Goal: Task Accomplishment & Management: Use online tool/utility

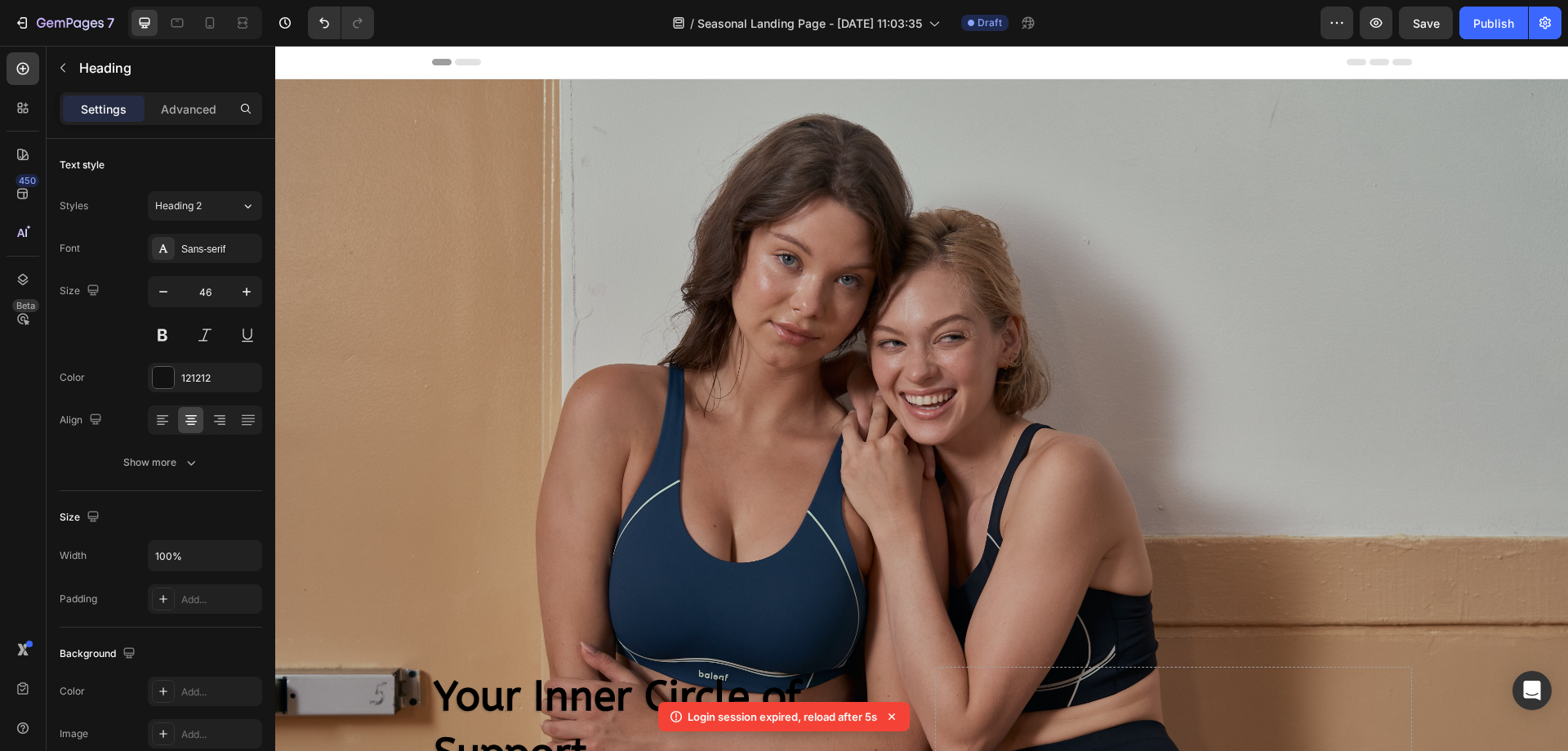
scroll to position [618, 0]
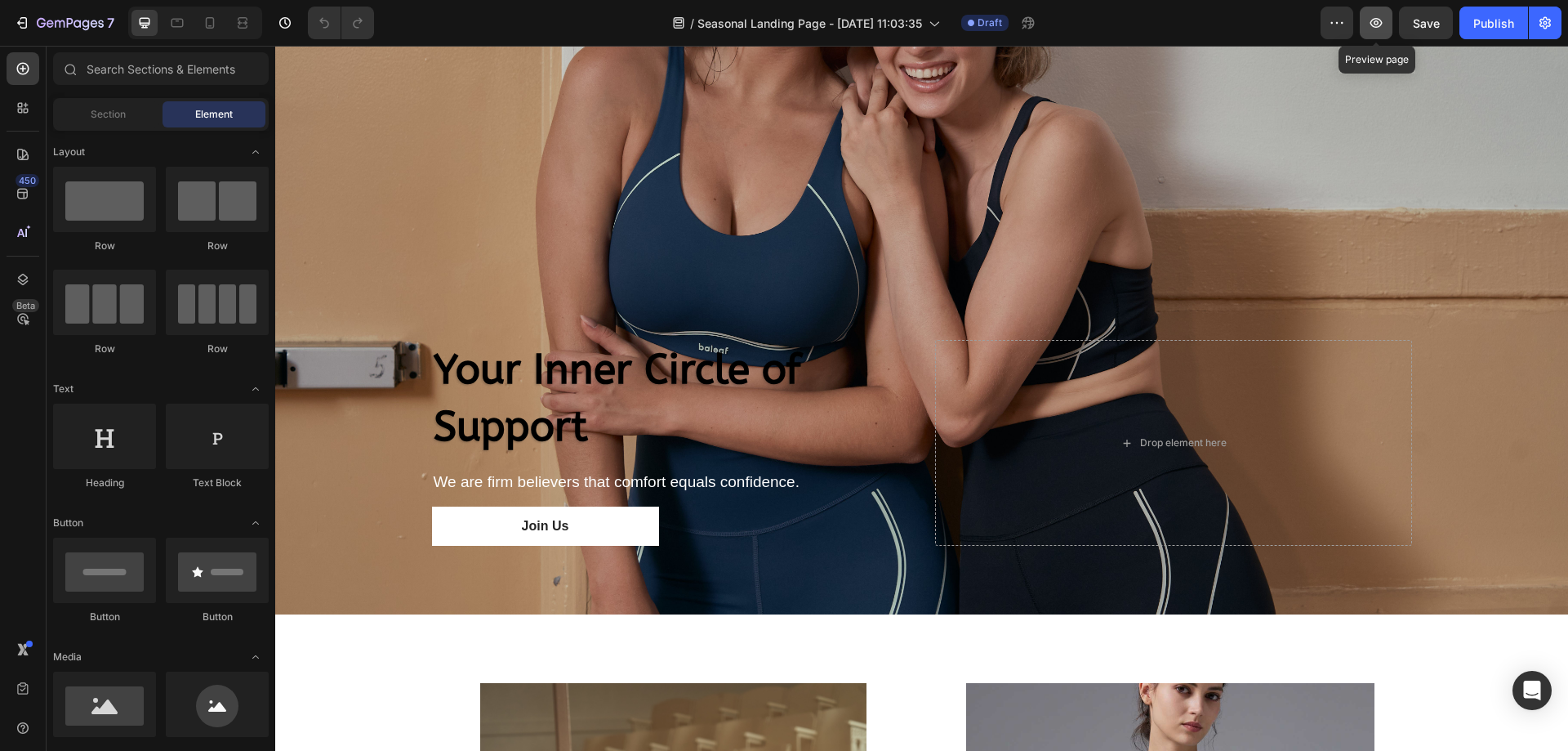
click at [1386, 29] on button "button" at bounding box center [1376, 23] width 33 height 33
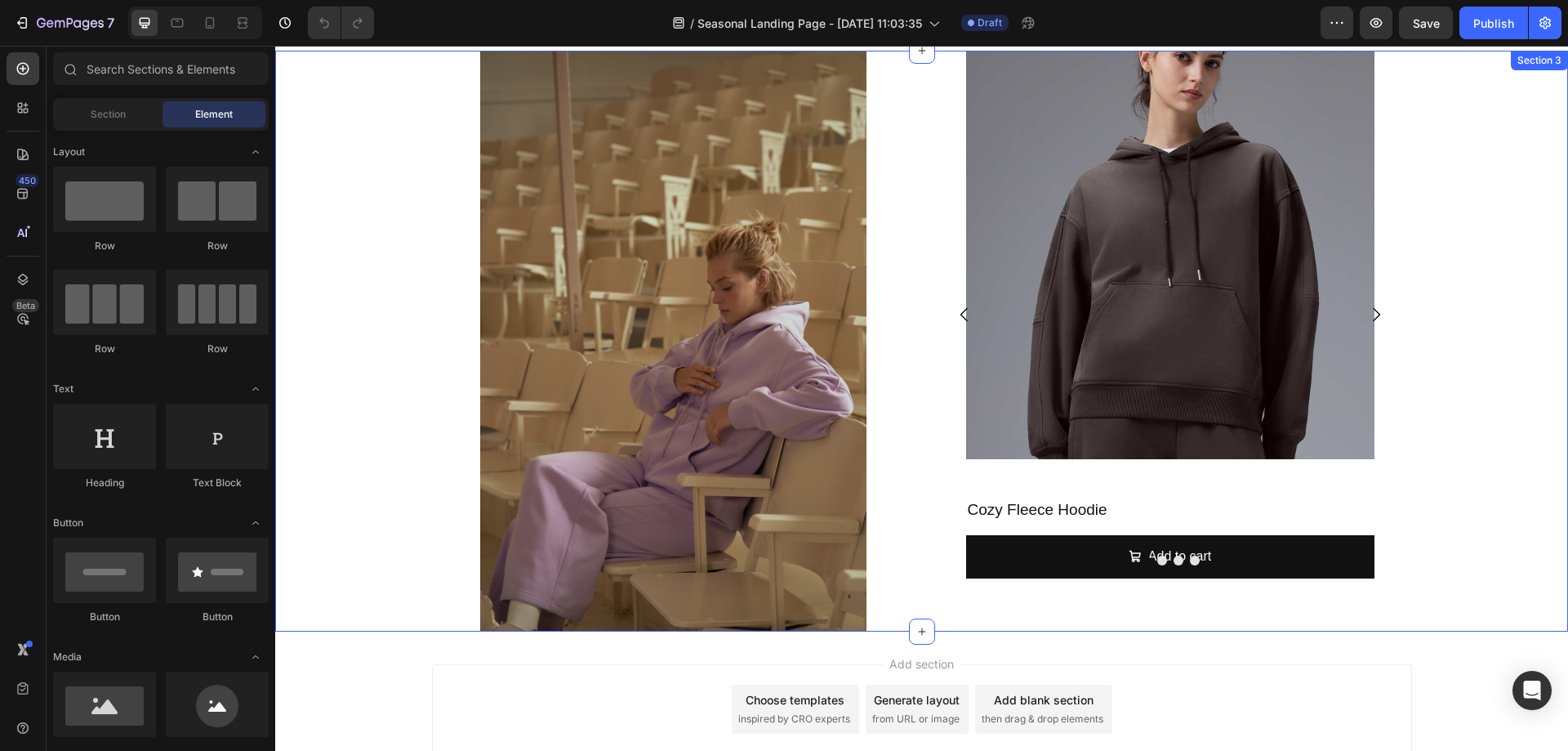
scroll to position [980, 0]
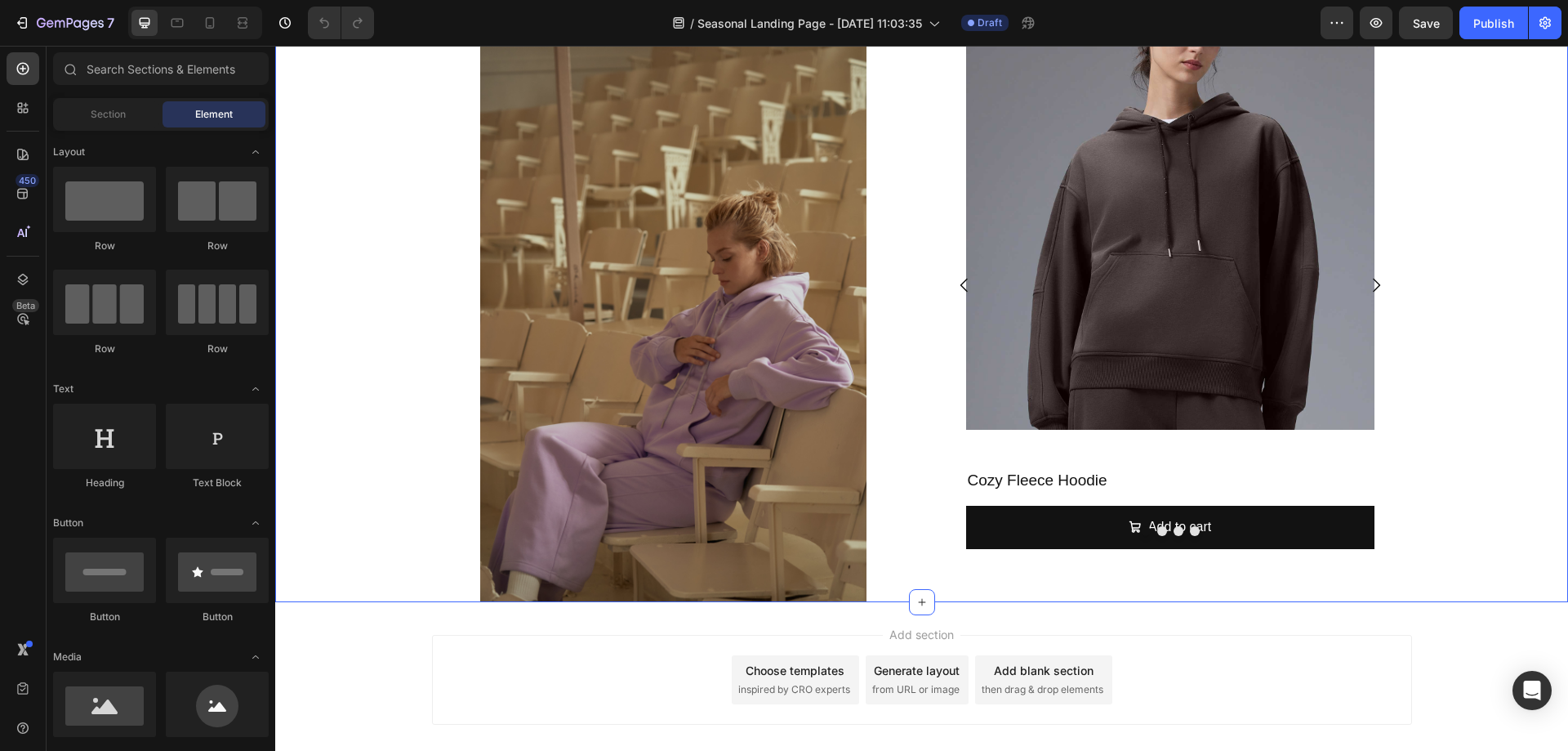
click at [1432, 474] on div "Image Product Images Cozy Fleece Hoodie Product Title Add to cart Add to Cart P…" at bounding box center [922, 311] width 1293 height 580
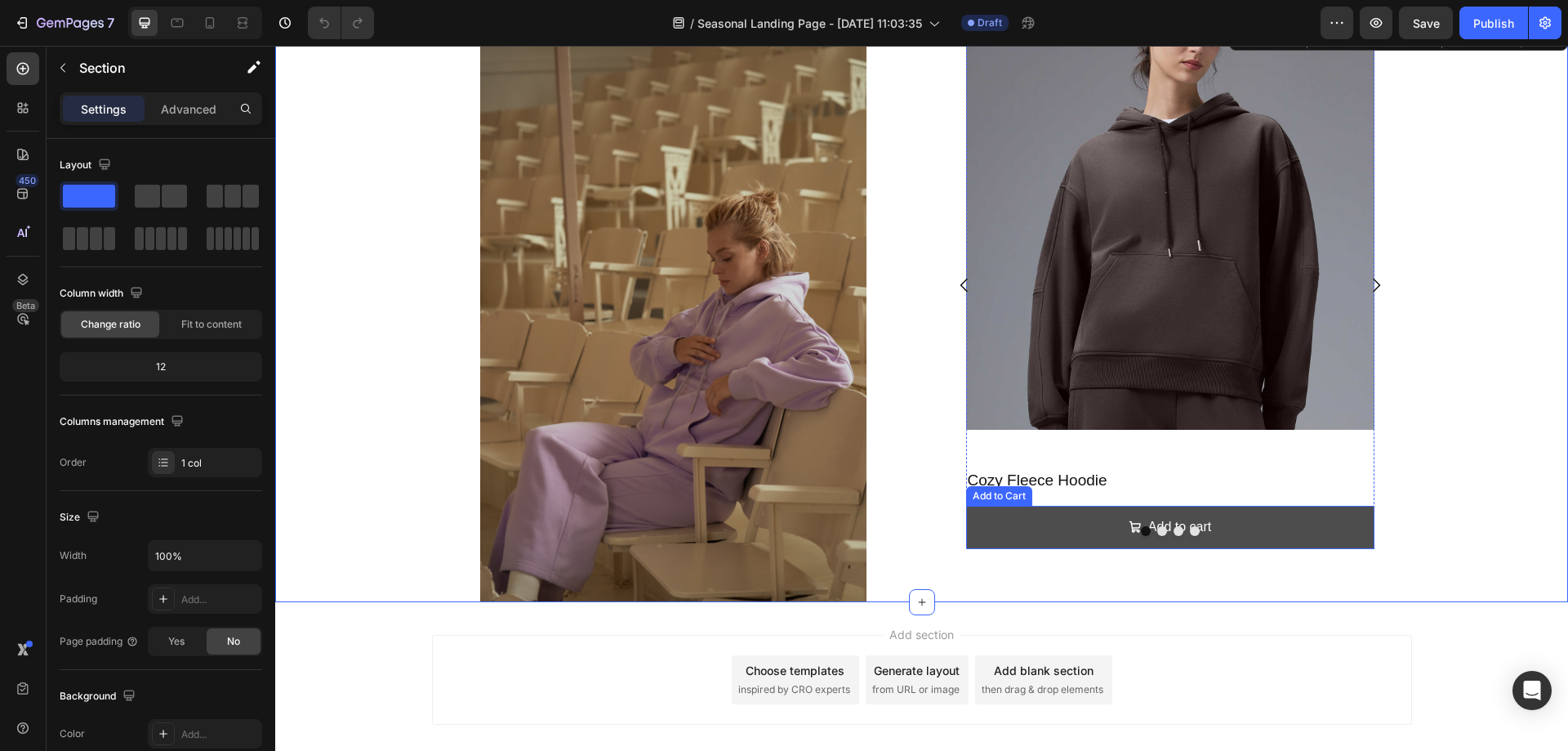
click at [1270, 536] on button "Add to cart" at bounding box center [1170, 527] width 408 height 44
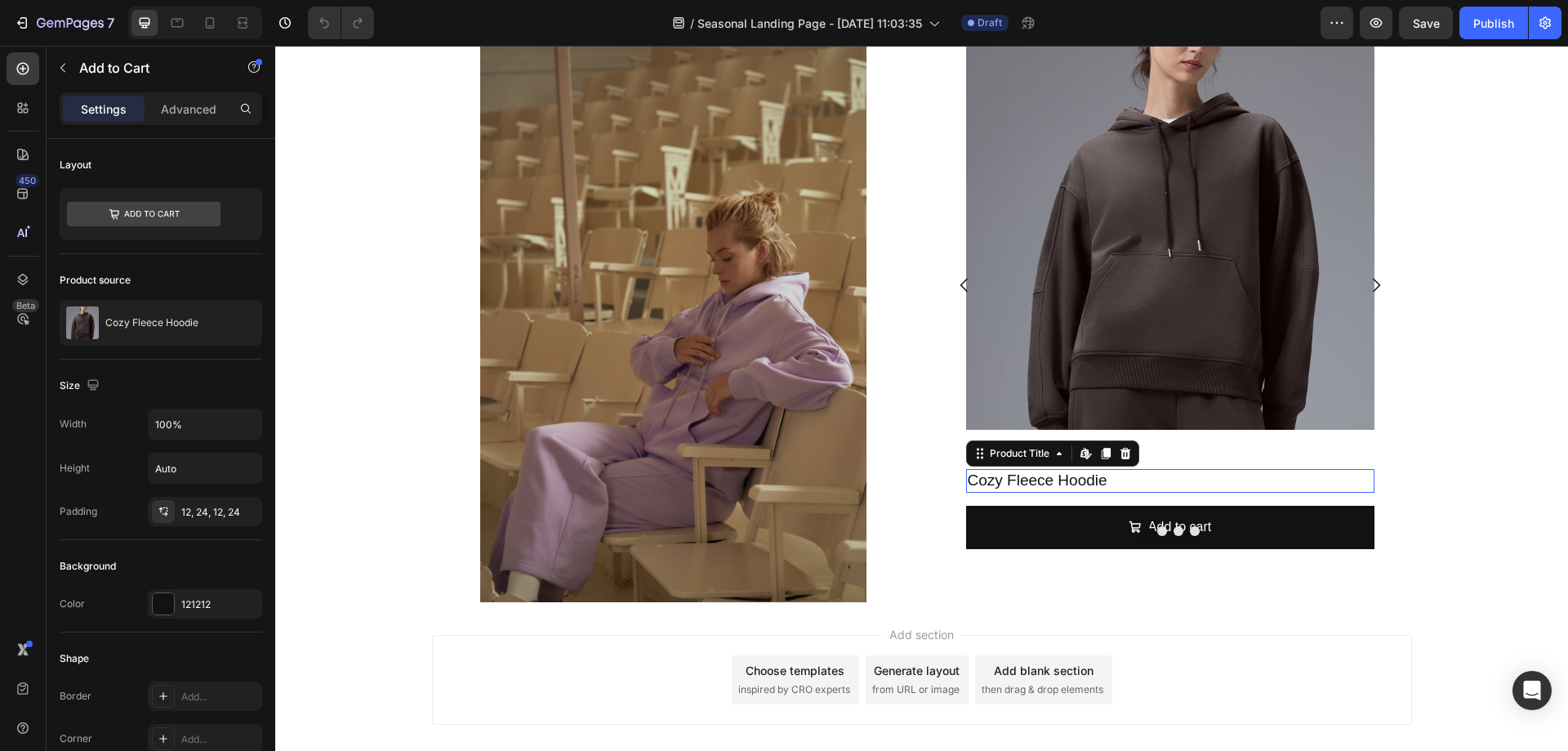
click at [1253, 475] on h2 "Cozy Fleece Hoodie" at bounding box center [1170, 481] width 408 height 23
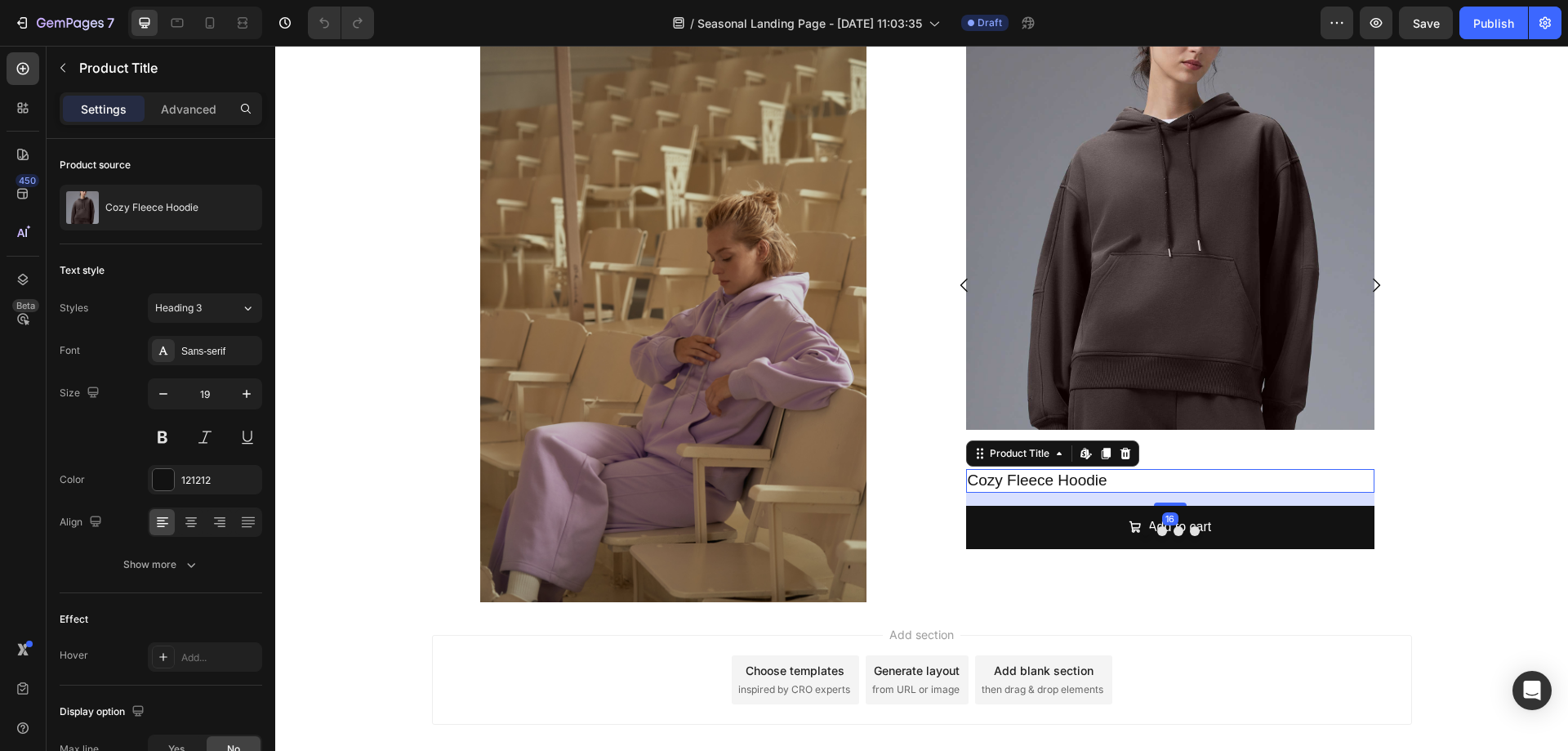
click at [1109, 474] on h2 "Cozy Fleece Hoodie" at bounding box center [1170, 481] width 408 height 23
click at [1105, 484] on h2 "Cozy Fleece Hoodie" at bounding box center [1170, 481] width 408 height 23
click at [1096, 481] on h2 "Cozy Fleece Hoodie" at bounding box center [1170, 481] width 408 height 23
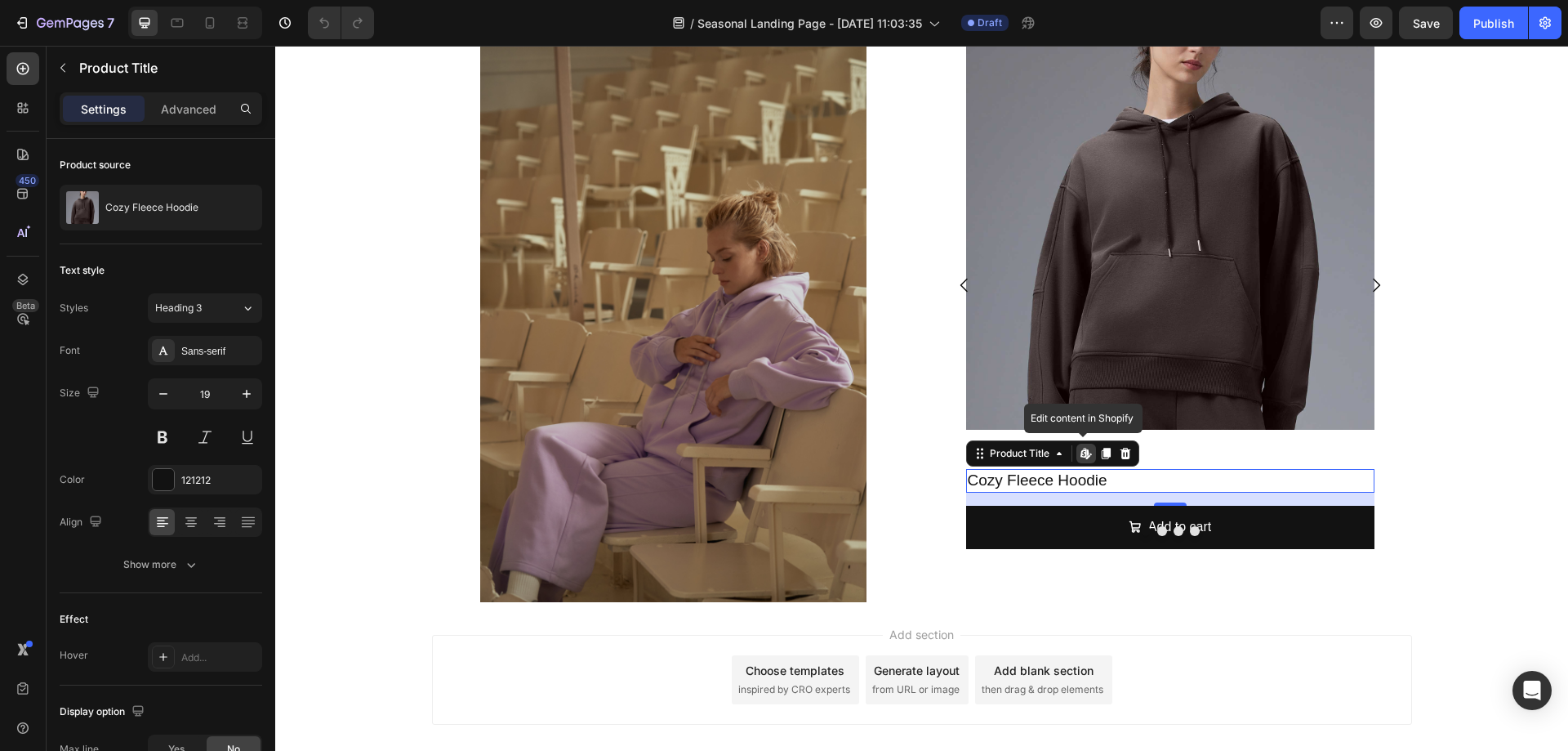
click at [1099, 481] on h2 "Cozy Fleece Hoodie" at bounding box center [1170, 481] width 408 height 23
click at [208, 398] on input "19" at bounding box center [205, 394] width 54 height 29
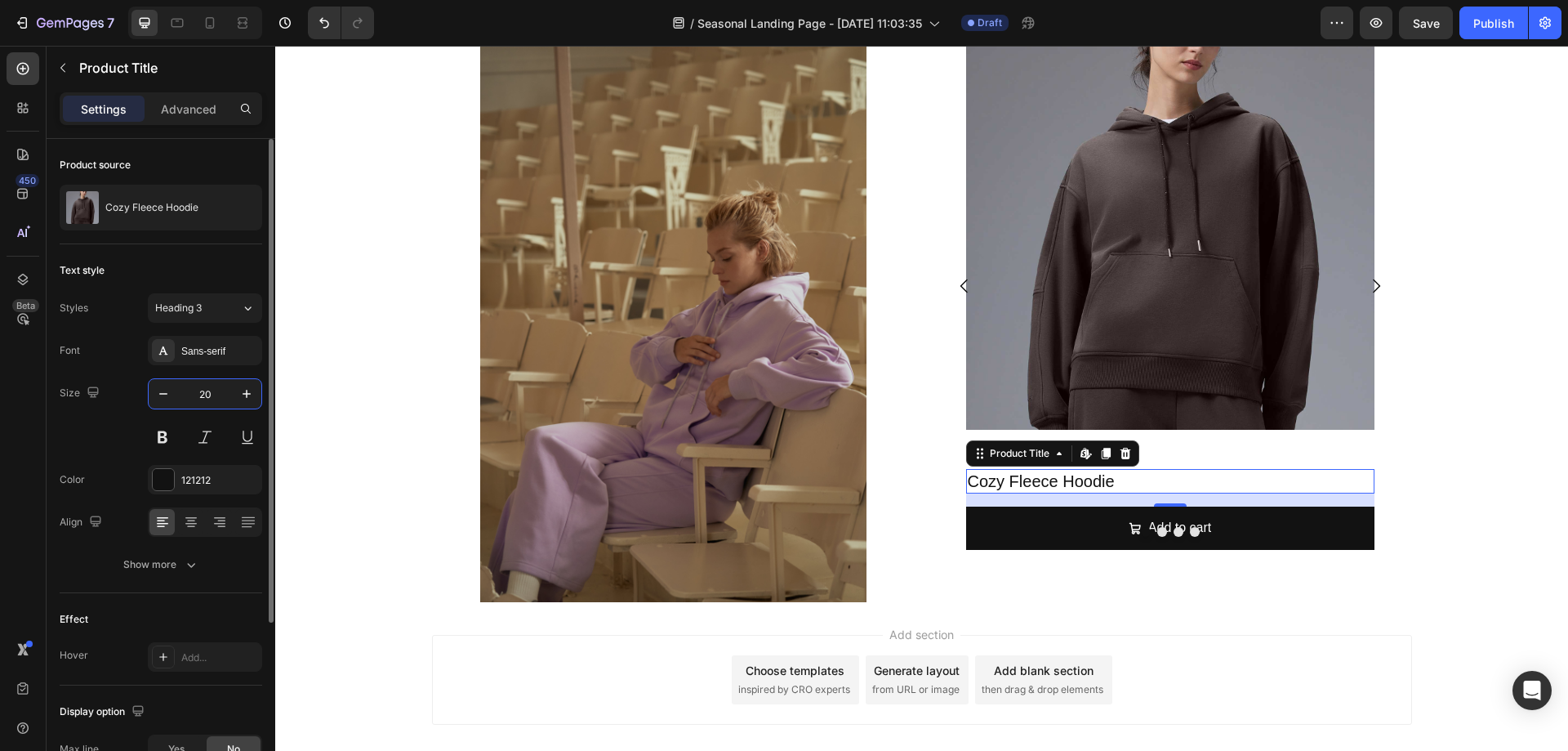
drag, startPoint x: 208, startPoint y: 398, endPoint x: 195, endPoint y: 397, distance: 13.0
click at [195, 397] on input "20" at bounding box center [205, 394] width 54 height 29
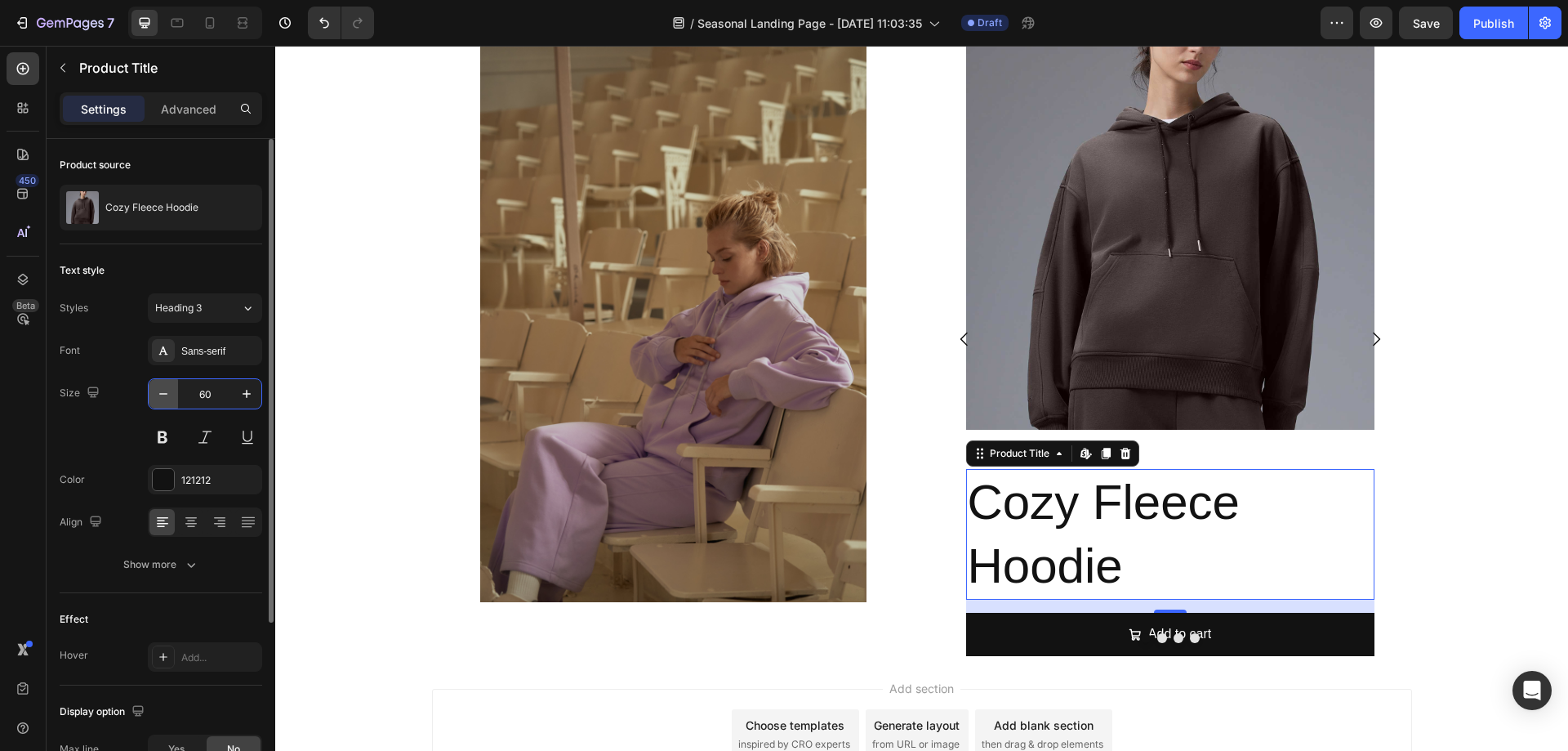
drag, startPoint x: 215, startPoint y: 396, endPoint x: 174, endPoint y: 399, distance: 41.1
click at [174, 399] on div "60" at bounding box center [205, 394] width 113 height 29
type input "20"
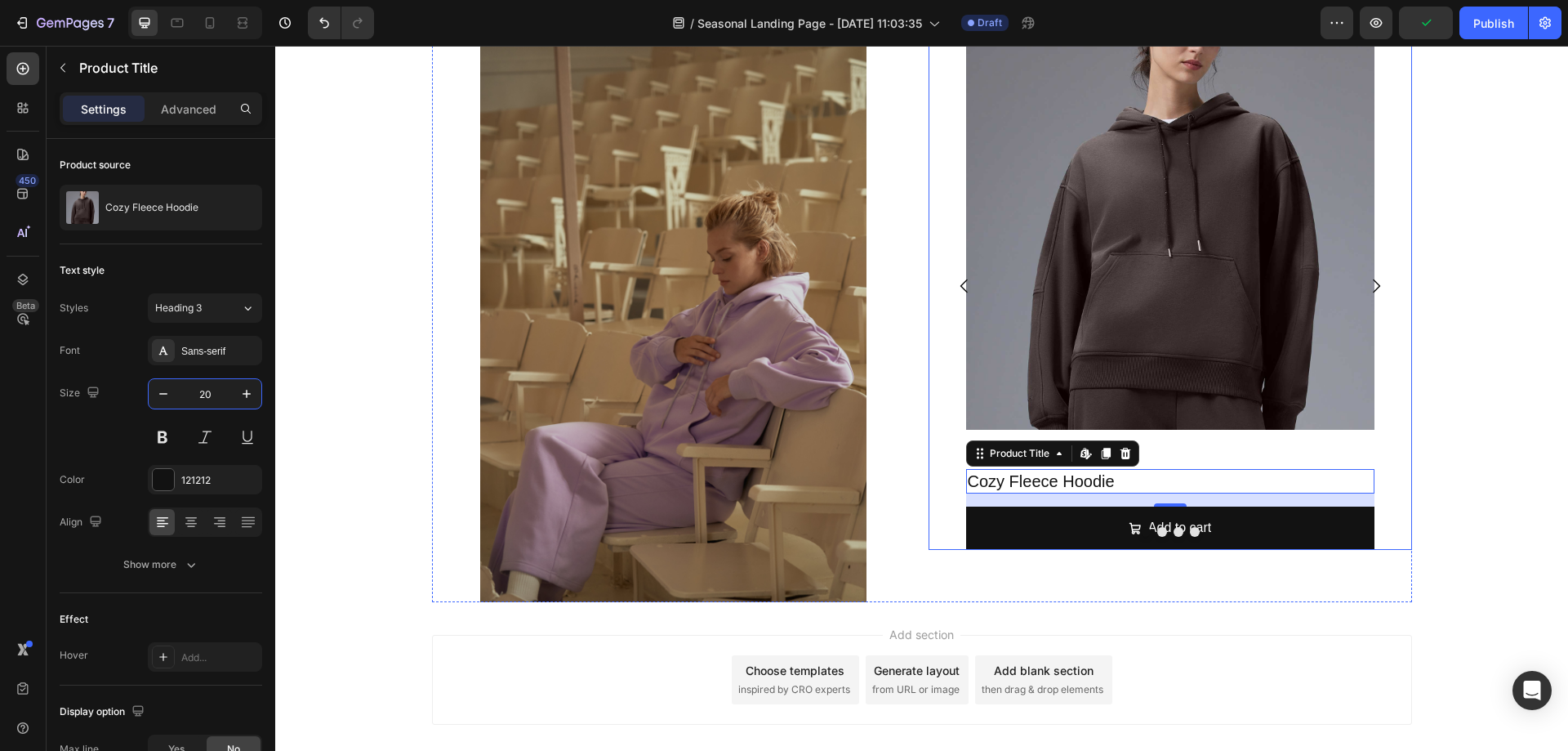
click at [1337, 527] on div at bounding box center [1170, 532] width 484 height 10
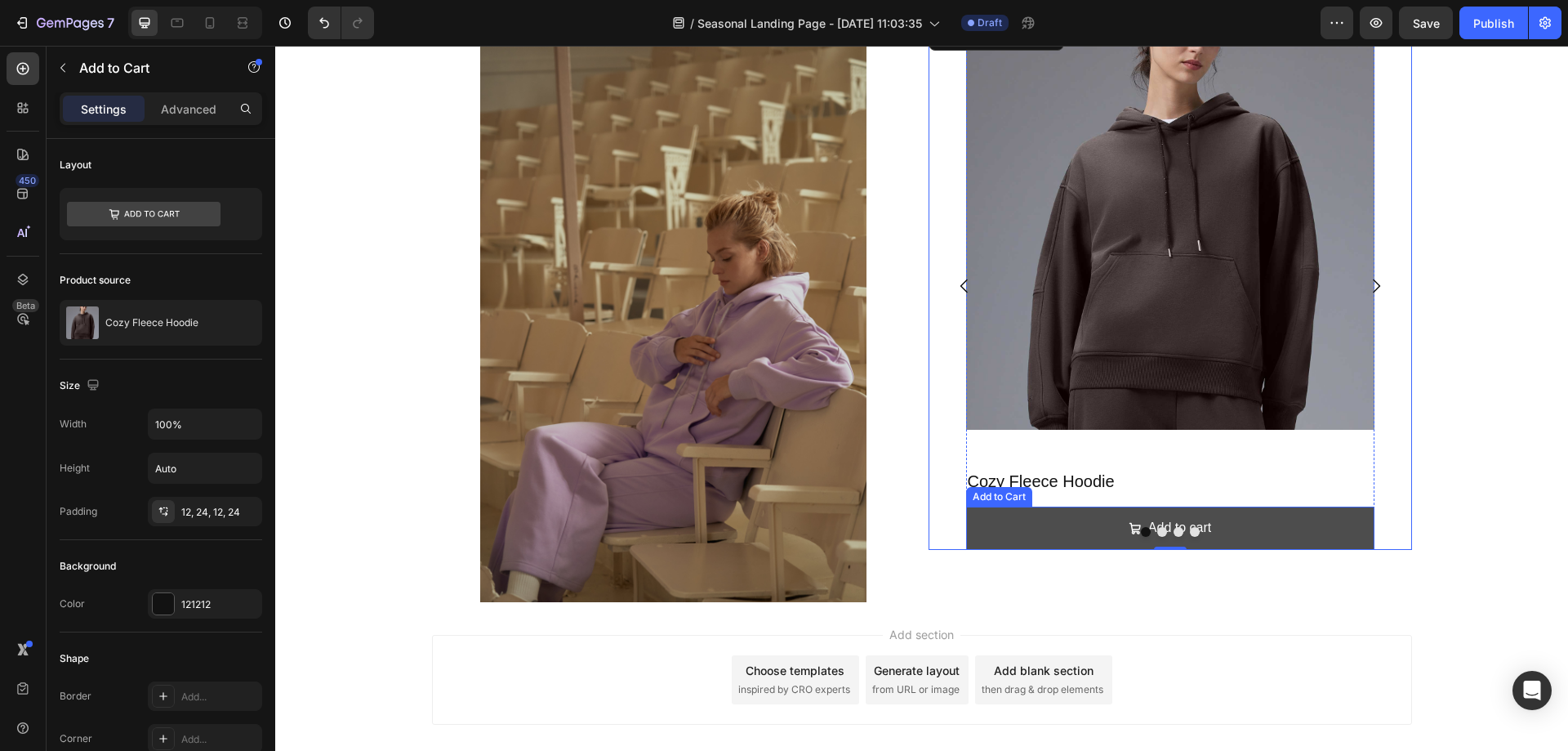
click at [1302, 524] on button "Add to cart" at bounding box center [1170, 528] width 408 height 44
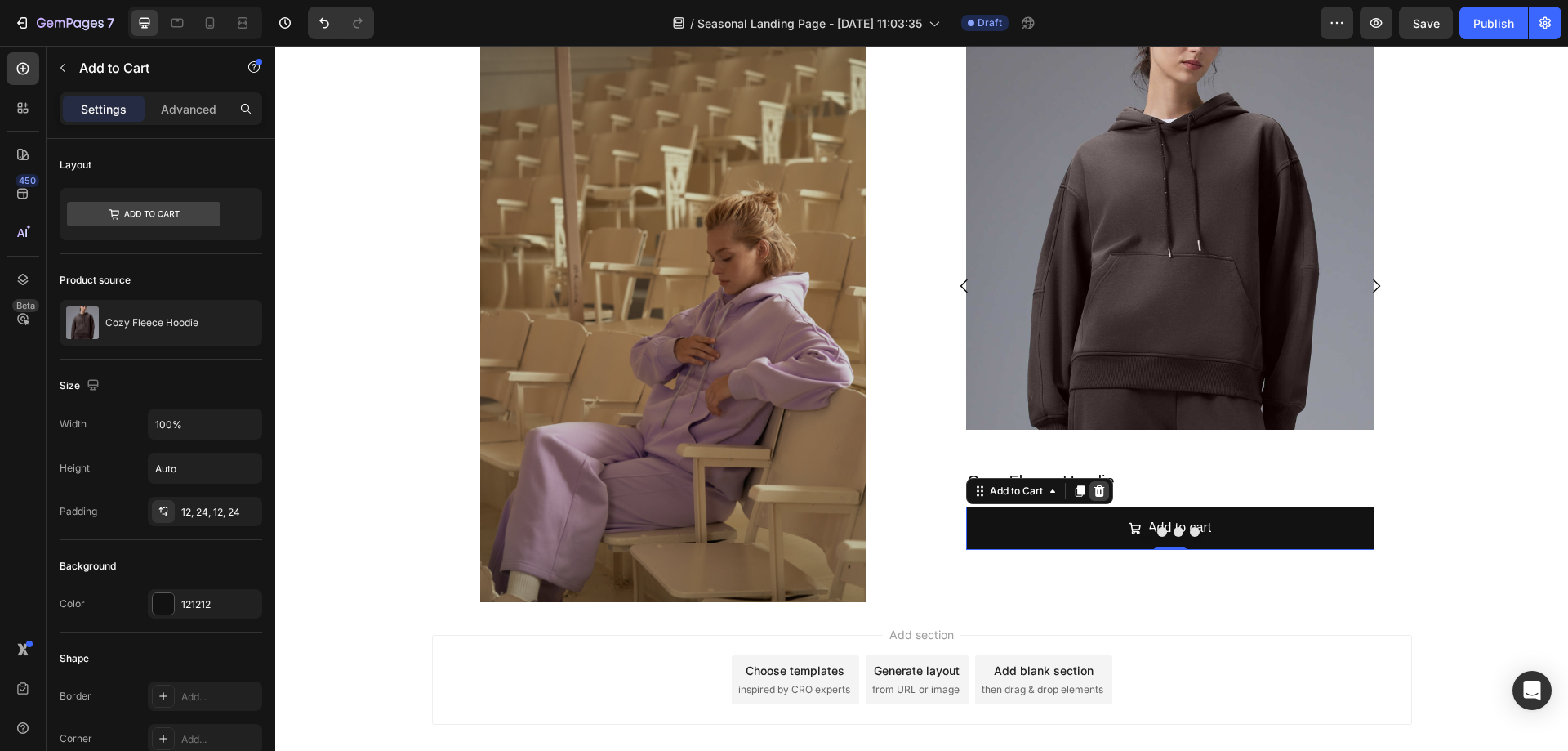
click at [1094, 488] on icon at bounding box center [1099, 492] width 11 height 12
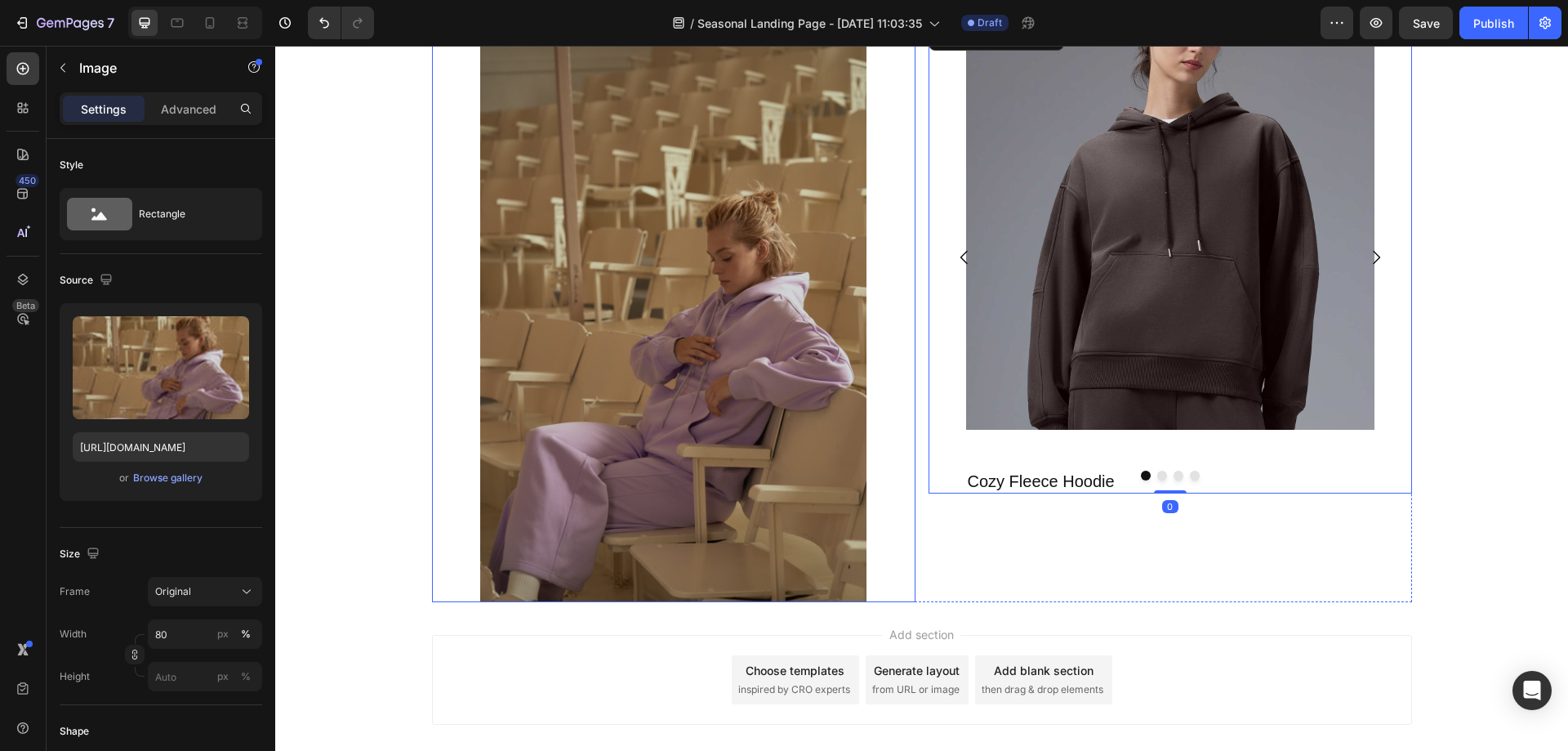
click at [596, 328] on img at bounding box center [673, 311] width 387 height 580
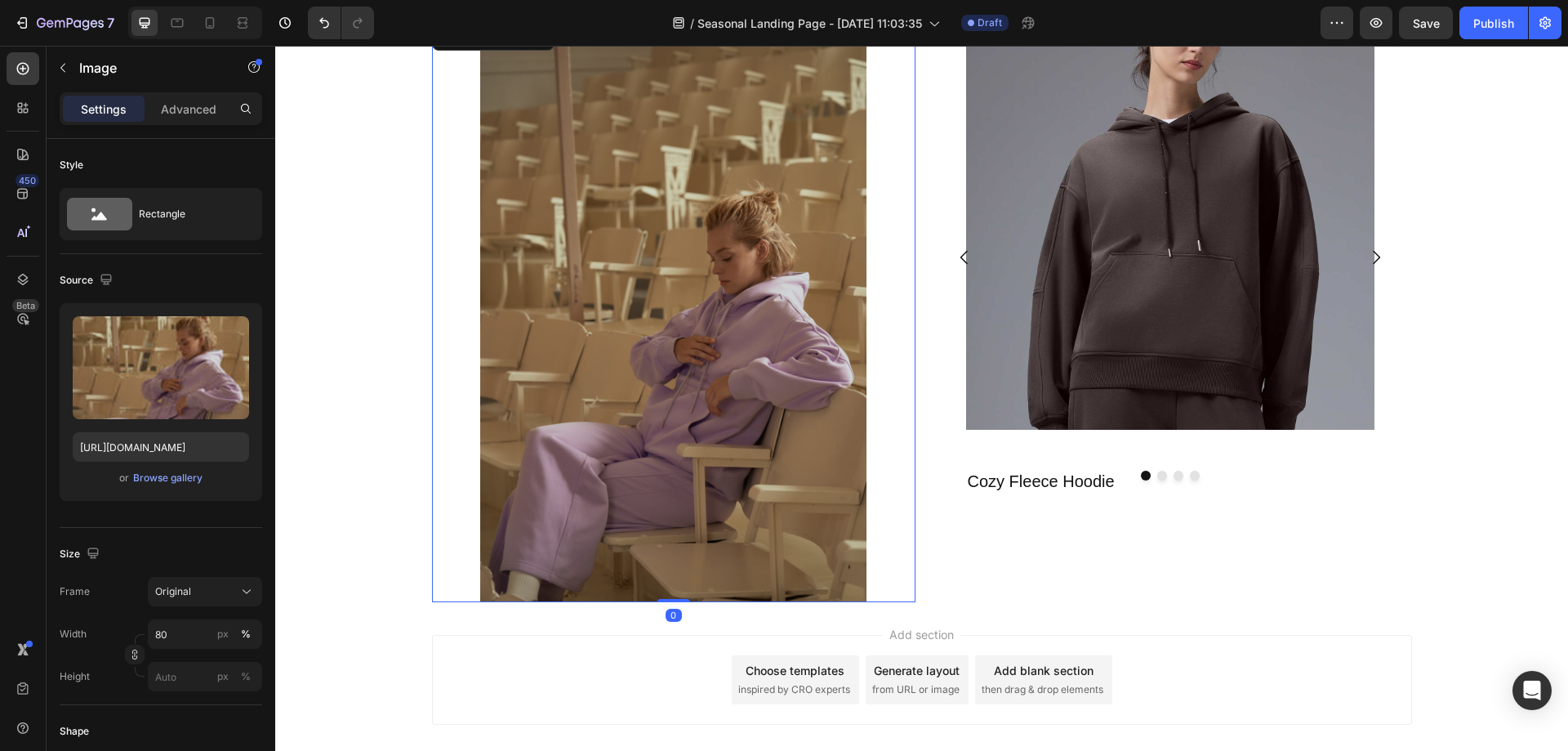
click at [794, 496] on img at bounding box center [673, 311] width 387 height 580
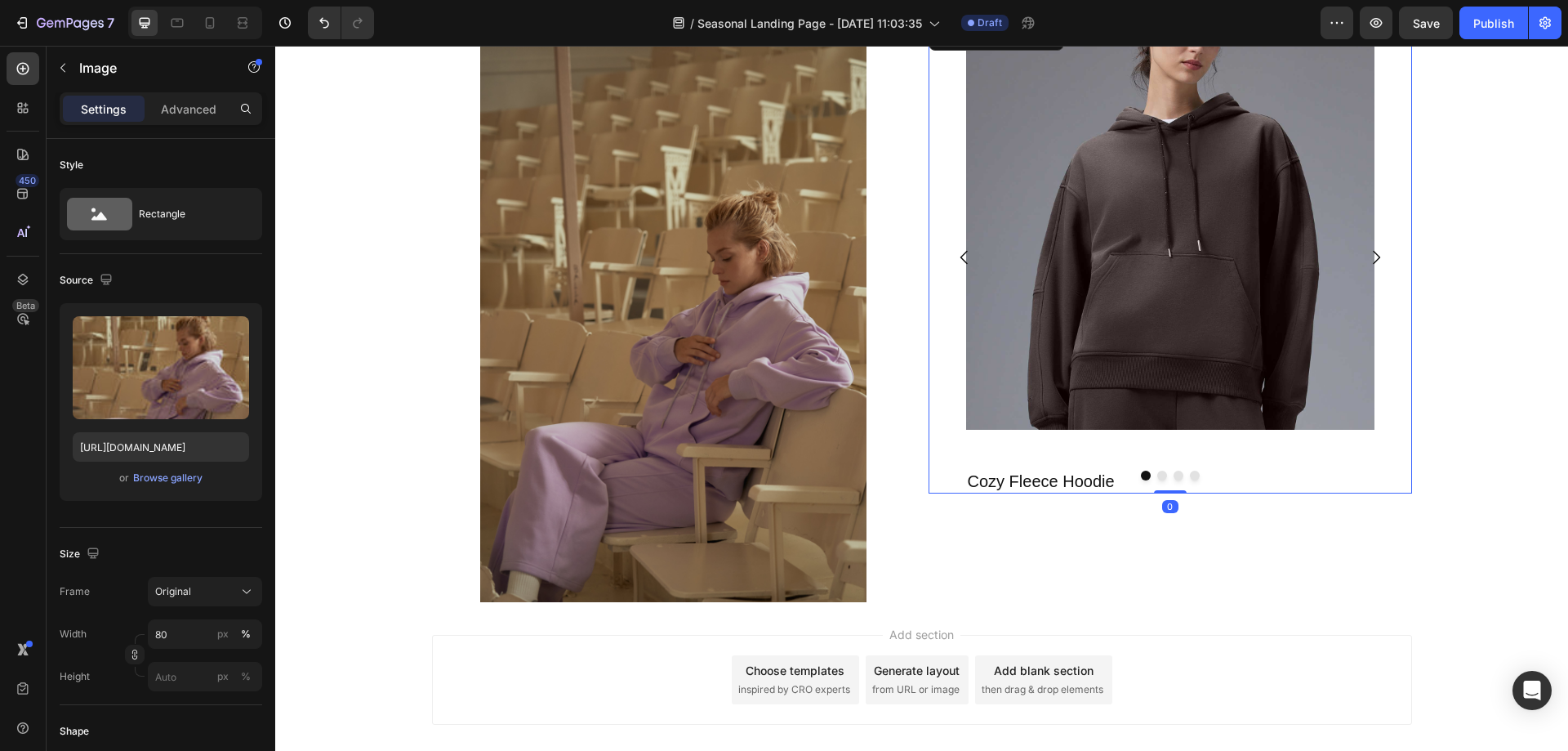
click at [1210, 480] on div at bounding box center [1170, 475] width 484 height 10
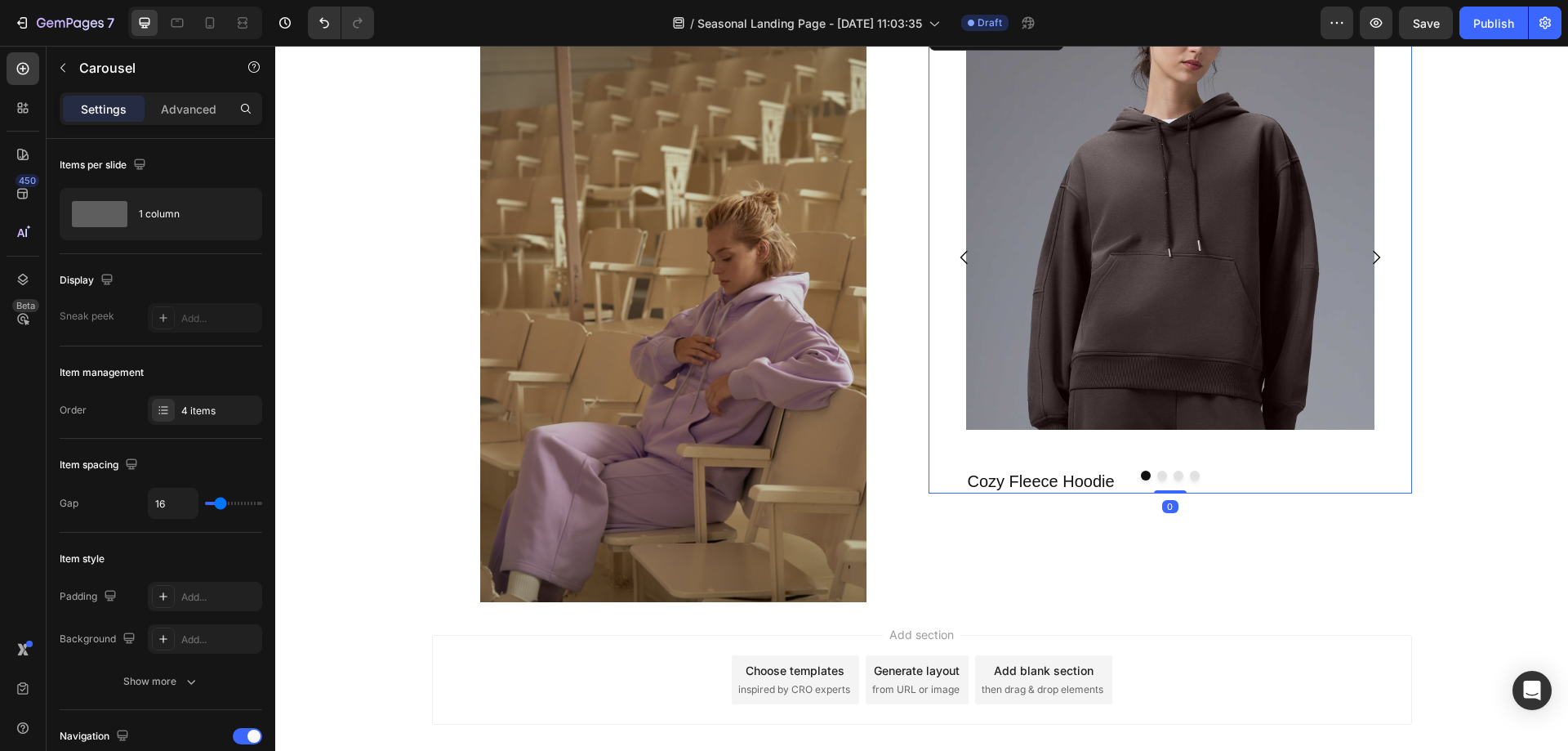
click at [1141, 480] on div at bounding box center [1170, 475] width 484 height 10
click at [1137, 480] on div at bounding box center [1170, 475] width 484 height 10
click at [1017, 471] on div at bounding box center [1170, 475] width 484 height 10
click at [936, 486] on div "Product Images Cozy Fleece Hoodie Product Title Product" at bounding box center [1170, 257] width 484 height 472
click at [982, 475] on div at bounding box center [1170, 475] width 484 height 10
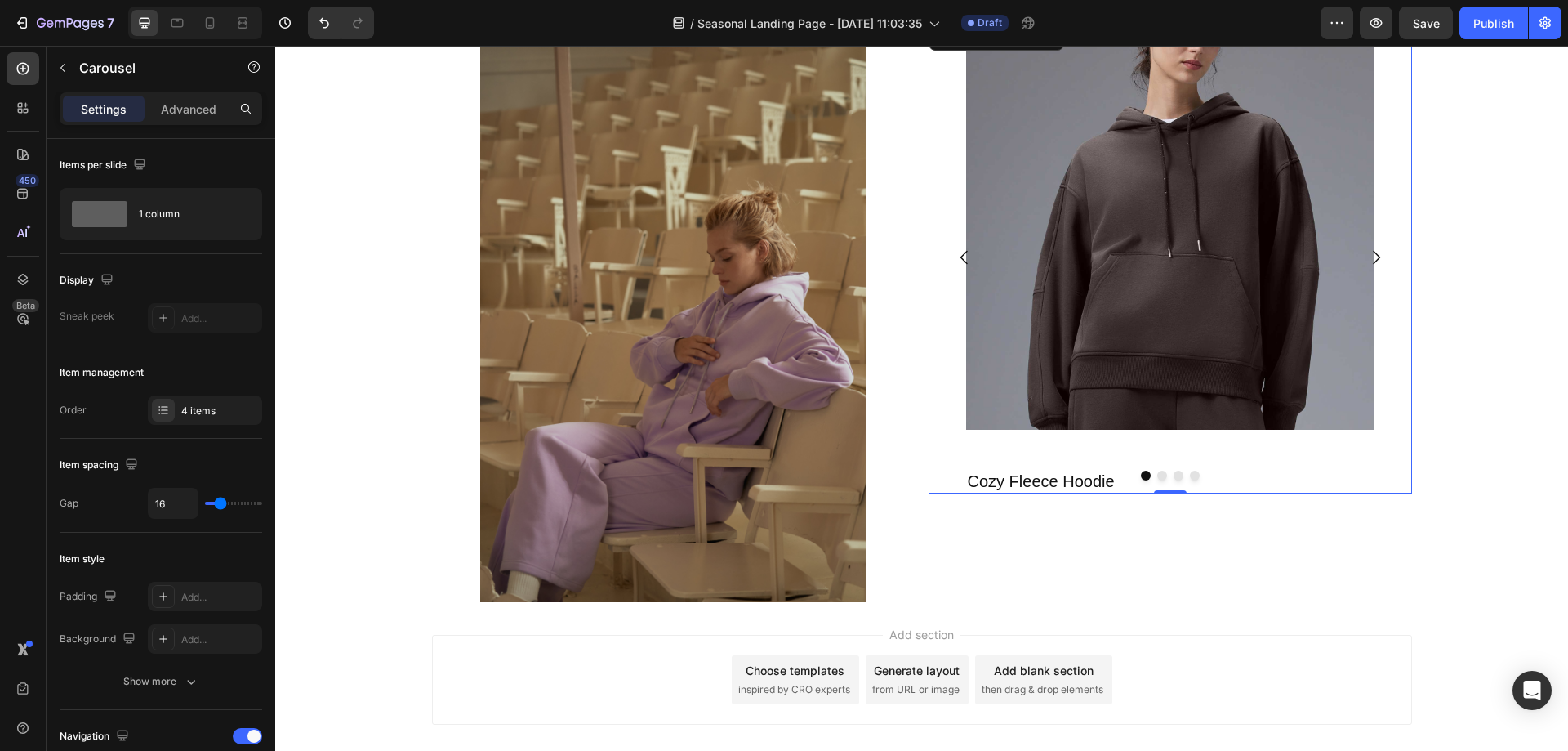
click at [1042, 480] on div at bounding box center [1170, 475] width 484 height 10
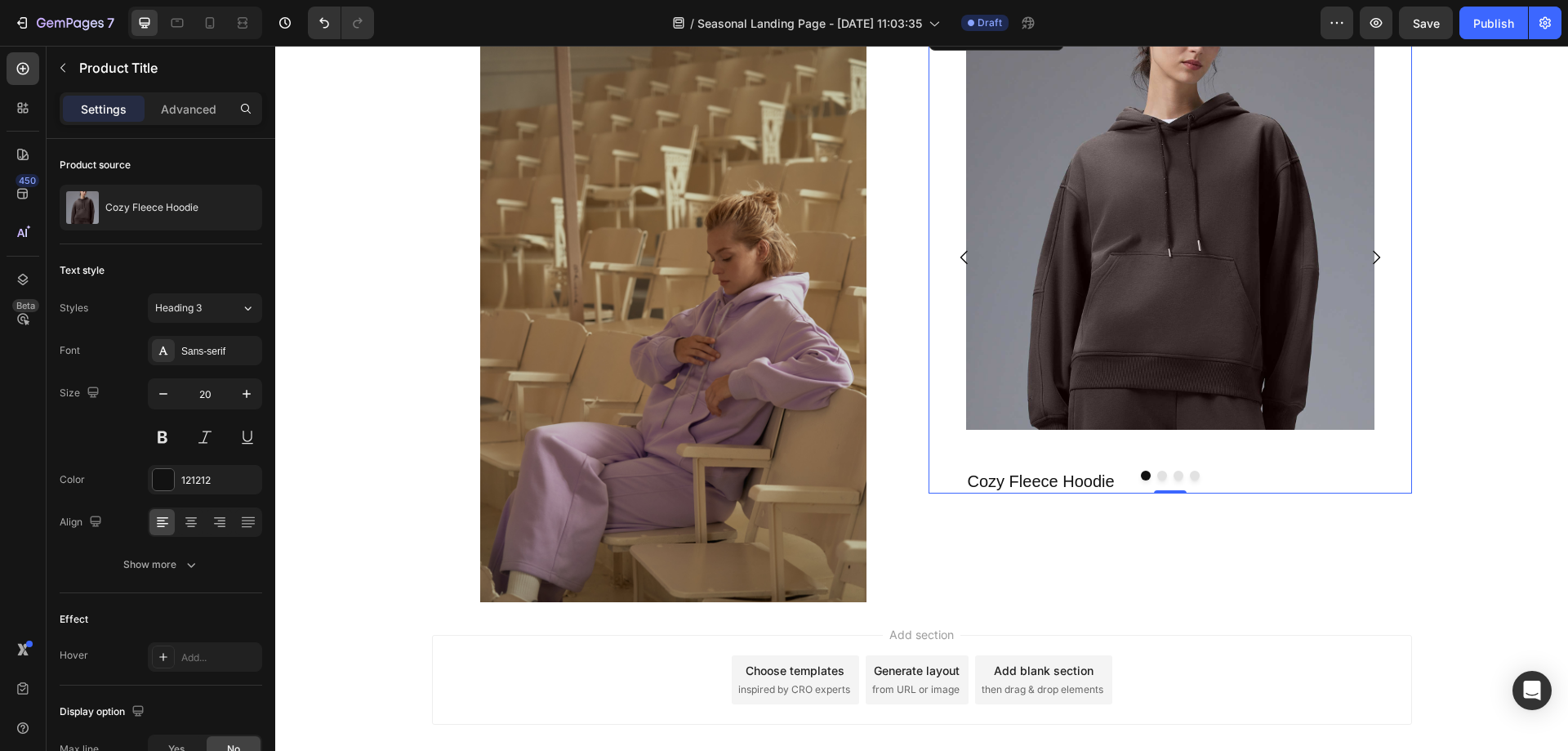
click at [1000, 484] on h2 "Cozy Fleece Hoodie" at bounding box center [1170, 481] width 408 height 24
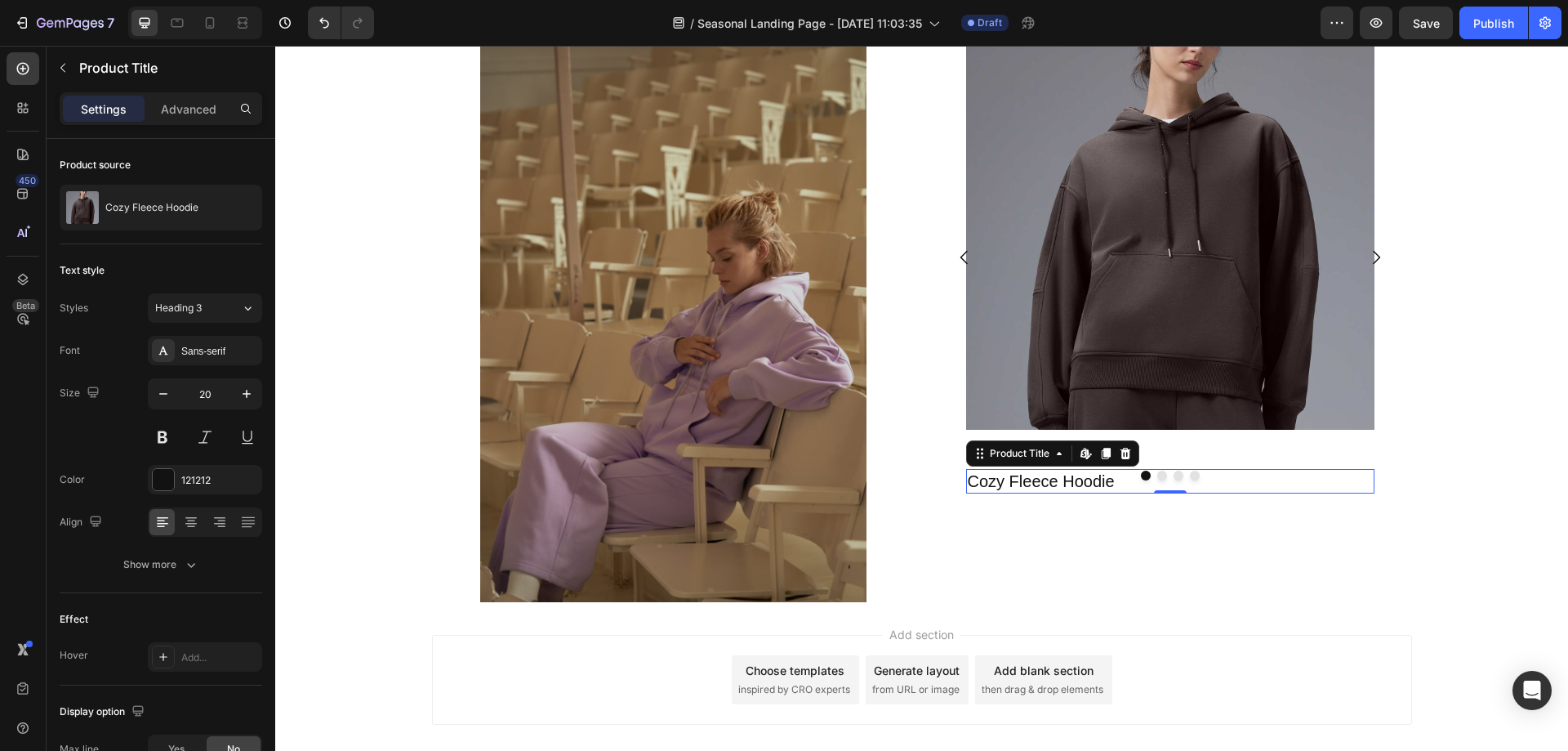
click at [1000, 484] on h2 "Cozy Fleece Hoodie" at bounding box center [1170, 481] width 408 height 24
click at [210, 396] on input "20" at bounding box center [205, 394] width 54 height 29
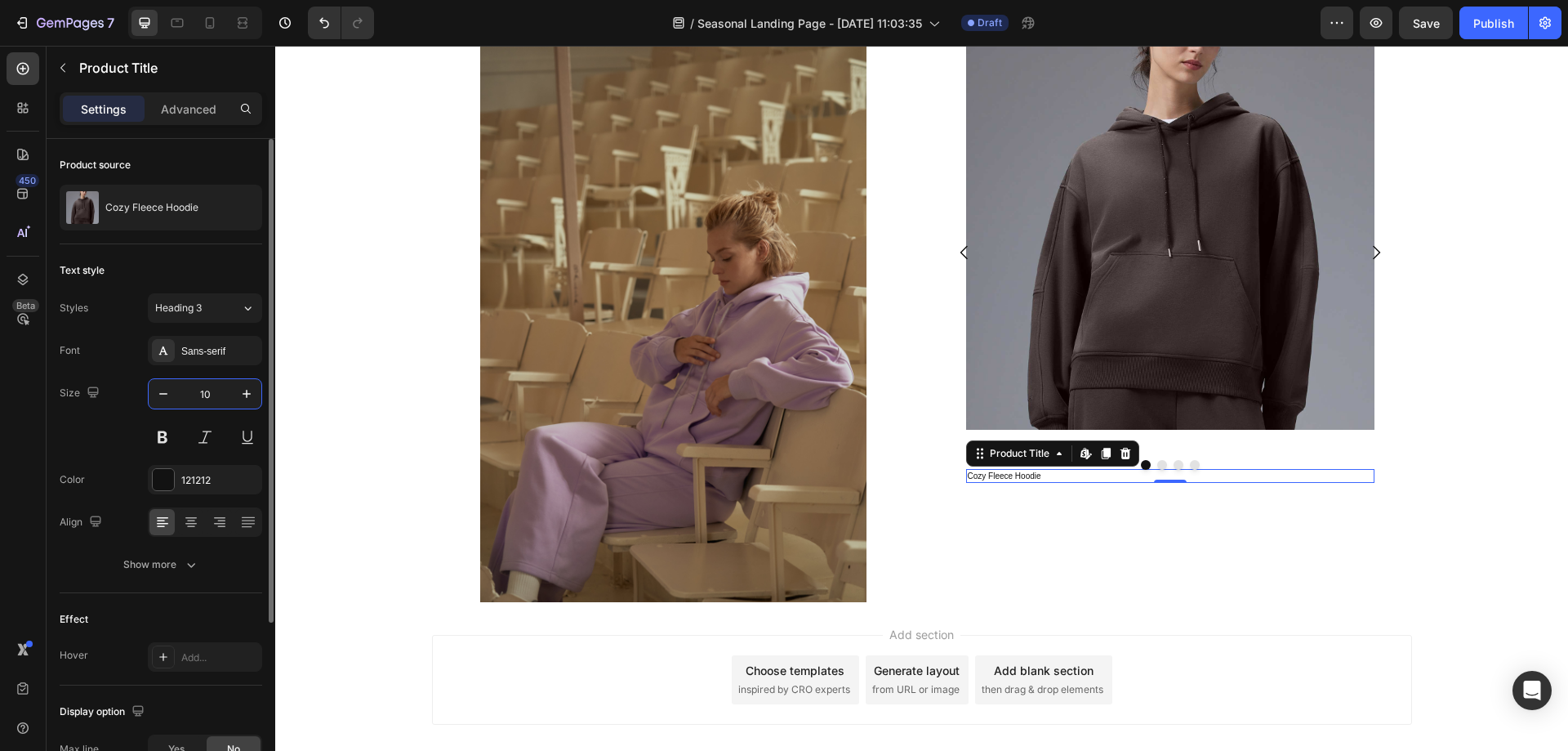
type input "1"
type input "20"
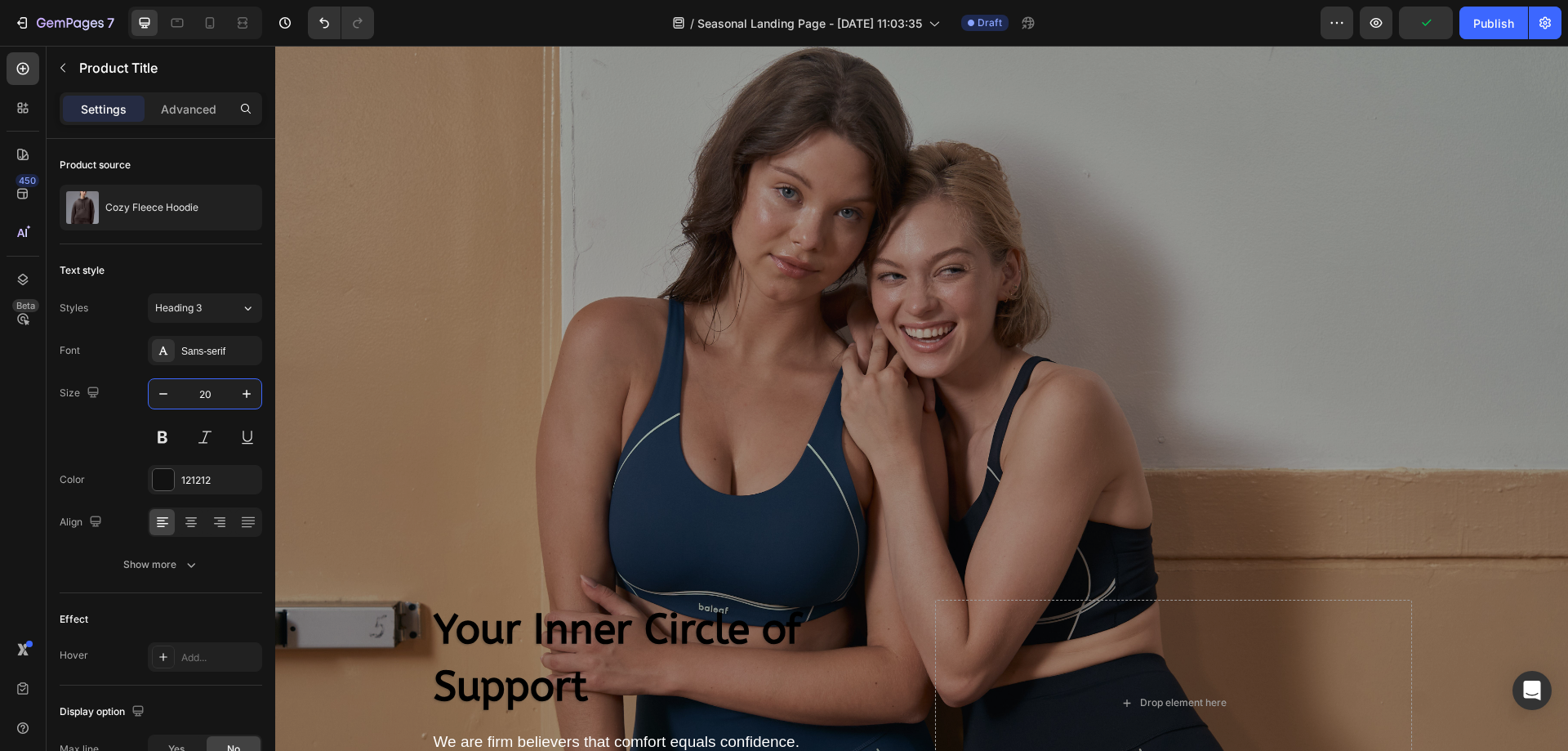
scroll to position [0, 0]
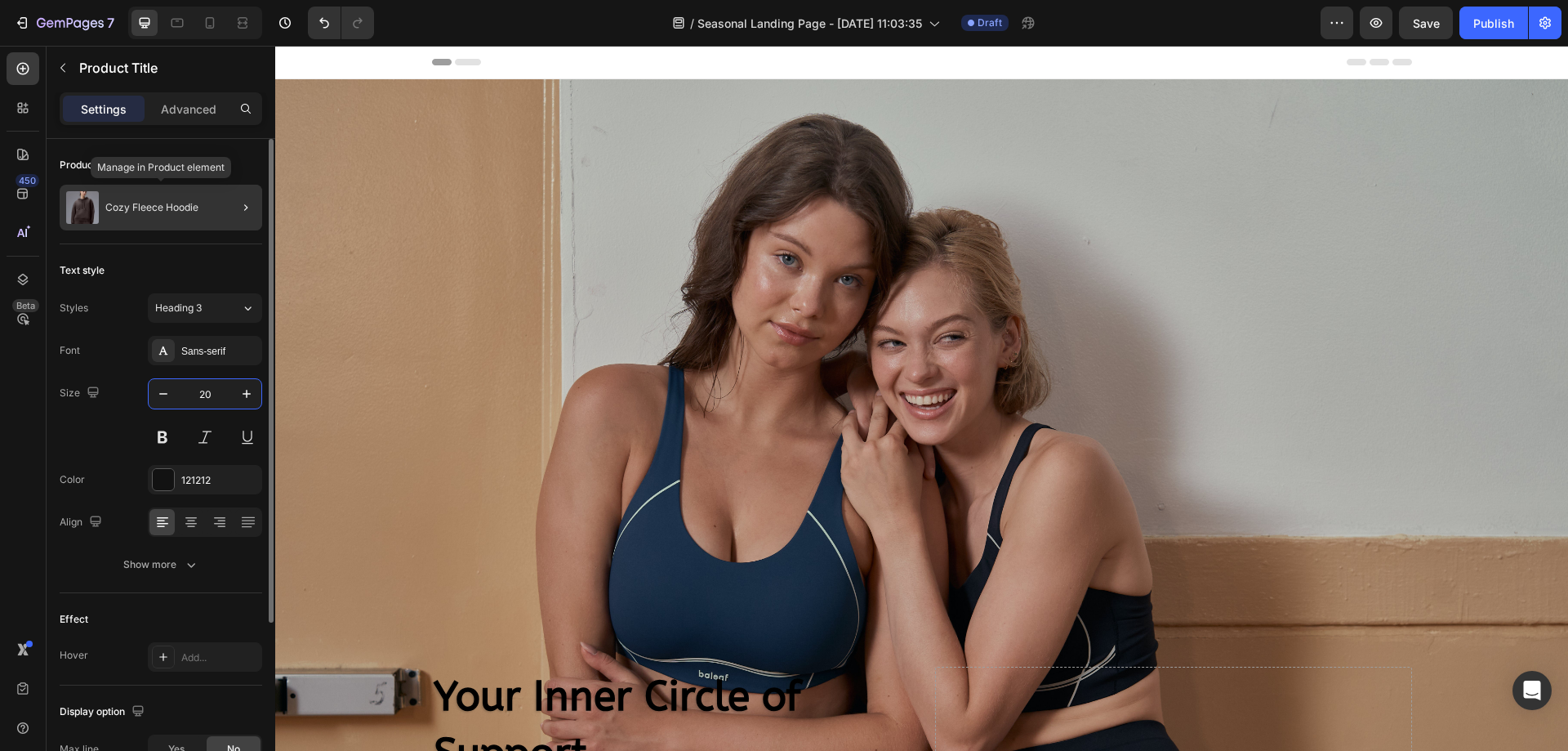
click at [135, 218] on div "Cozy Fleece Hoodie" at bounding box center [161, 207] width 202 height 45
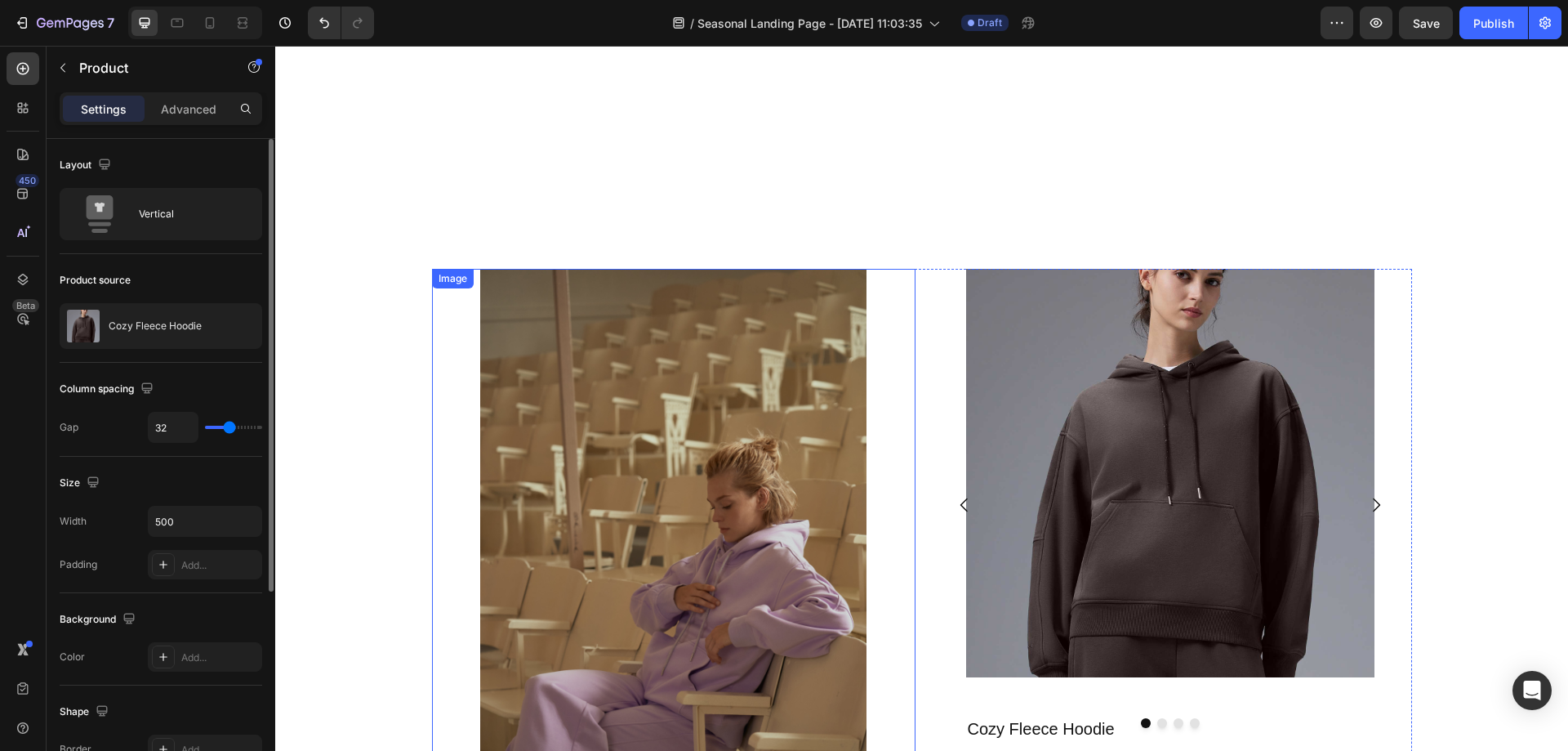
scroll to position [980, 0]
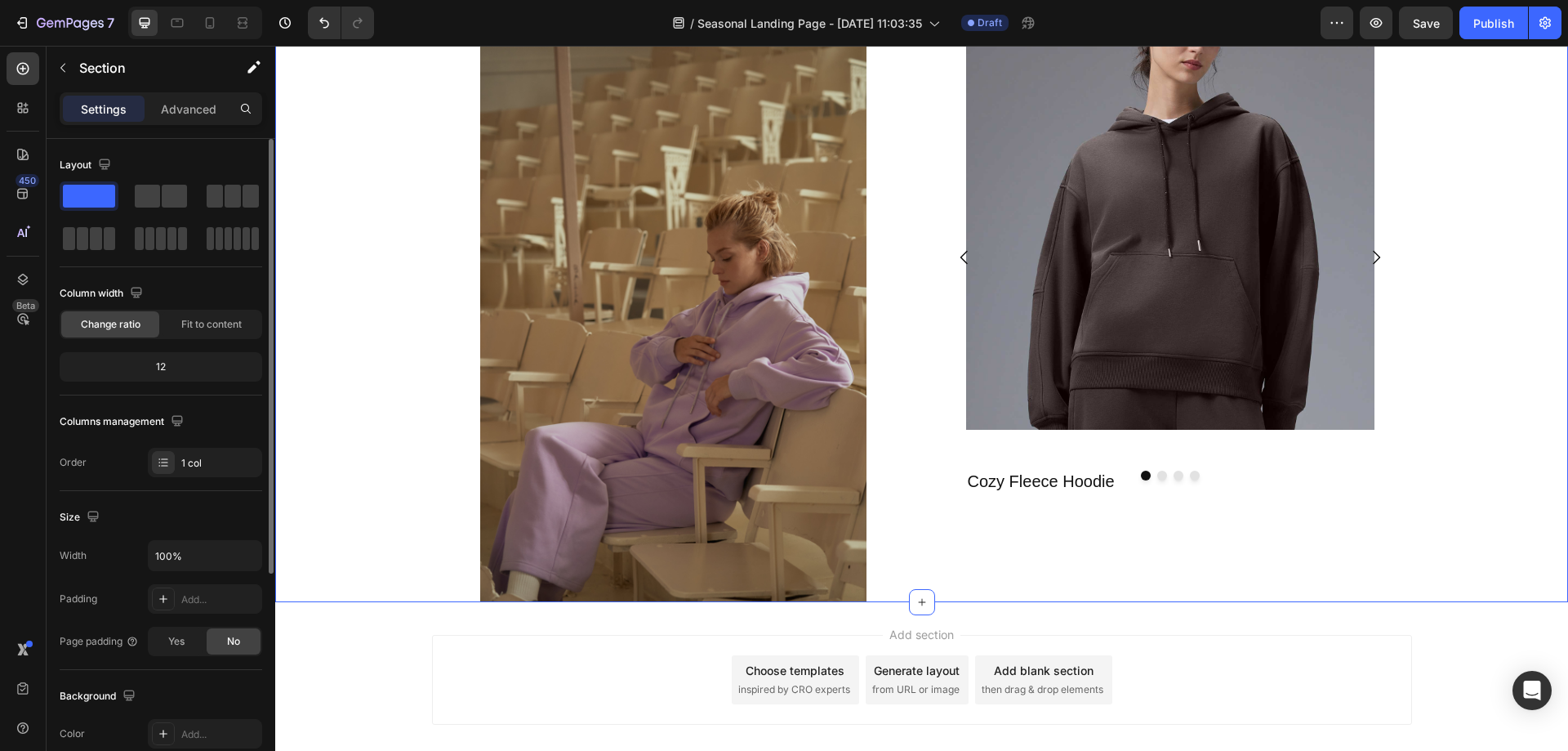
click at [1448, 321] on div "Image Product Images Cozy Fleece Hoodie Product Title Product Drop element here…" at bounding box center [922, 311] width 1293 height 580
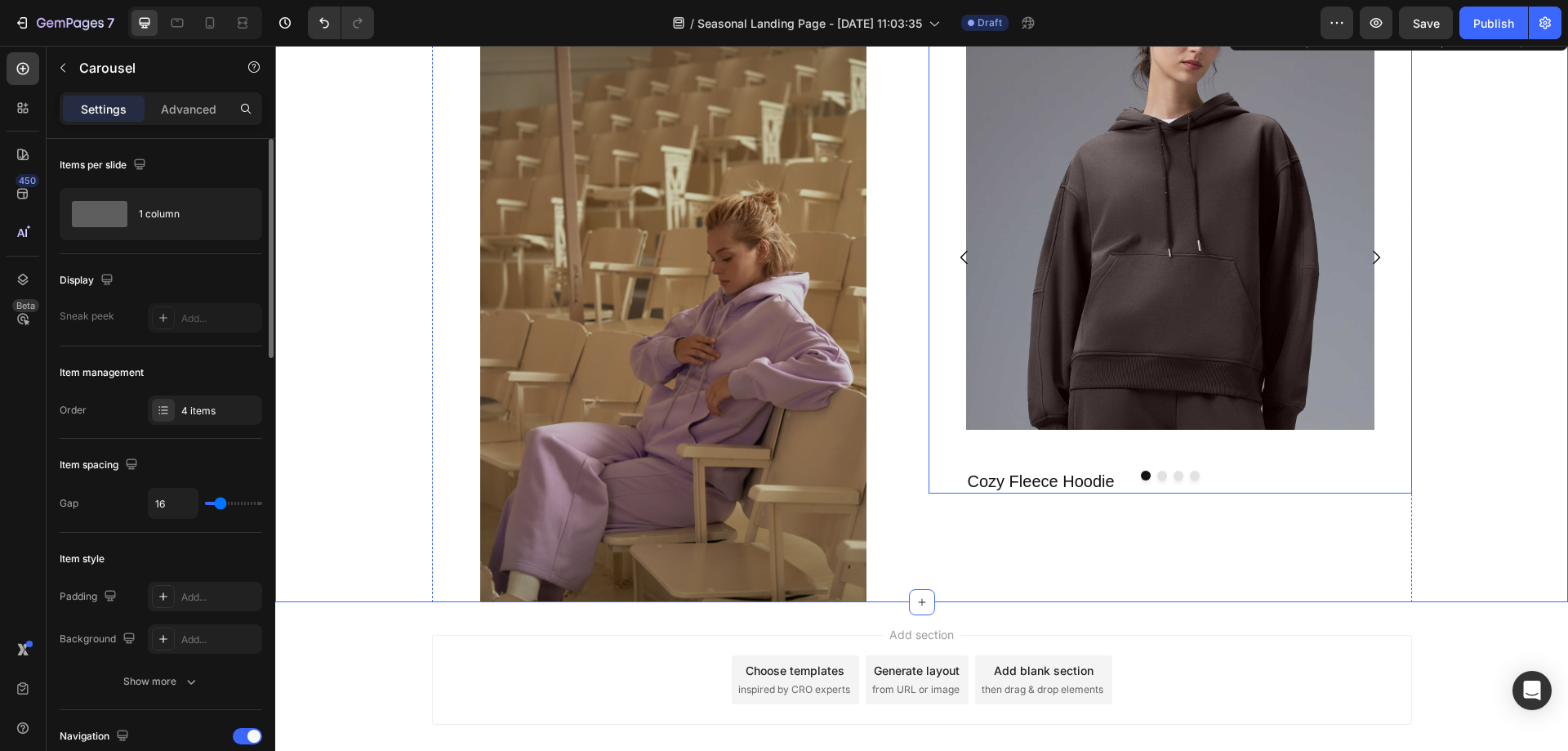
click at [1376, 255] on icon "Carousel Next Arrow" at bounding box center [1376, 257] width 19 height 19
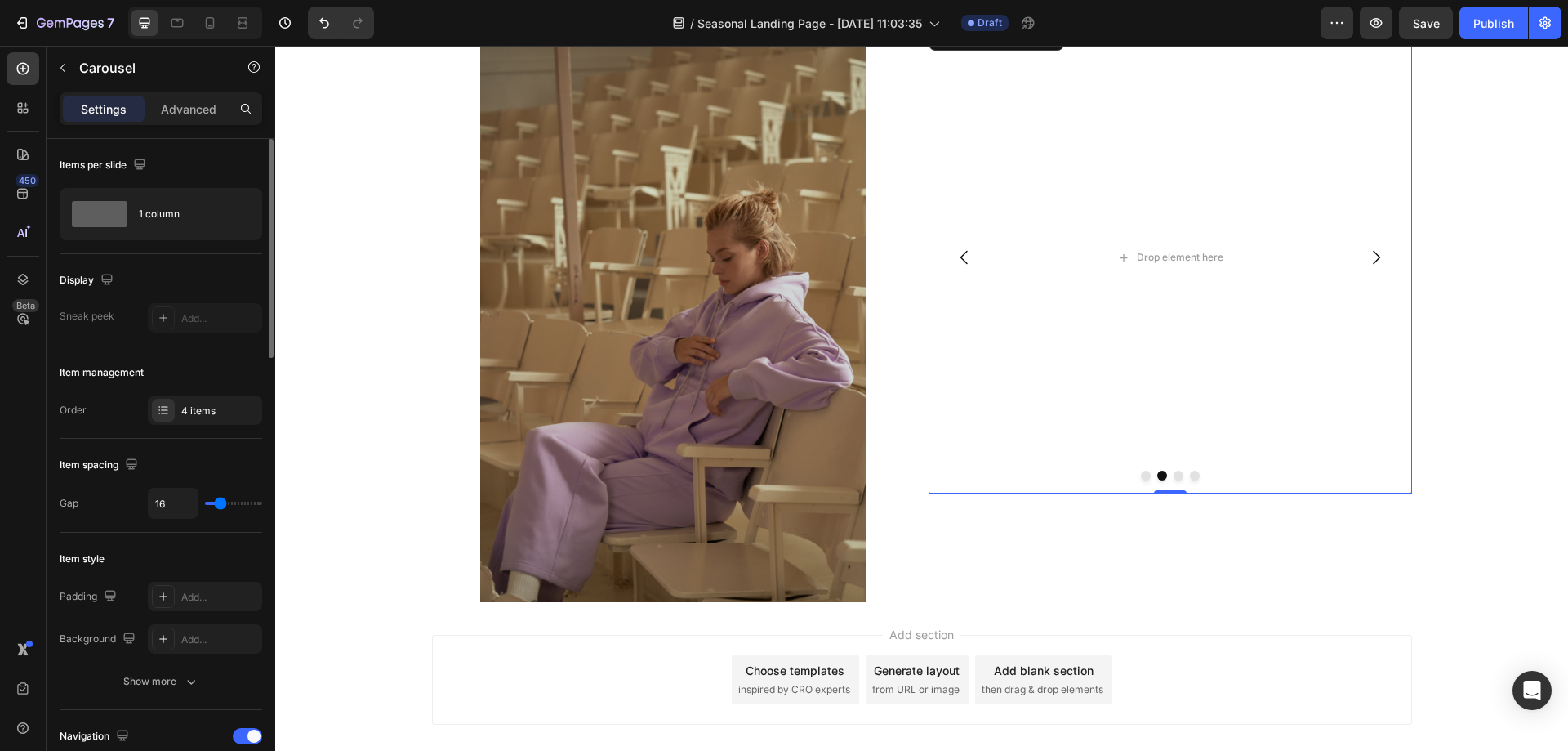
click at [966, 260] on icon "Carousel Back Arrow" at bounding box center [964, 257] width 19 height 19
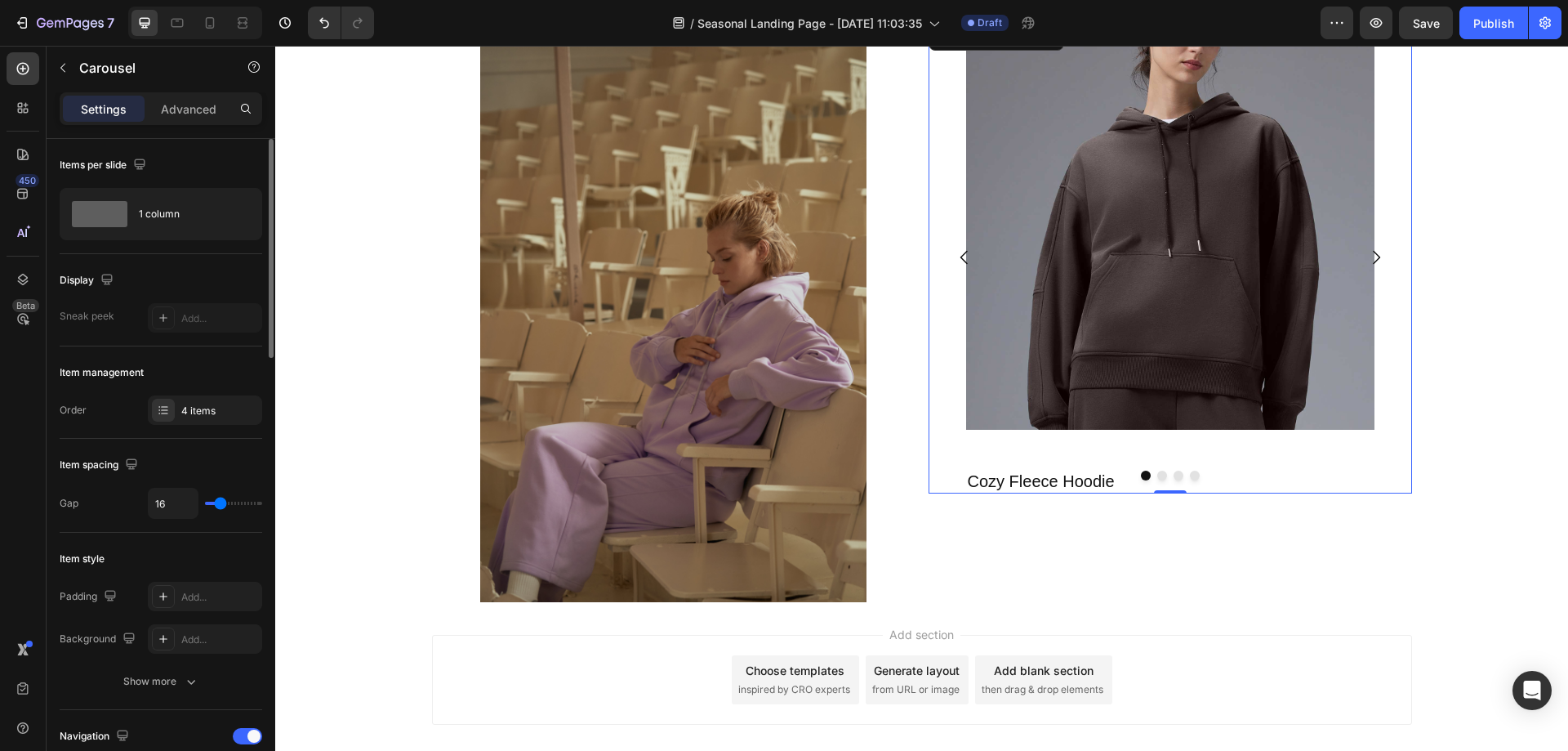
click at [959, 442] on div "Product Images Cozy Fleece Hoodie Product Title Product" at bounding box center [1170, 257] width 484 height 472
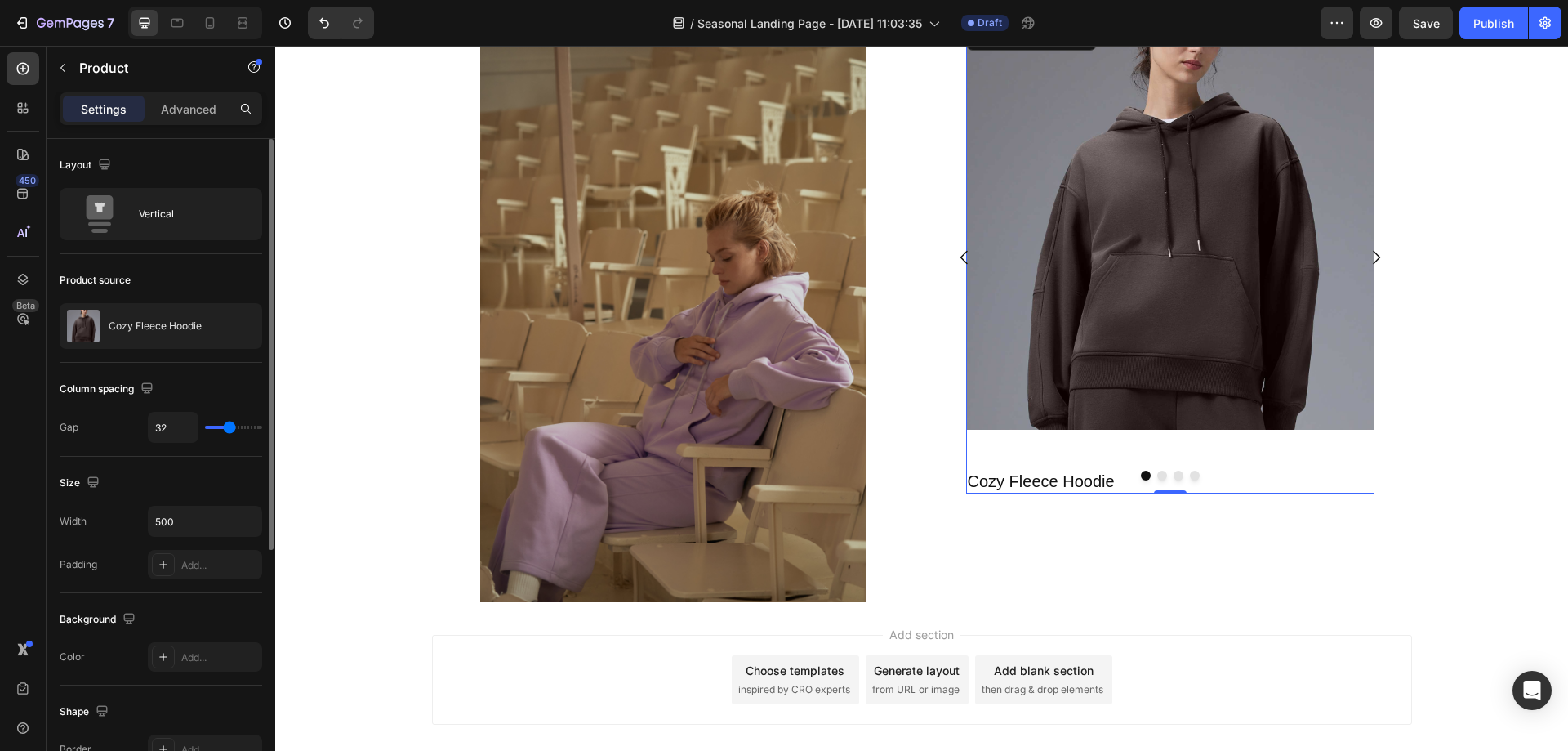
click at [992, 452] on div "Product Images Cozy Fleece Hoodie Product Title Product 0" at bounding box center [1170, 257] width 408 height 472
click at [176, 324] on p "Cozy Fleece Hoodie" at bounding box center [155, 326] width 93 height 12
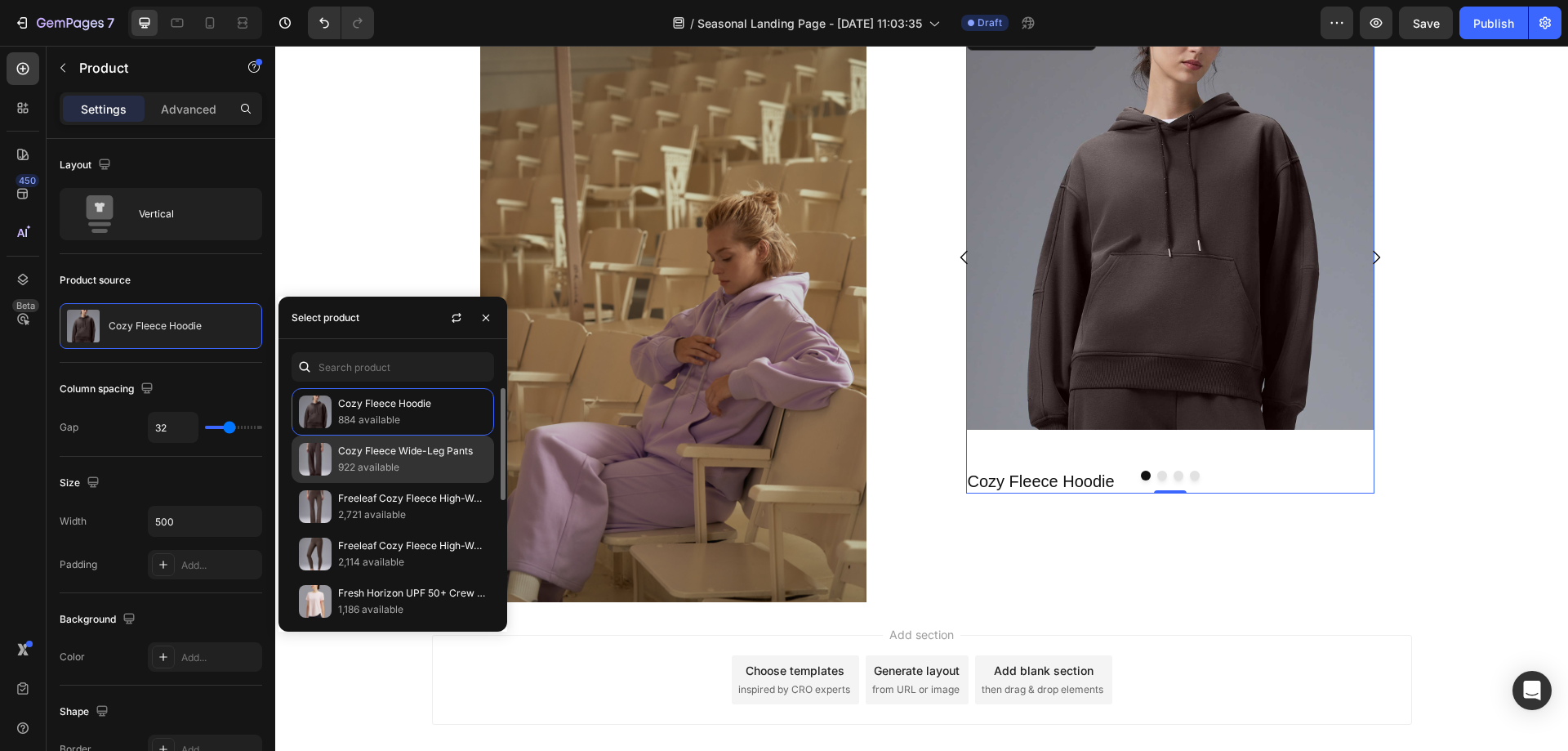
click at [405, 450] on p "Cozy Fleece Wide-Leg Pants" at bounding box center [413, 451] width 149 height 16
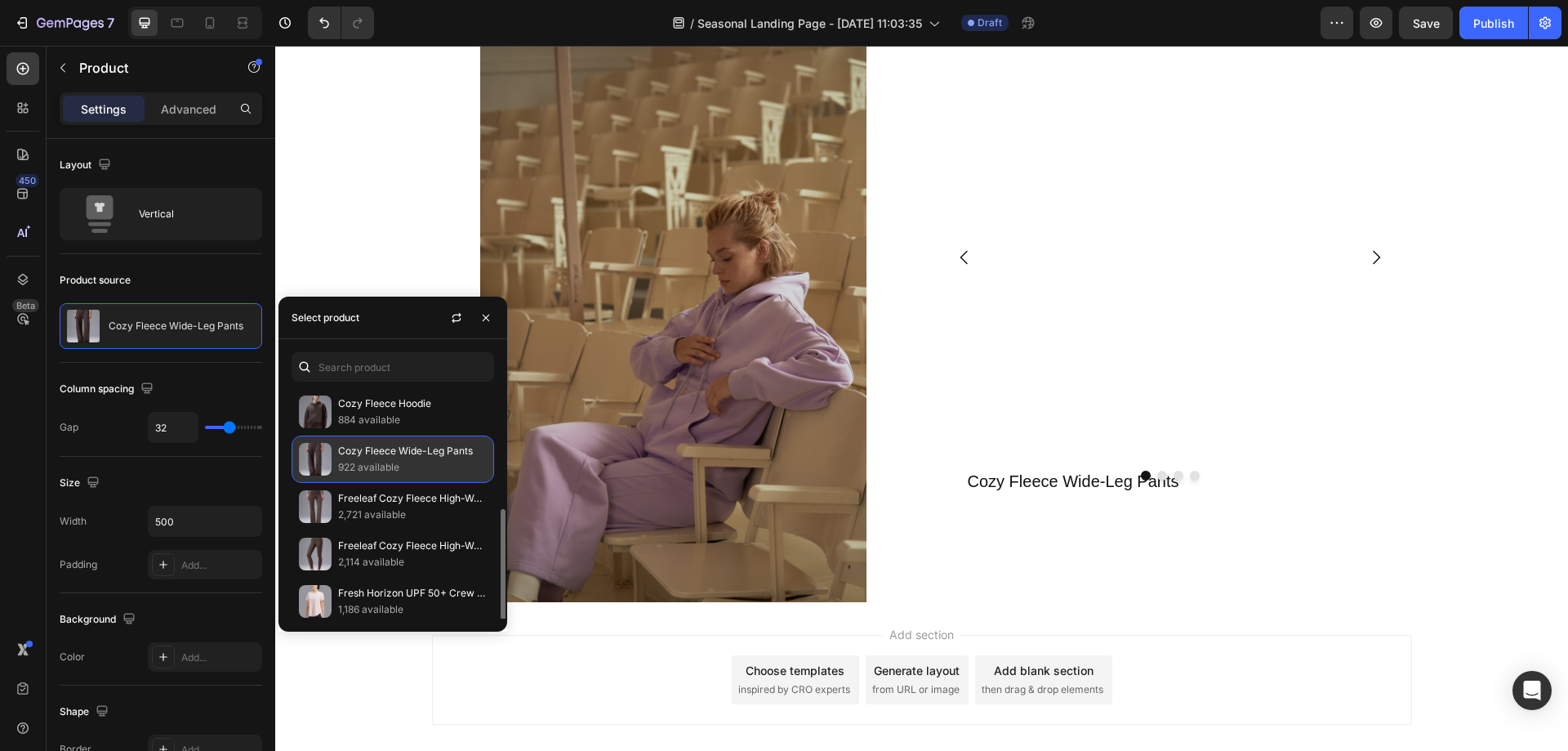
scroll to position [245, 0]
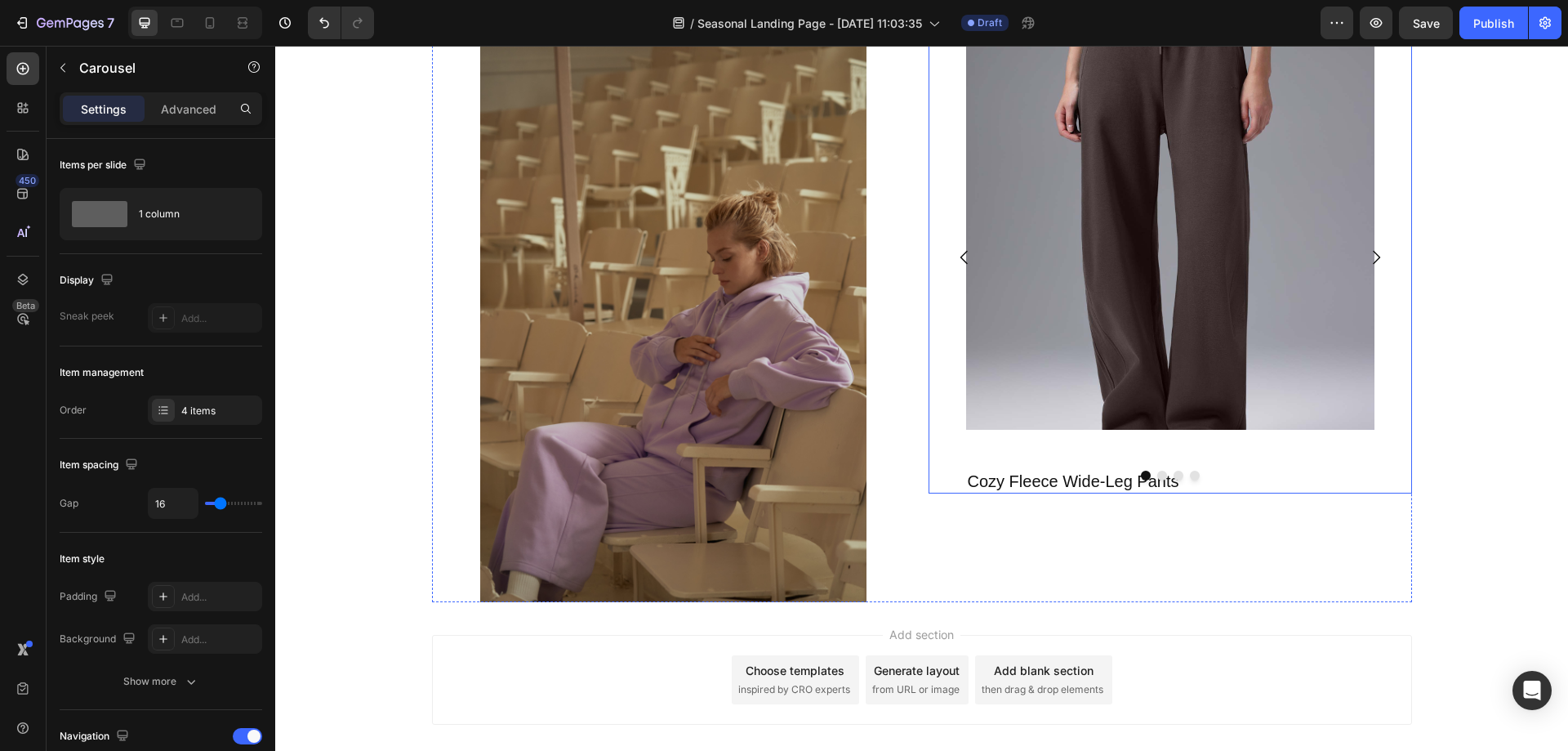
click at [1374, 260] on icon "Carousel Next Arrow" at bounding box center [1376, 257] width 19 height 19
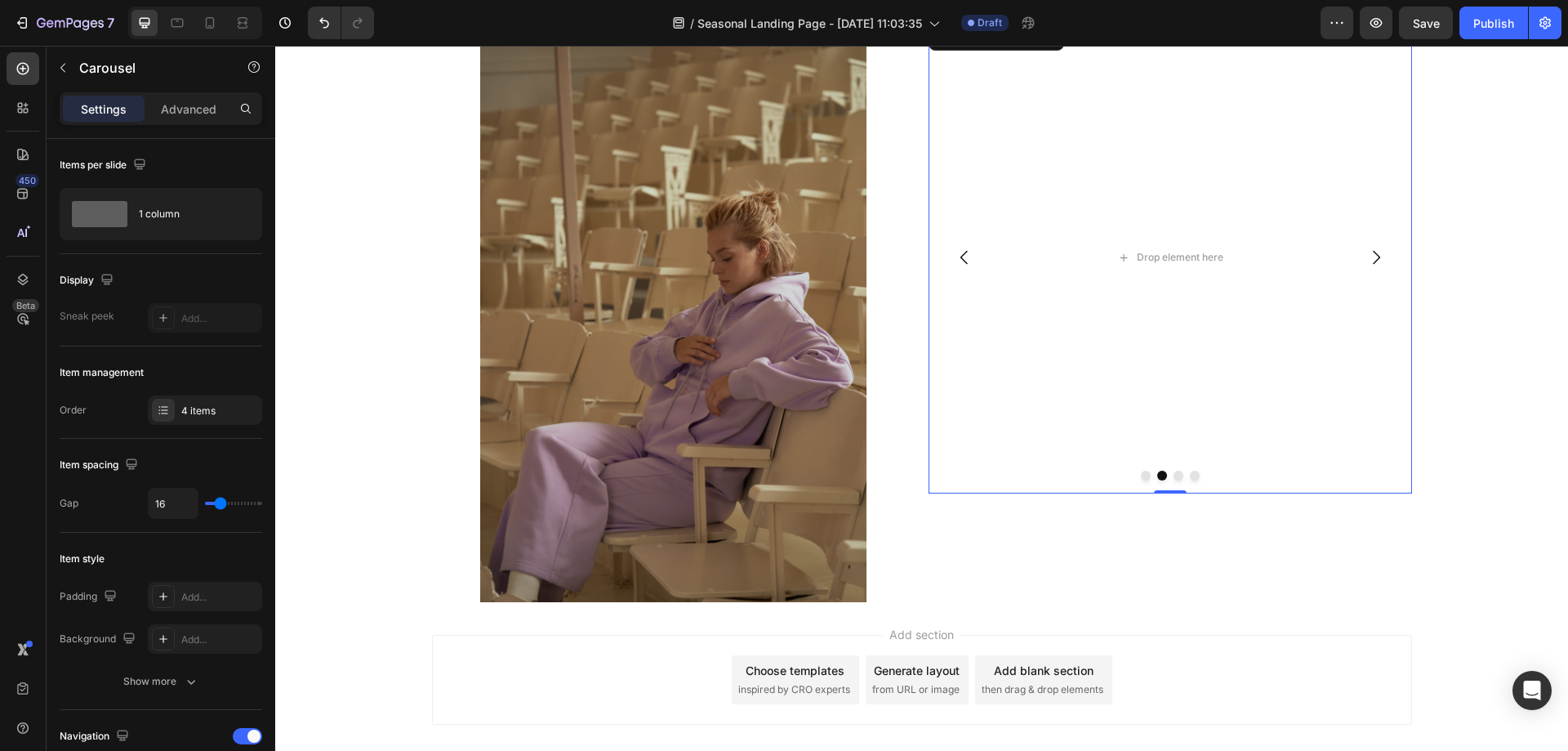
click at [963, 270] on button "Carousel Back Arrow" at bounding box center [964, 256] width 45 height 45
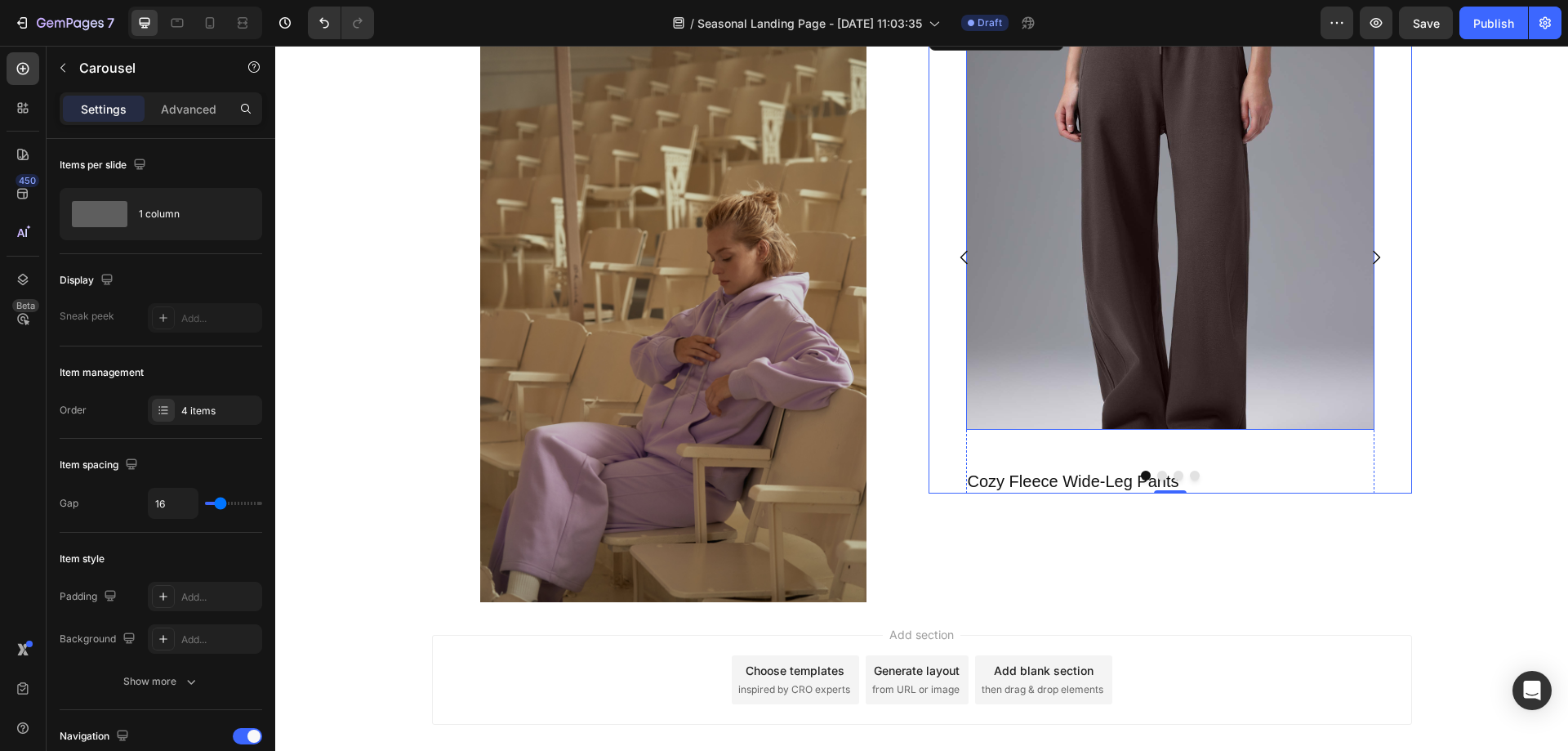
click at [1265, 370] on img at bounding box center [1170, 225] width 408 height 408
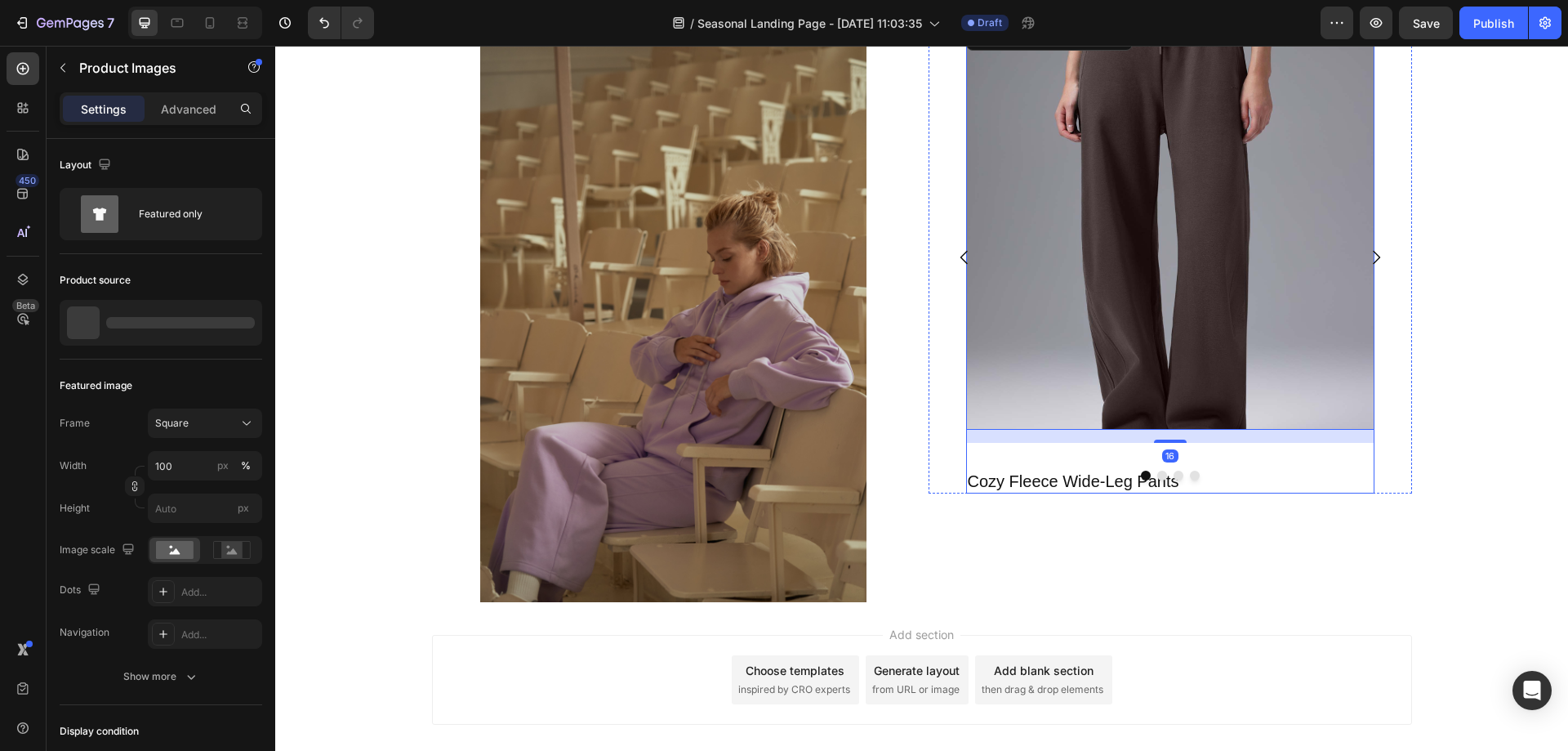
click at [1010, 476] on div at bounding box center [1170, 475] width 484 height 10
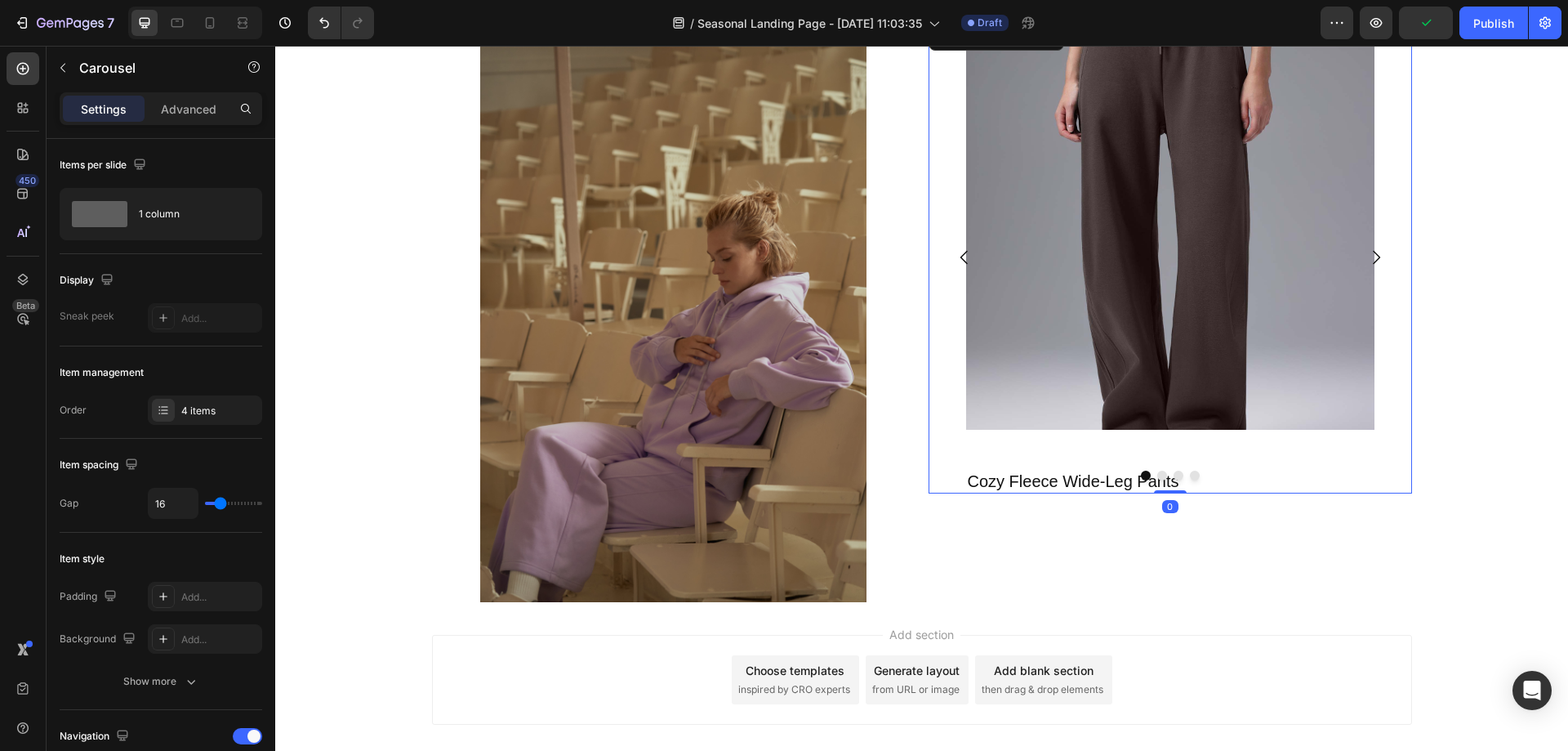
click at [979, 475] on div at bounding box center [1170, 475] width 484 height 10
click at [1224, 470] on div at bounding box center [1170, 475] width 484 height 10
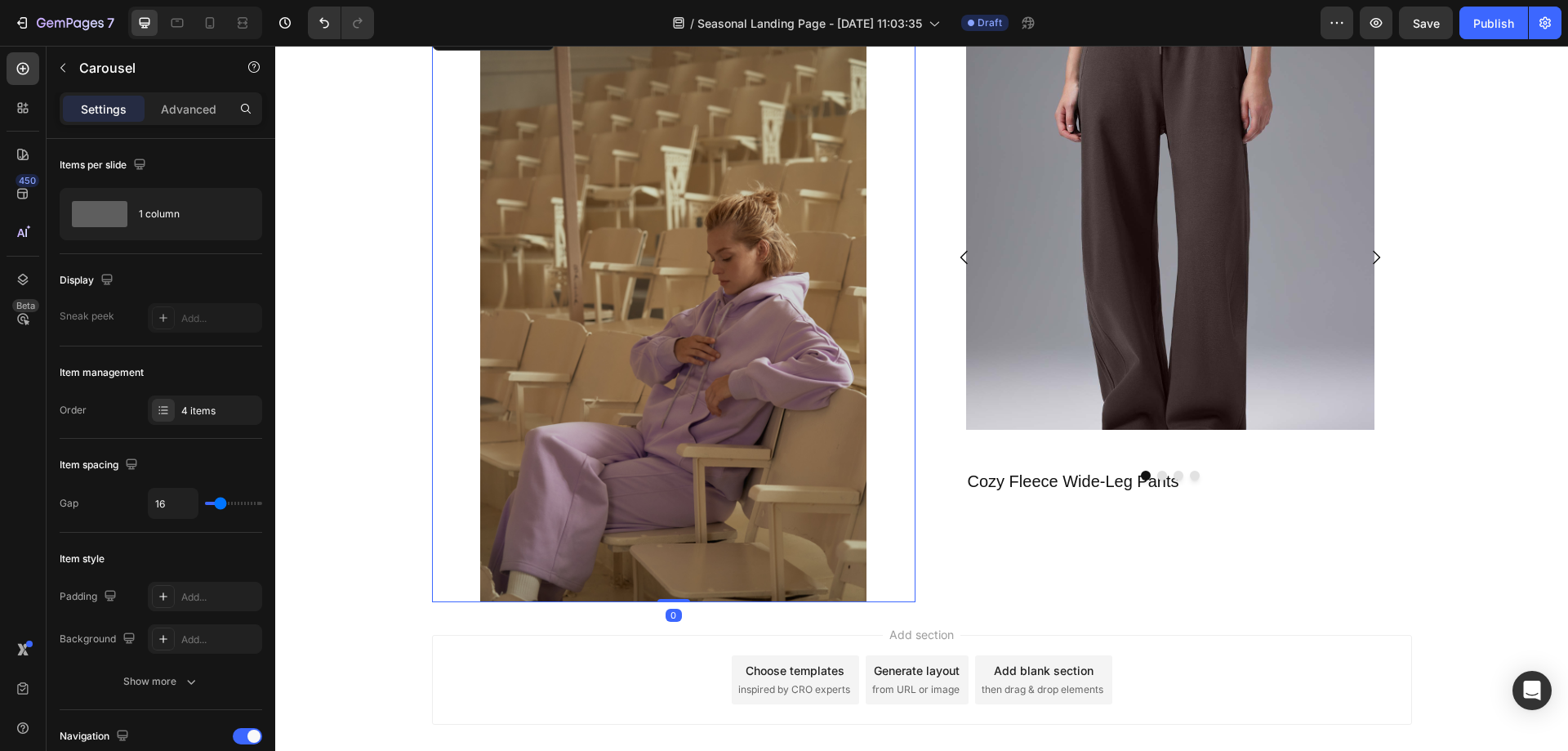
click at [866, 454] on div at bounding box center [674, 311] width 484 height 580
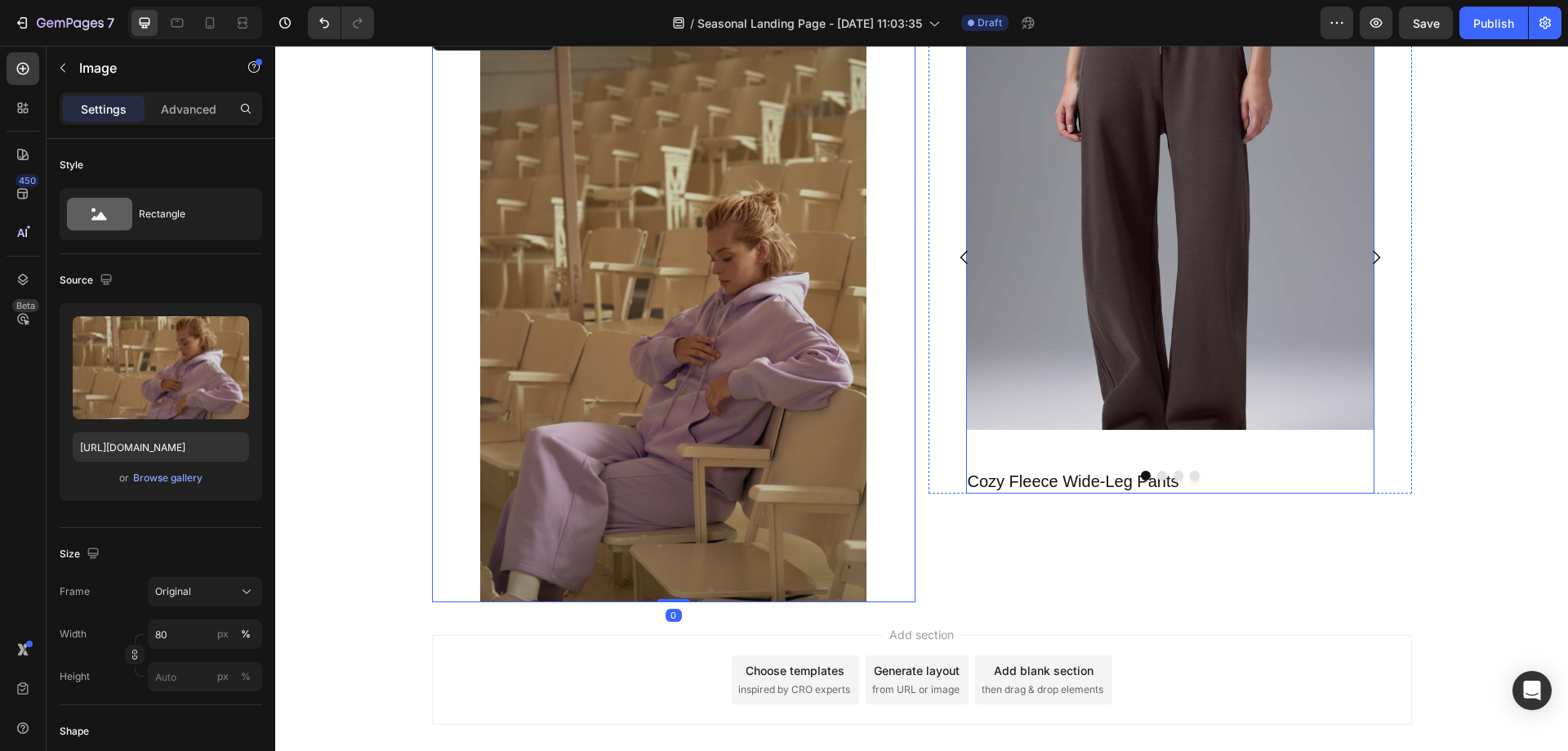
drag, startPoint x: 1030, startPoint y: 448, endPoint x: 1021, endPoint y: 462, distance: 16.6
click at [1030, 449] on div "Product Images Cozy Fleece Wide-Leg Pants Product Title Product" at bounding box center [1170, 257] width 408 height 472
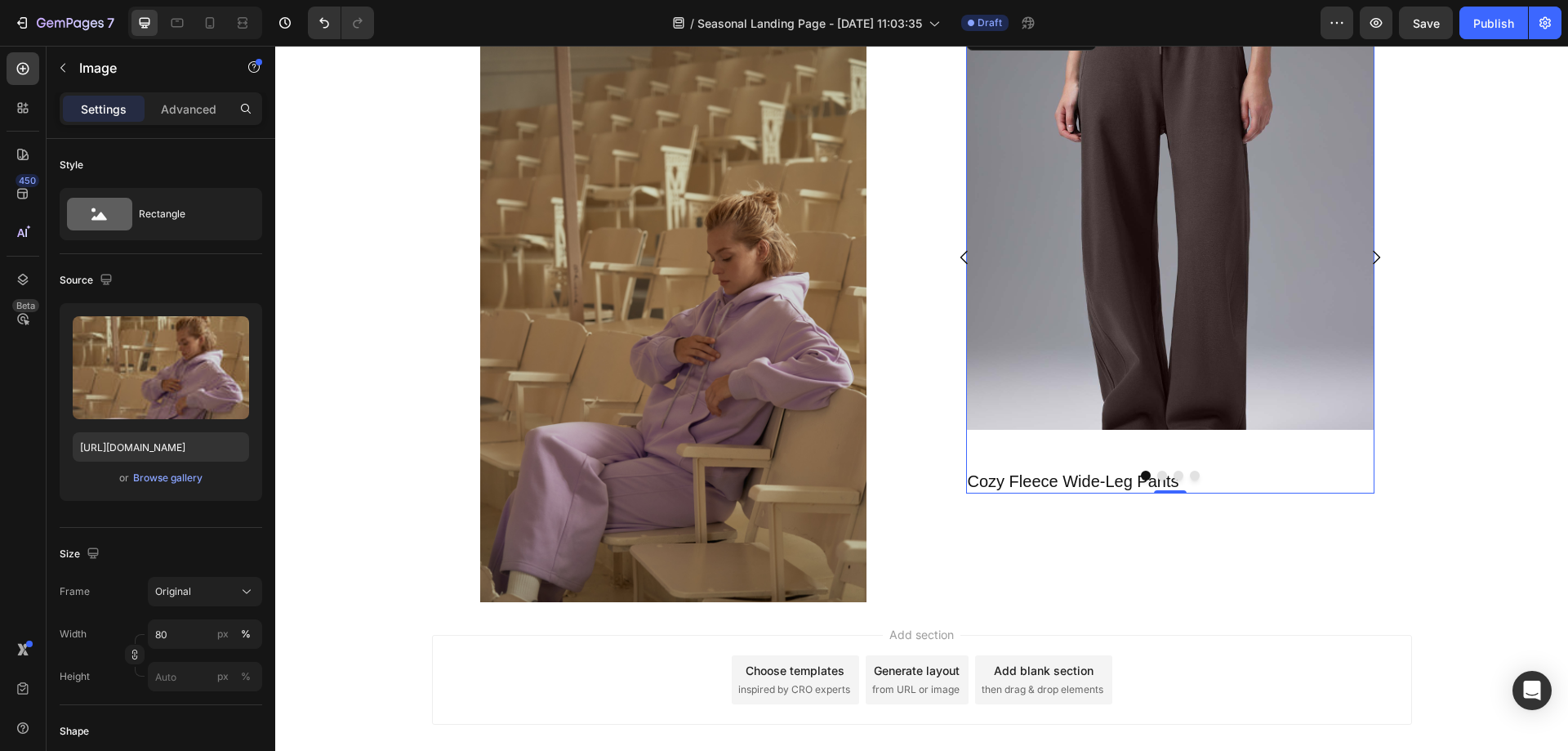
click at [1000, 475] on div at bounding box center [1170, 475] width 484 height 10
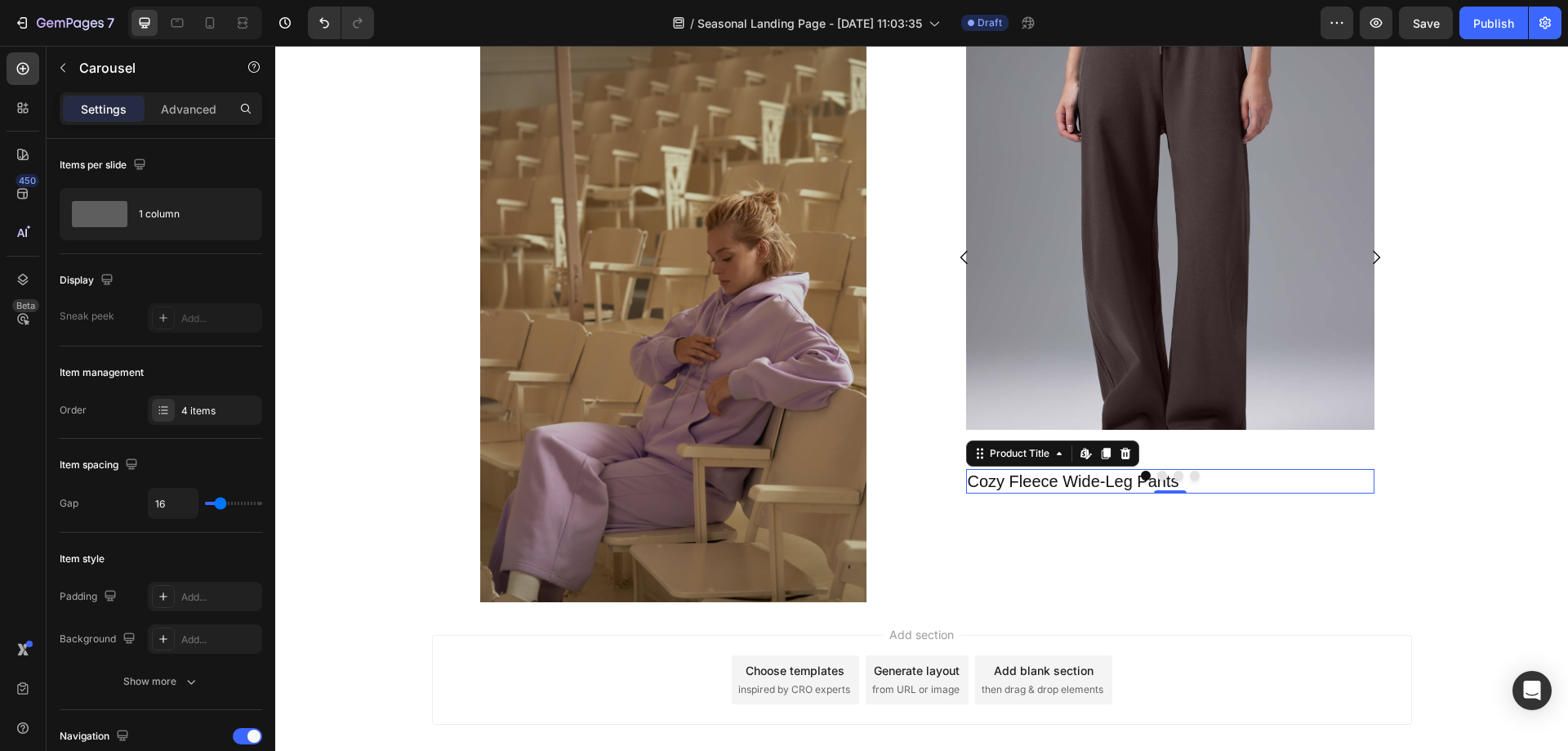
click at [974, 482] on h2 "Cozy Fleece Wide-Leg Pants" at bounding box center [1170, 481] width 408 height 24
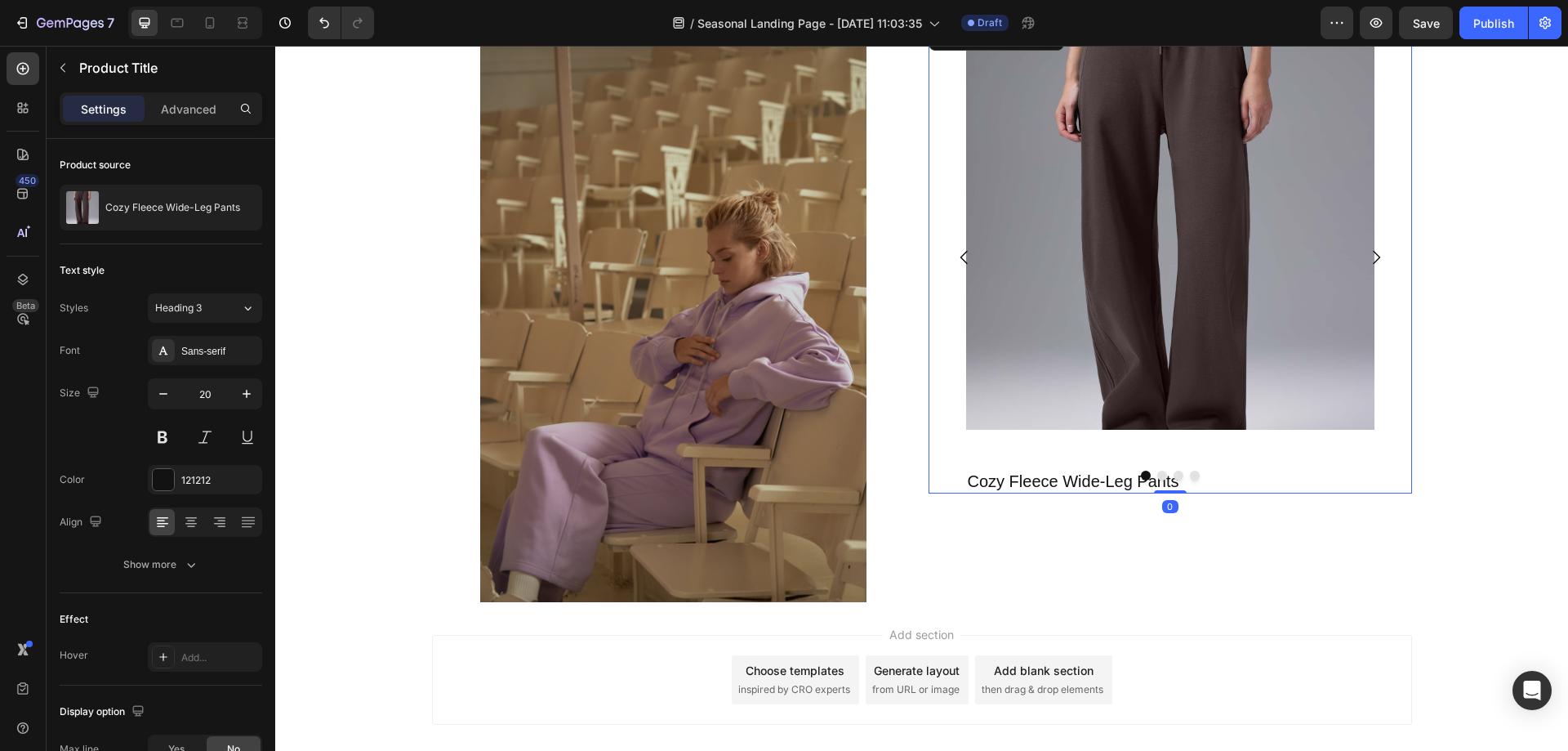
click at [964, 477] on div at bounding box center [1170, 475] width 484 height 10
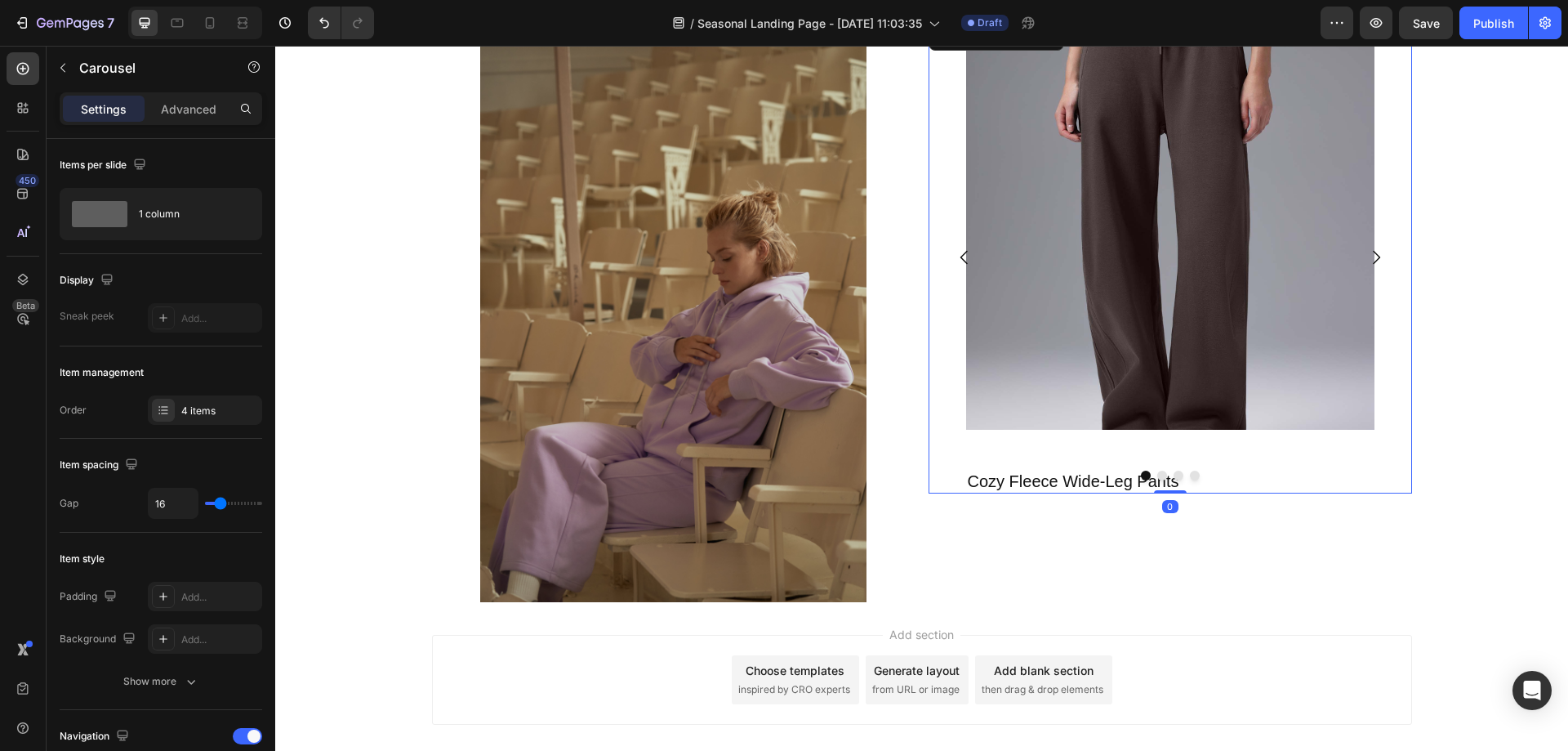
click at [964, 477] on div at bounding box center [1170, 475] width 484 height 10
click at [979, 477] on div at bounding box center [1170, 475] width 484 height 10
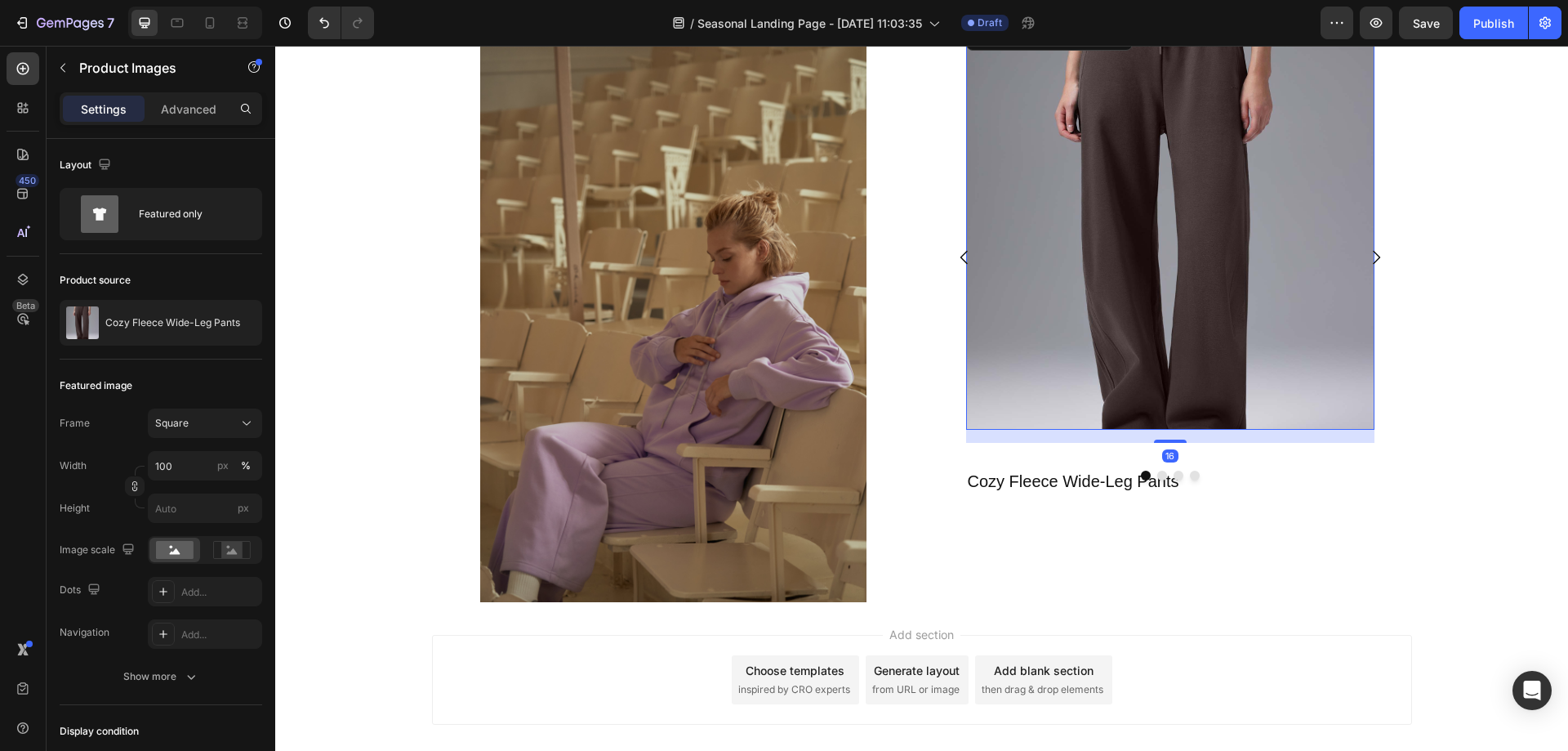
click at [1089, 282] on img at bounding box center [1170, 225] width 408 height 408
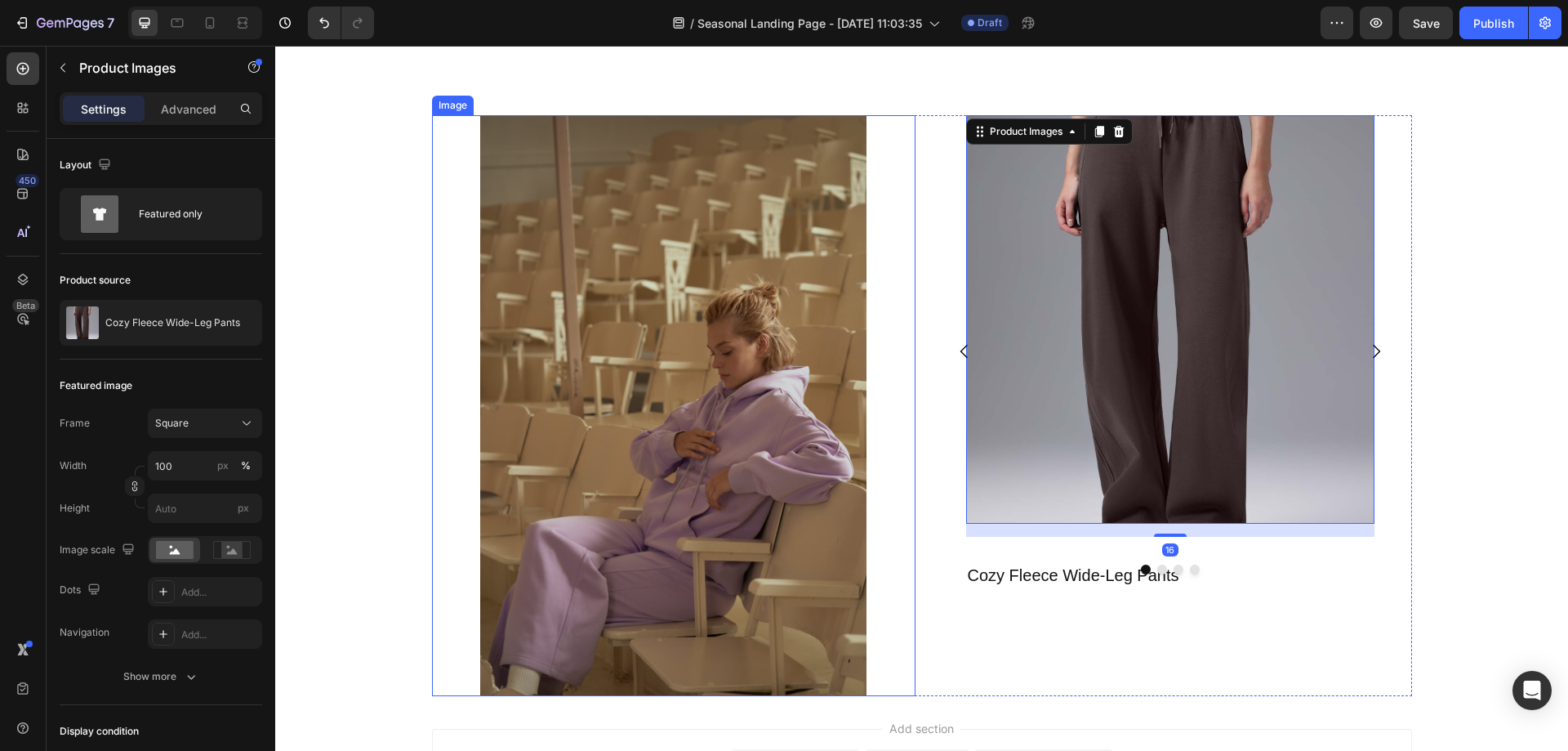
scroll to position [879, 0]
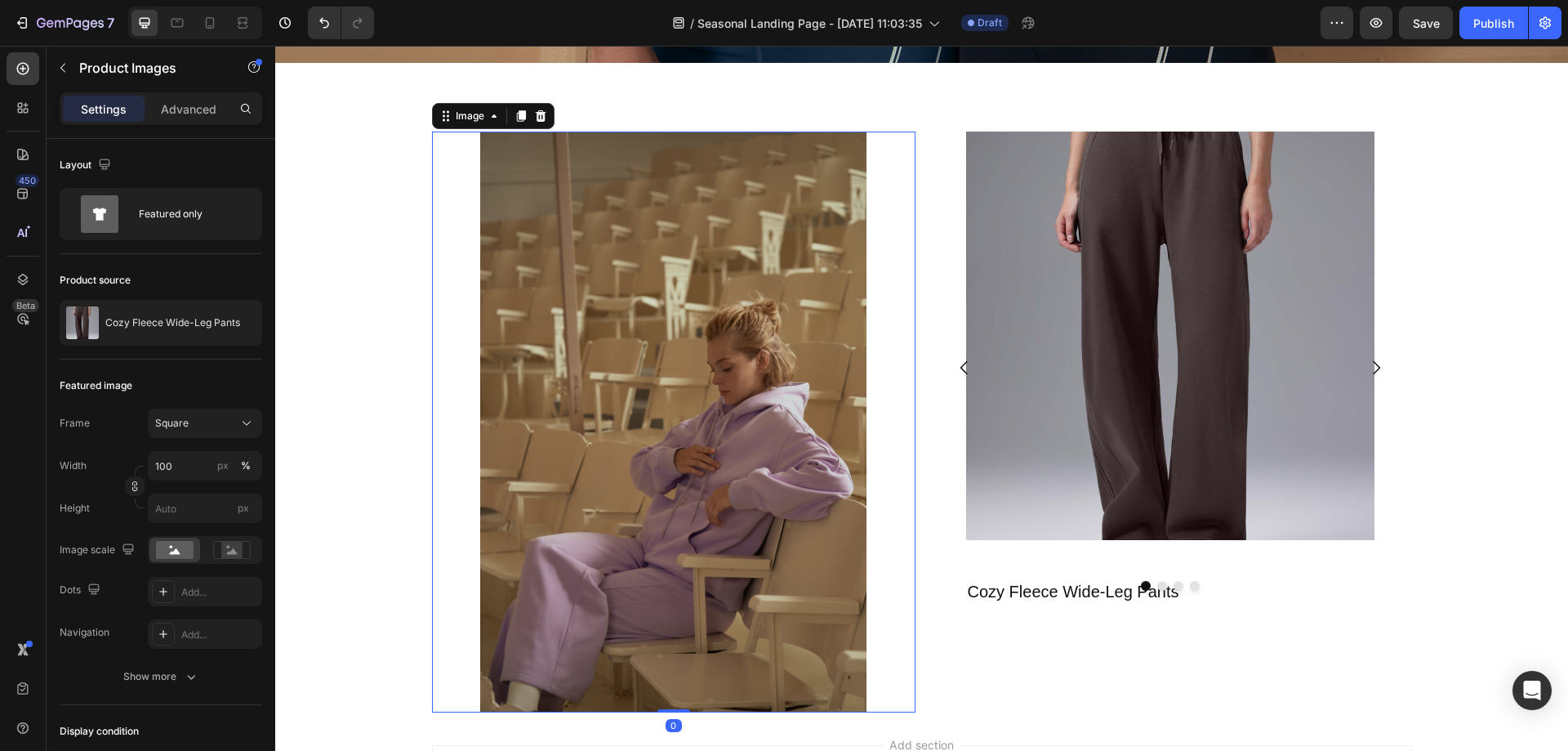
click at [826, 441] on img at bounding box center [673, 421] width 387 height 580
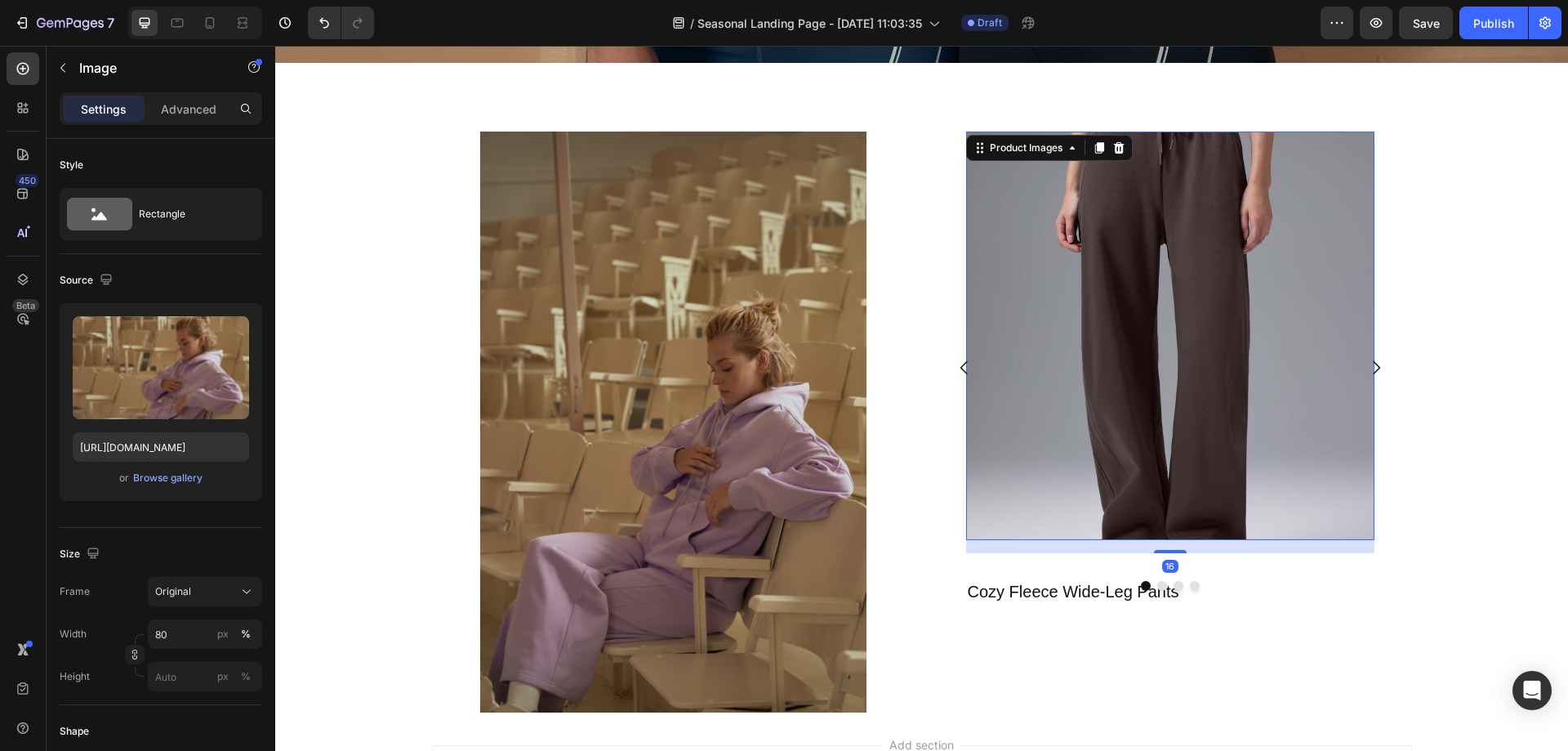
click at [1229, 336] on img at bounding box center [1170, 336] width 408 height 408
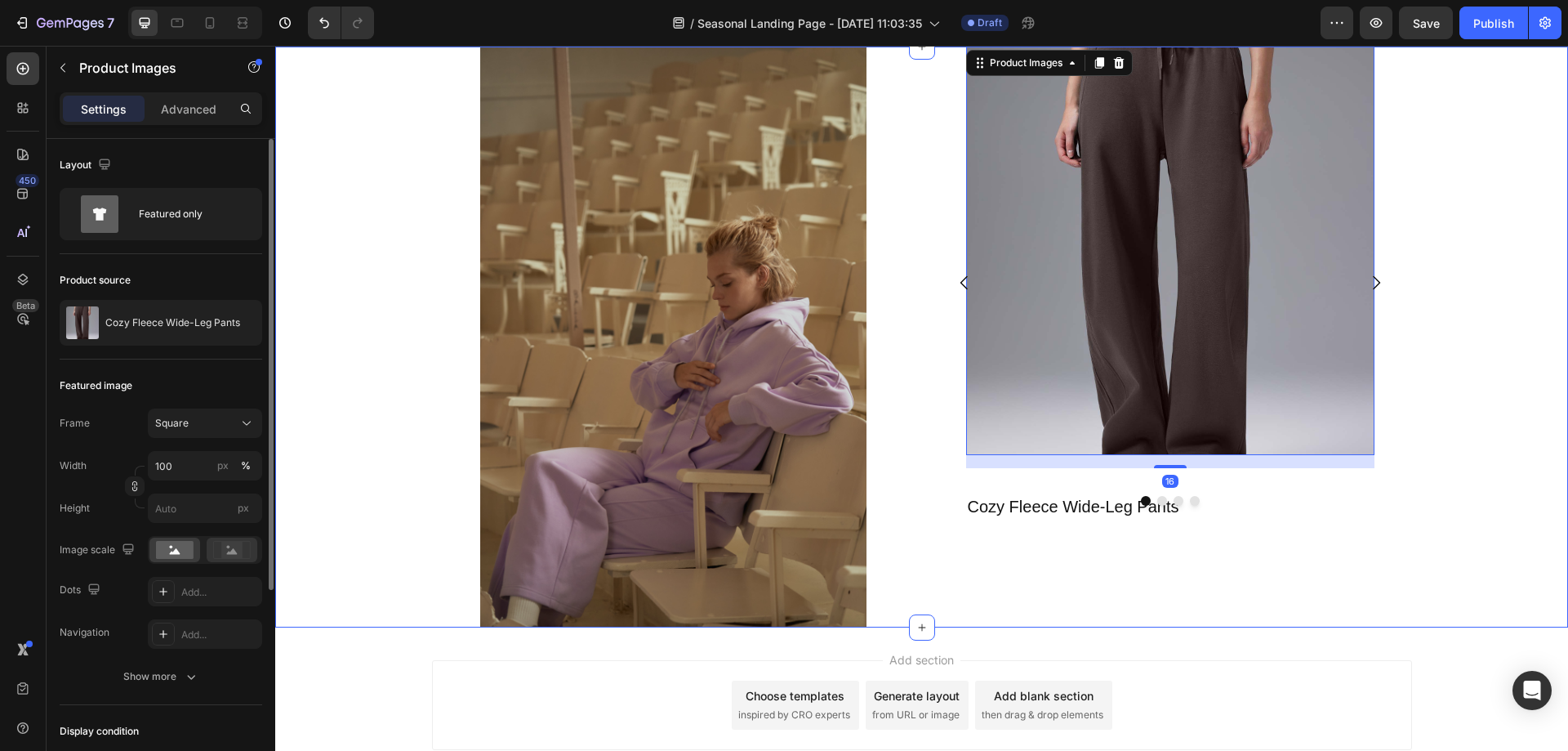
scroll to position [1067, 0]
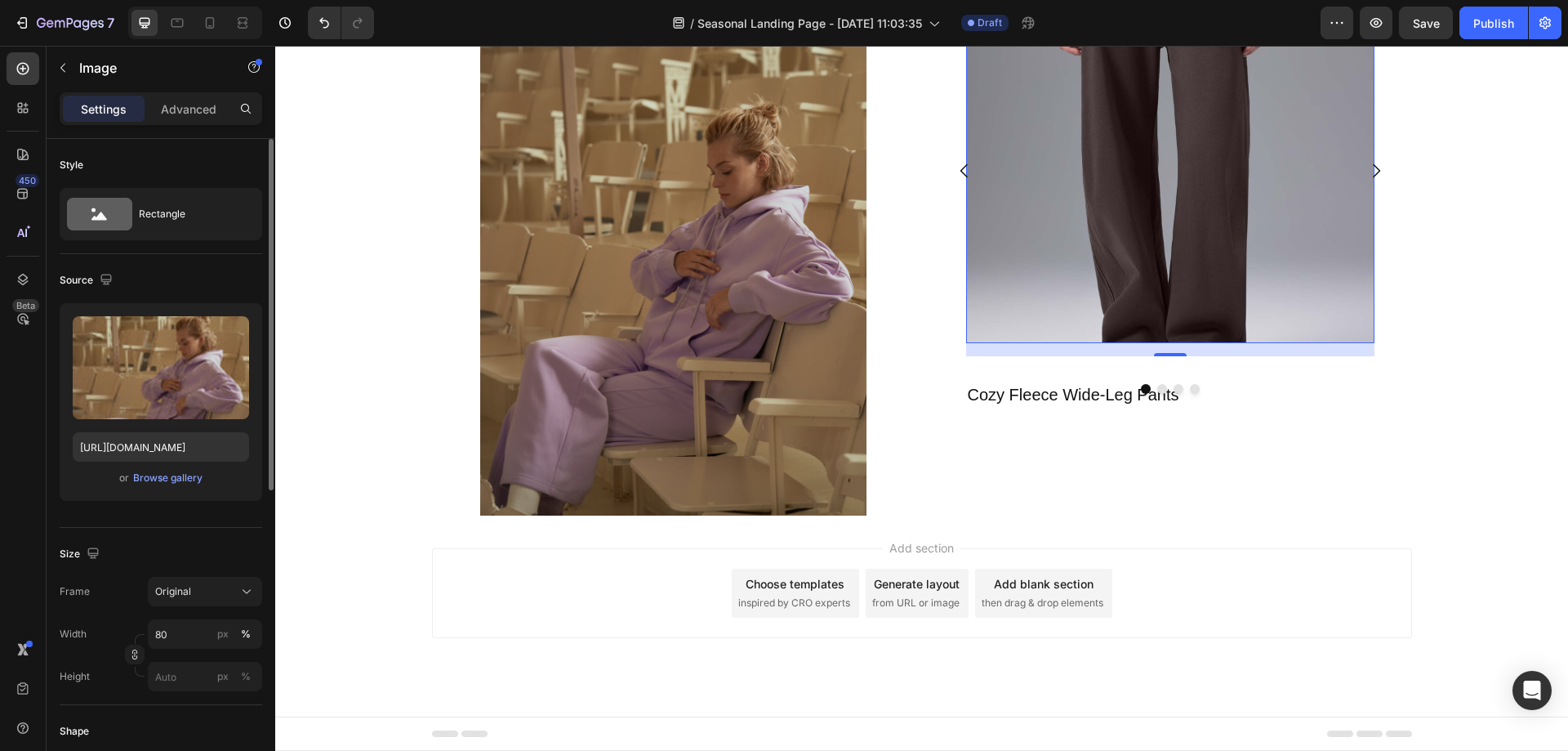
click at [714, 417] on img at bounding box center [673, 224] width 387 height 580
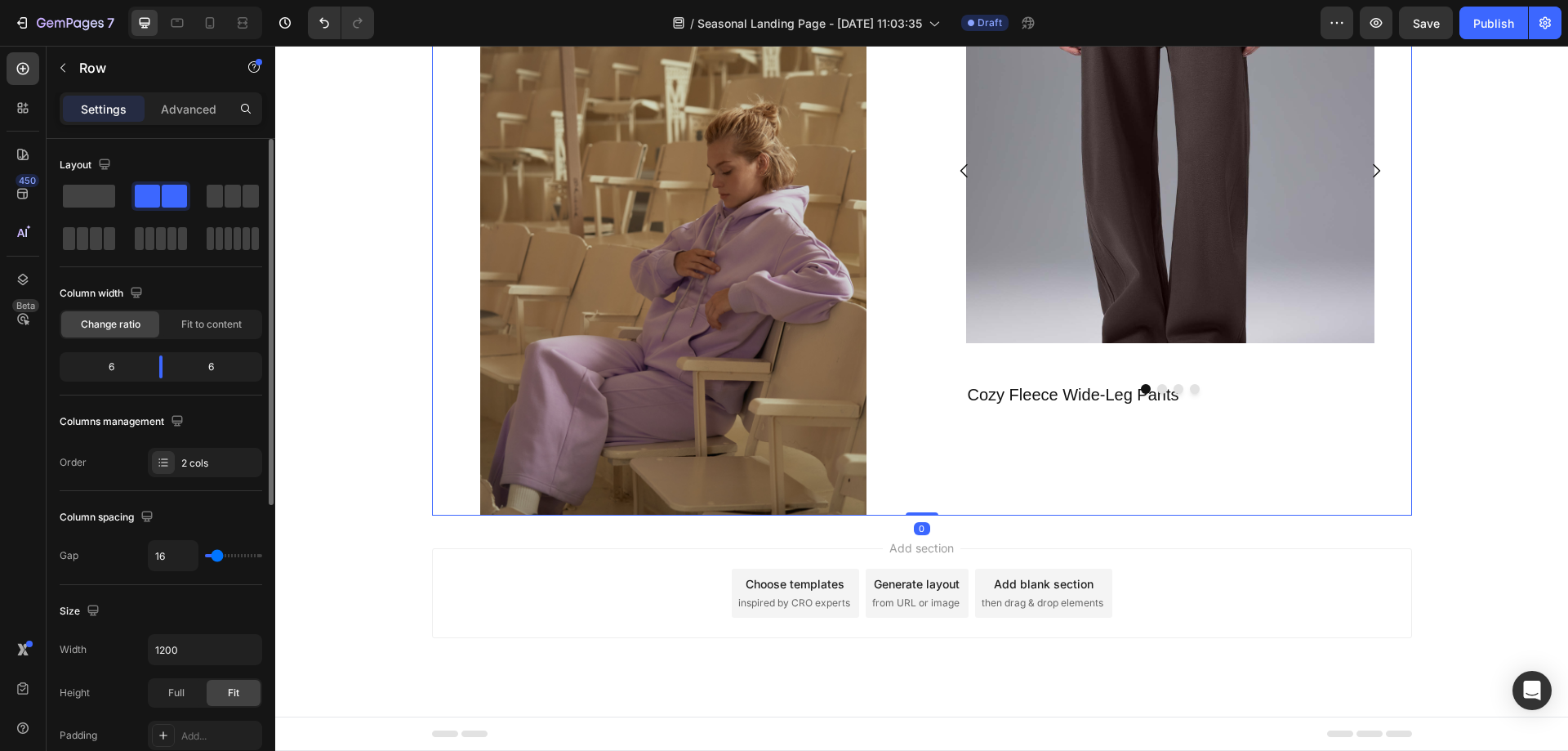
click at [1122, 412] on div "Product Images Cozy Fleece Wide-Leg Pants Product Title Product Drop element he…" at bounding box center [1170, 224] width 484 height 580
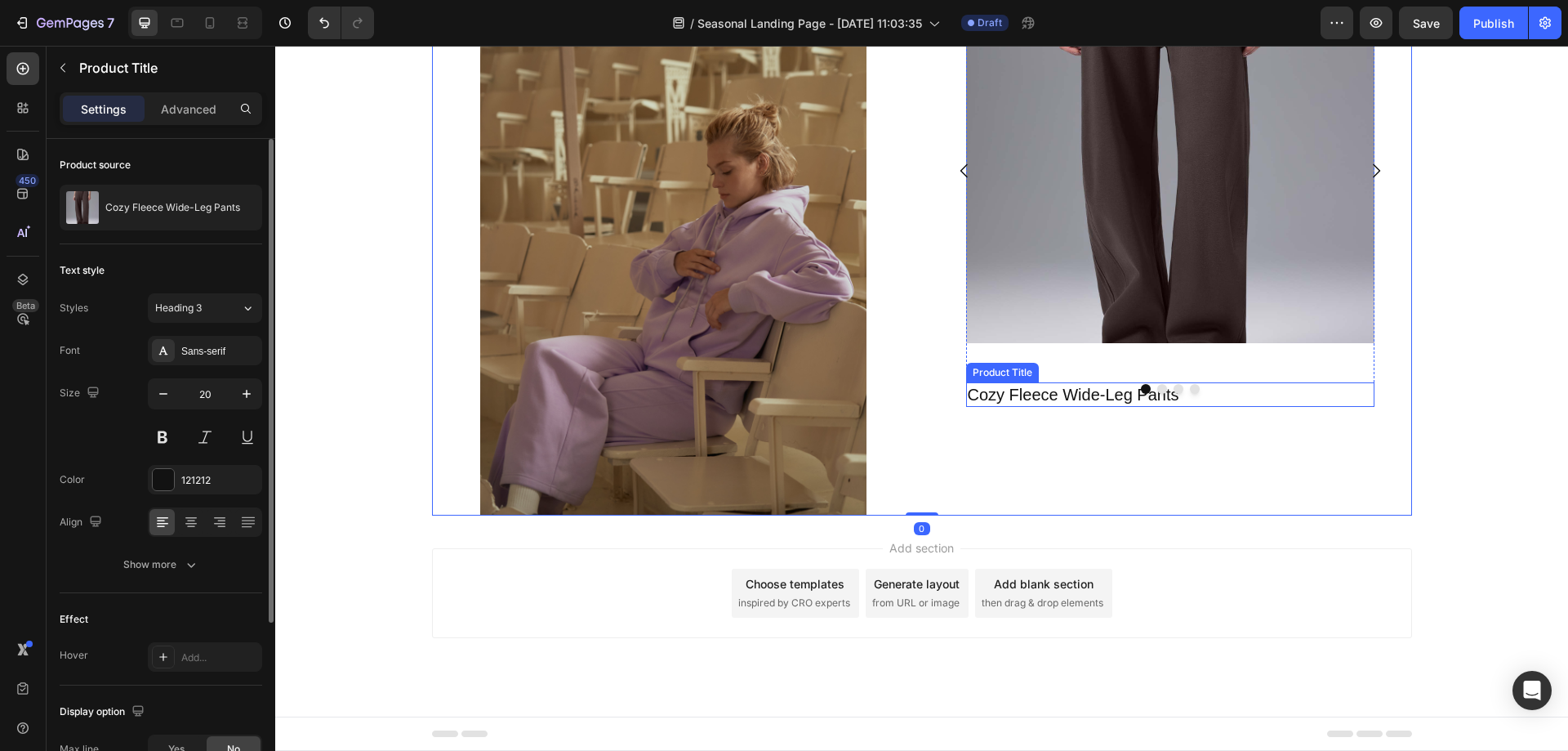
click at [1120, 406] on h2 "Cozy Fleece Wide-Leg Pants" at bounding box center [1170, 394] width 408 height 24
click at [966, 401] on h2 "Cozy Fleece Wide-Leg Pants" at bounding box center [1170, 394] width 408 height 24
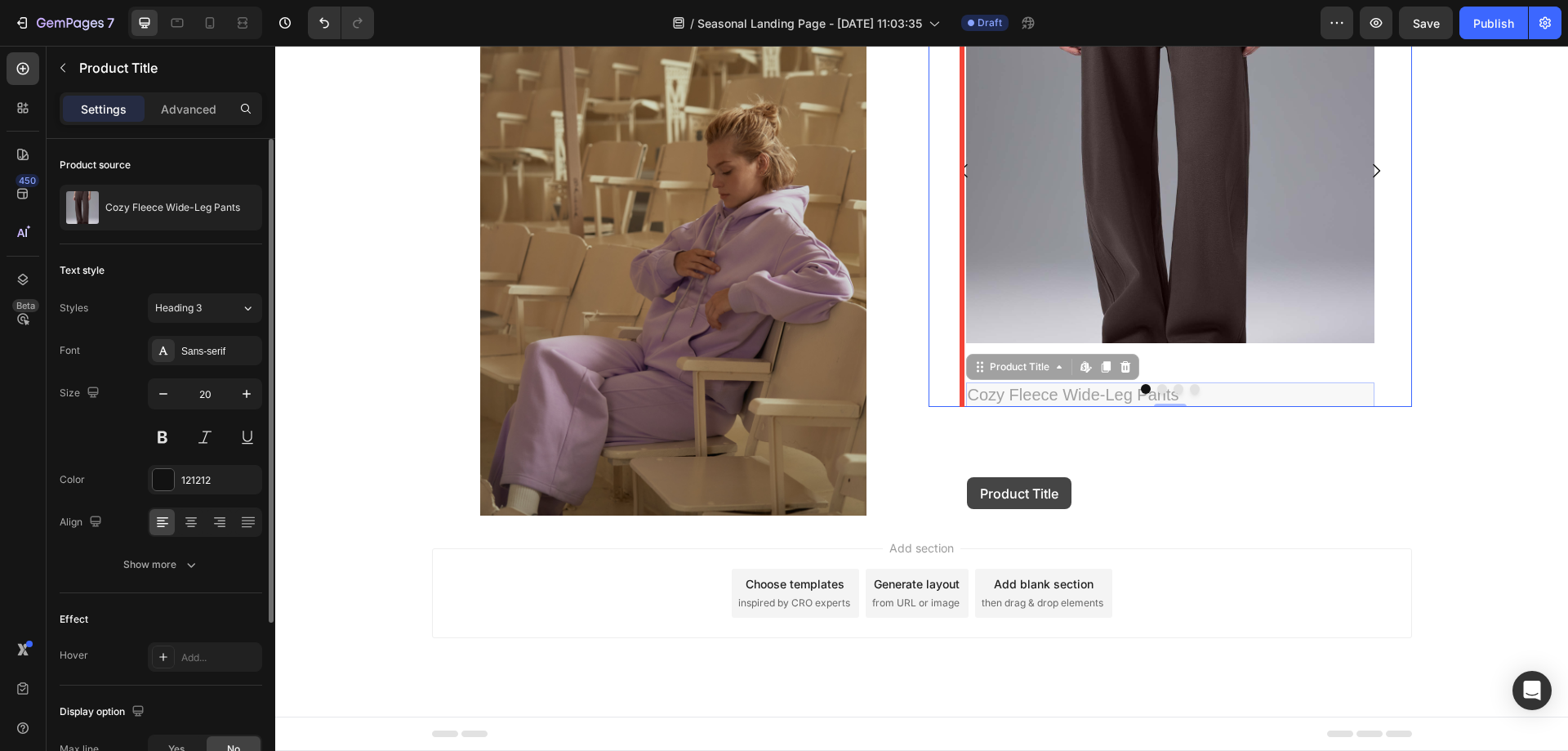
drag, startPoint x: 964, startPoint y: 401, endPoint x: 967, endPoint y: 477, distance: 76.1
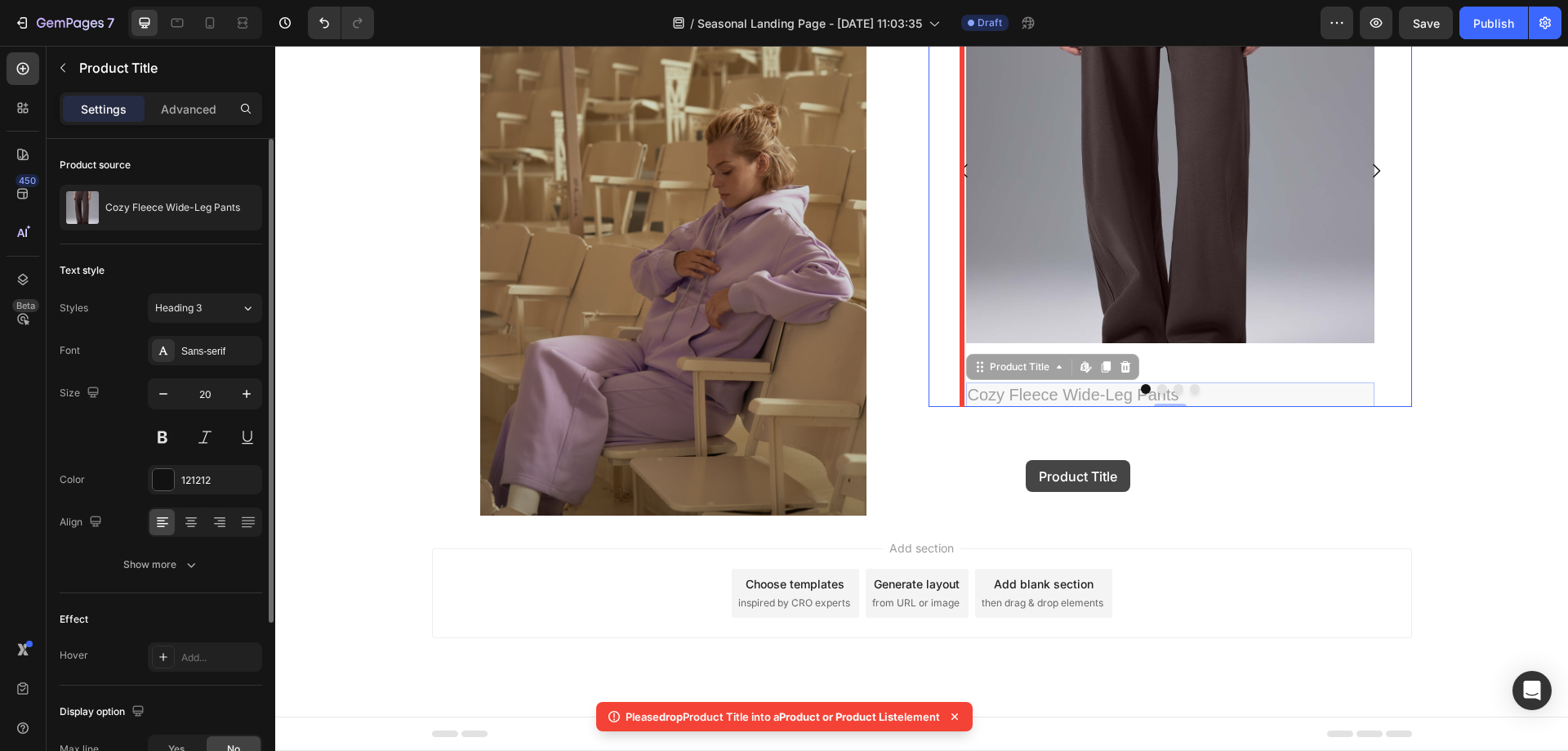
drag, startPoint x: 1021, startPoint y: 397, endPoint x: 1026, endPoint y: 460, distance: 63.2
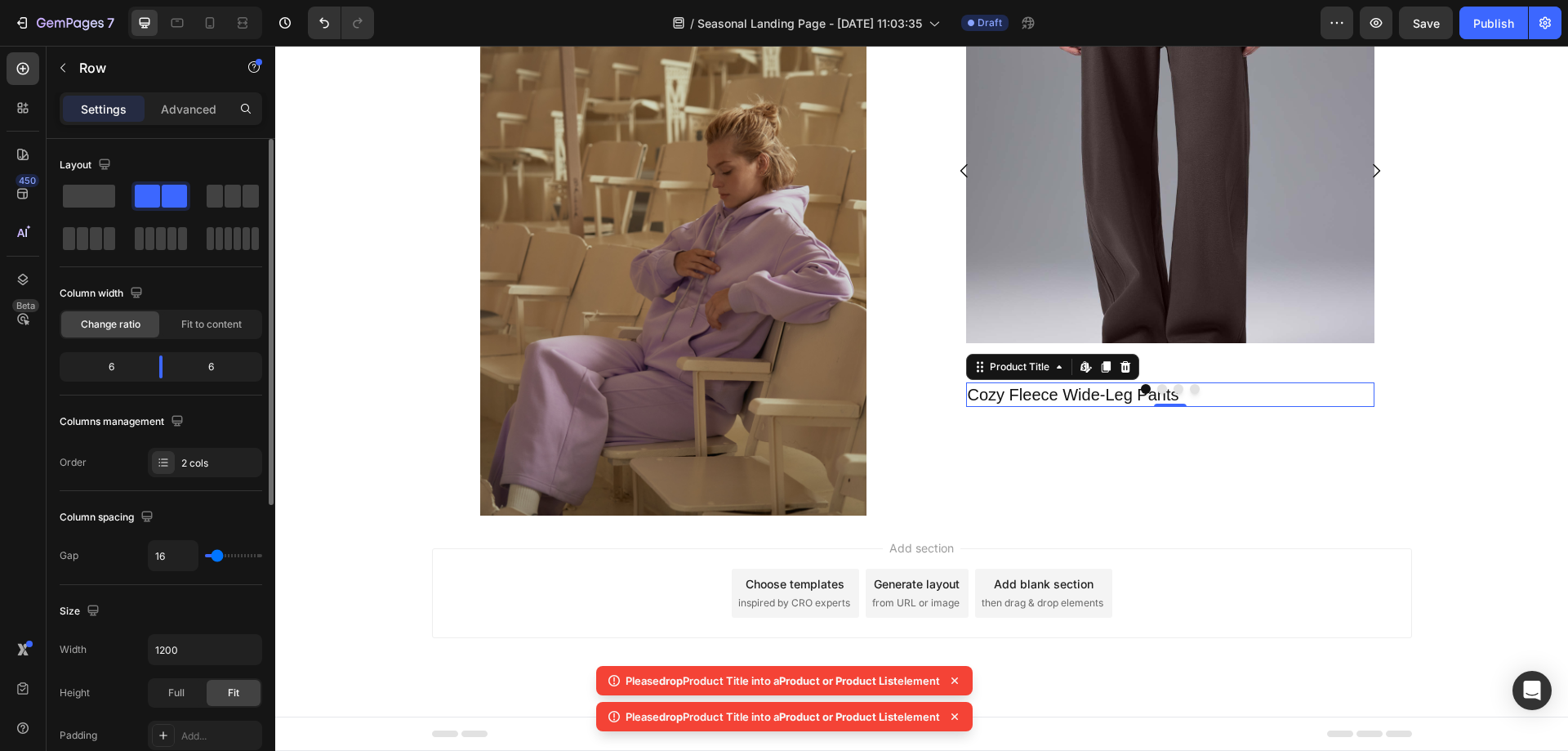
click at [1010, 397] on h2 "Cozy Fleece Wide-Leg Pants" at bounding box center [1170, 394] width 408 height 24
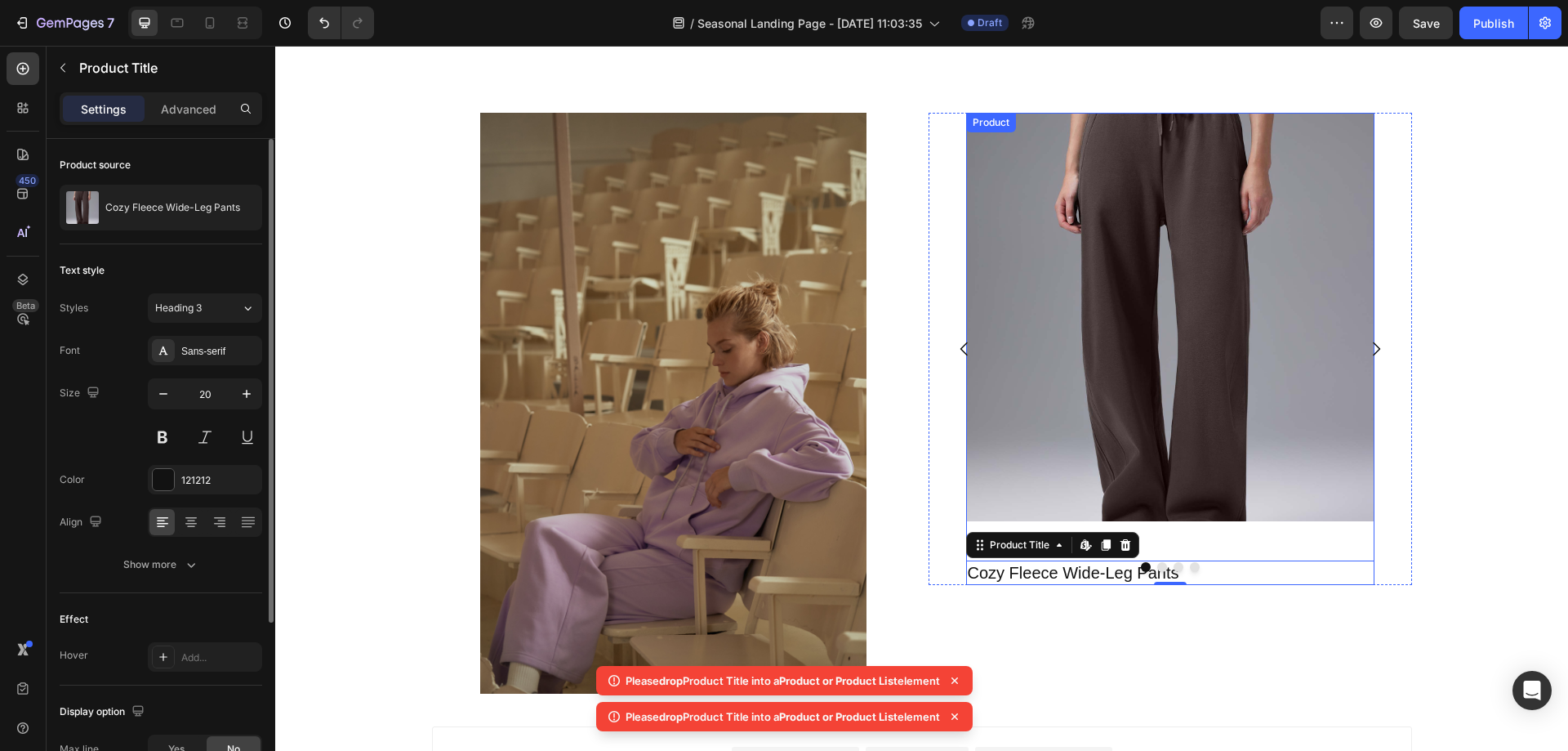
scroll to position [658, 0]
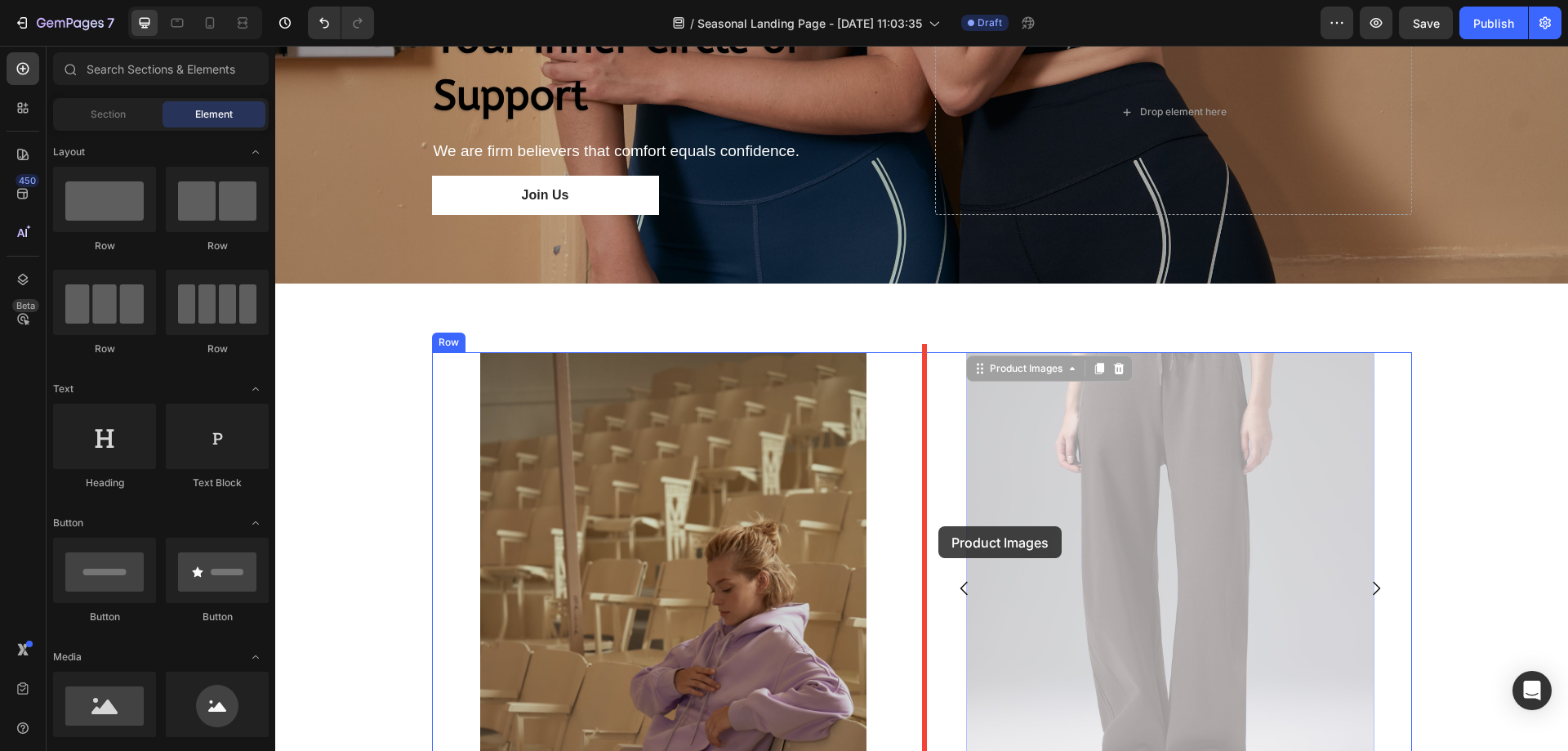
drag, startPoint x: 981, startPoint y: 512, endPoint x: 938, endPoint y: 526, distance: 45.2
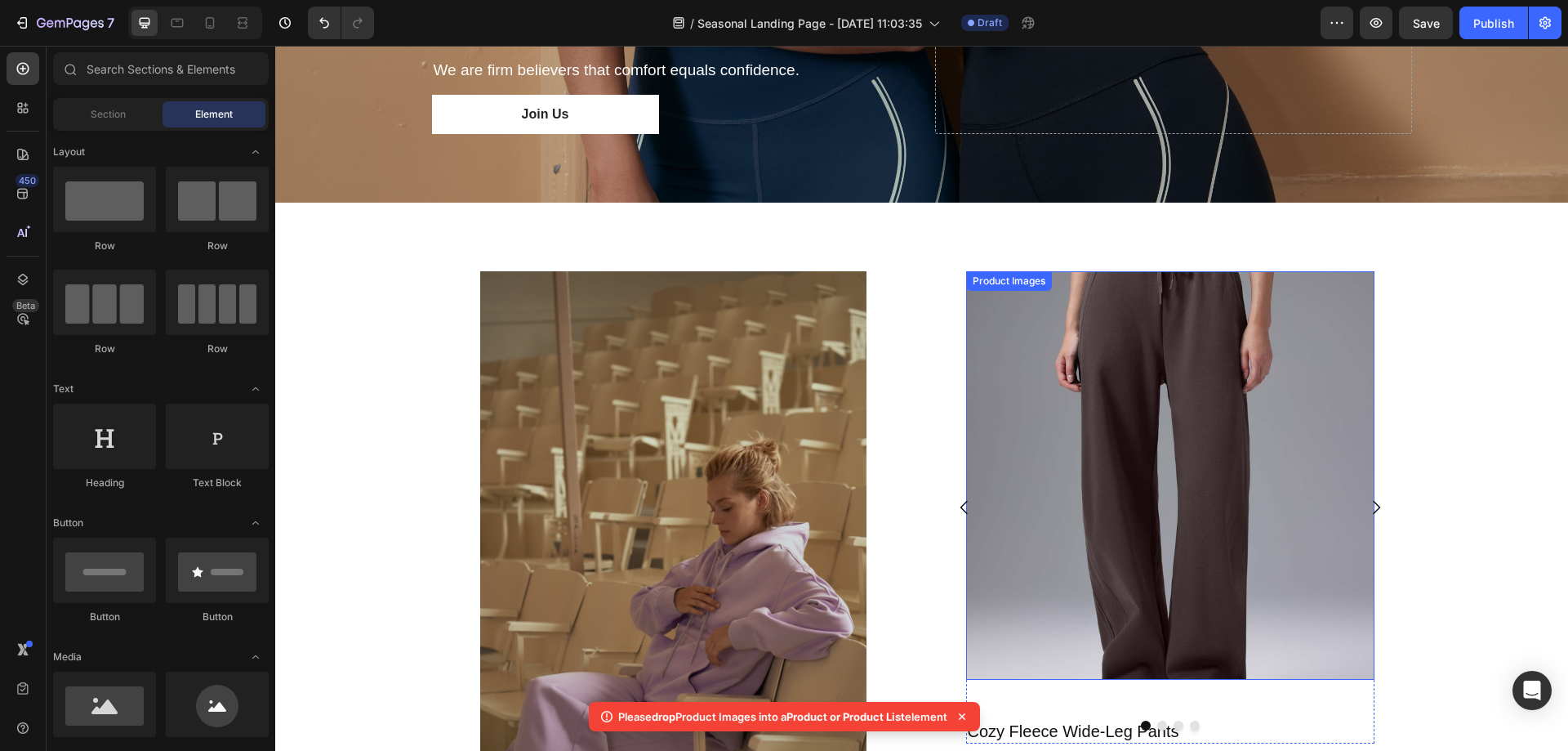
scroll to position [903, 0]
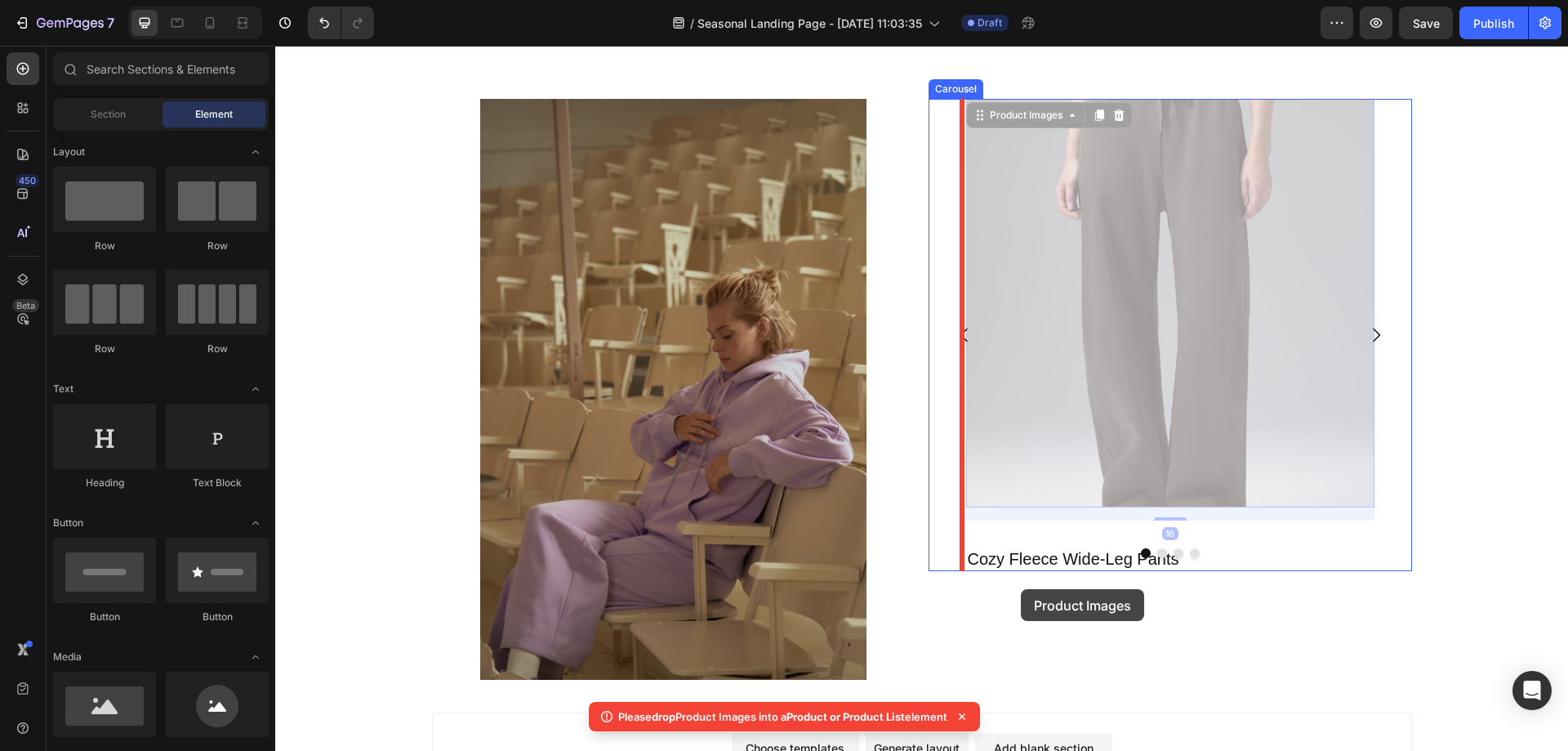
click at [1021, 589] on div at bounding box center [922, 28] width 1293 height 1772
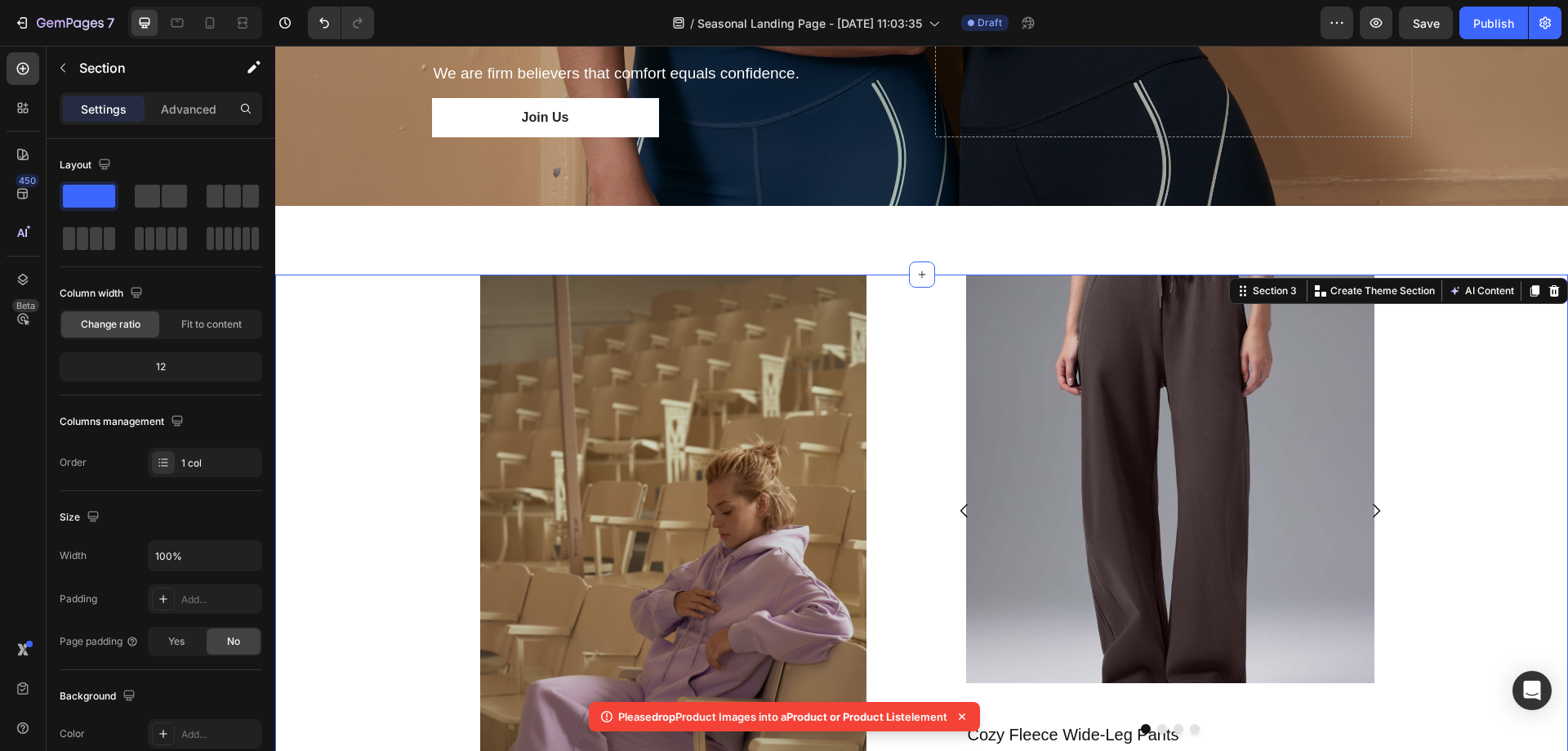
scroll to position [1066, 0]
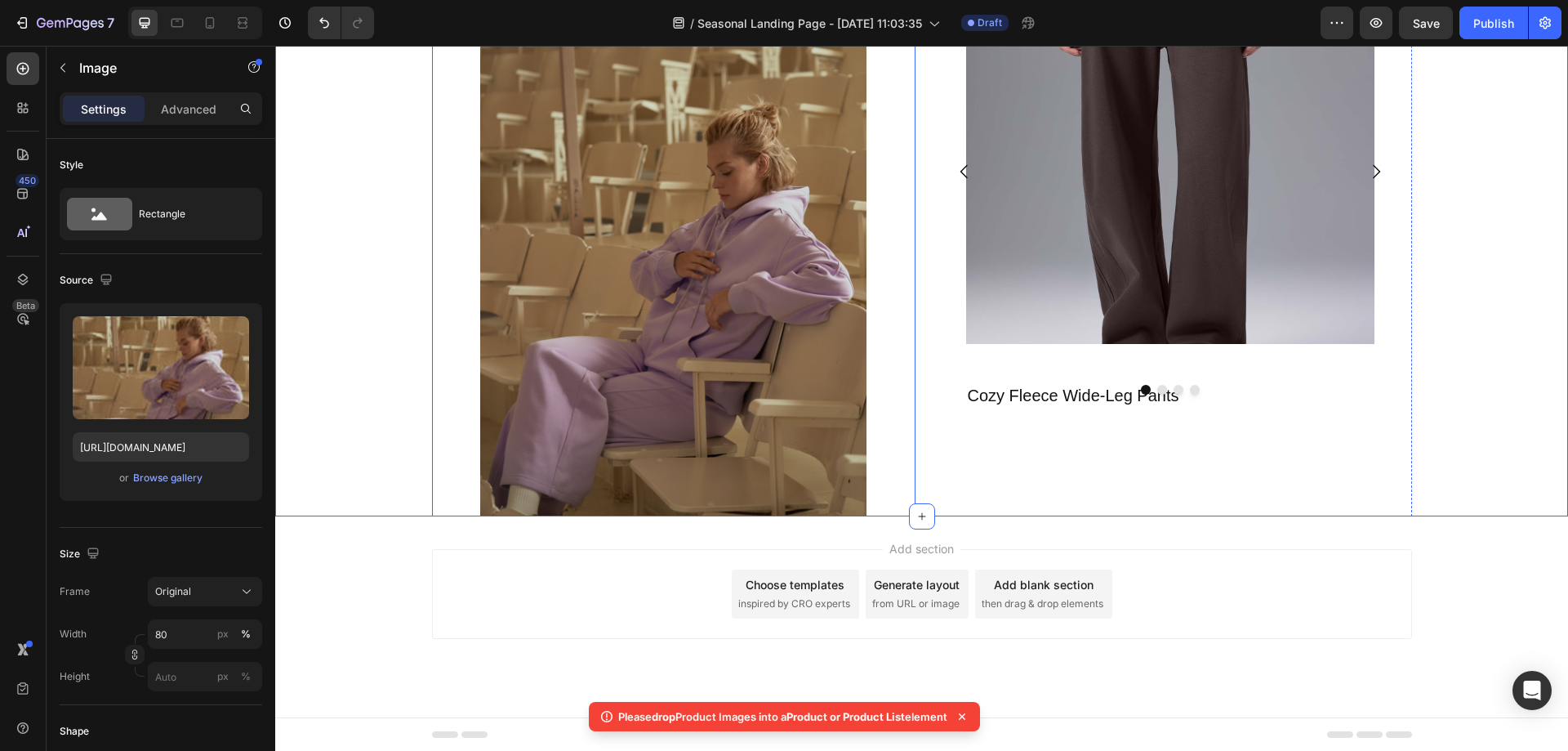
click at [785, 447] on img at bounding box center [673, 225] width 387 height 580
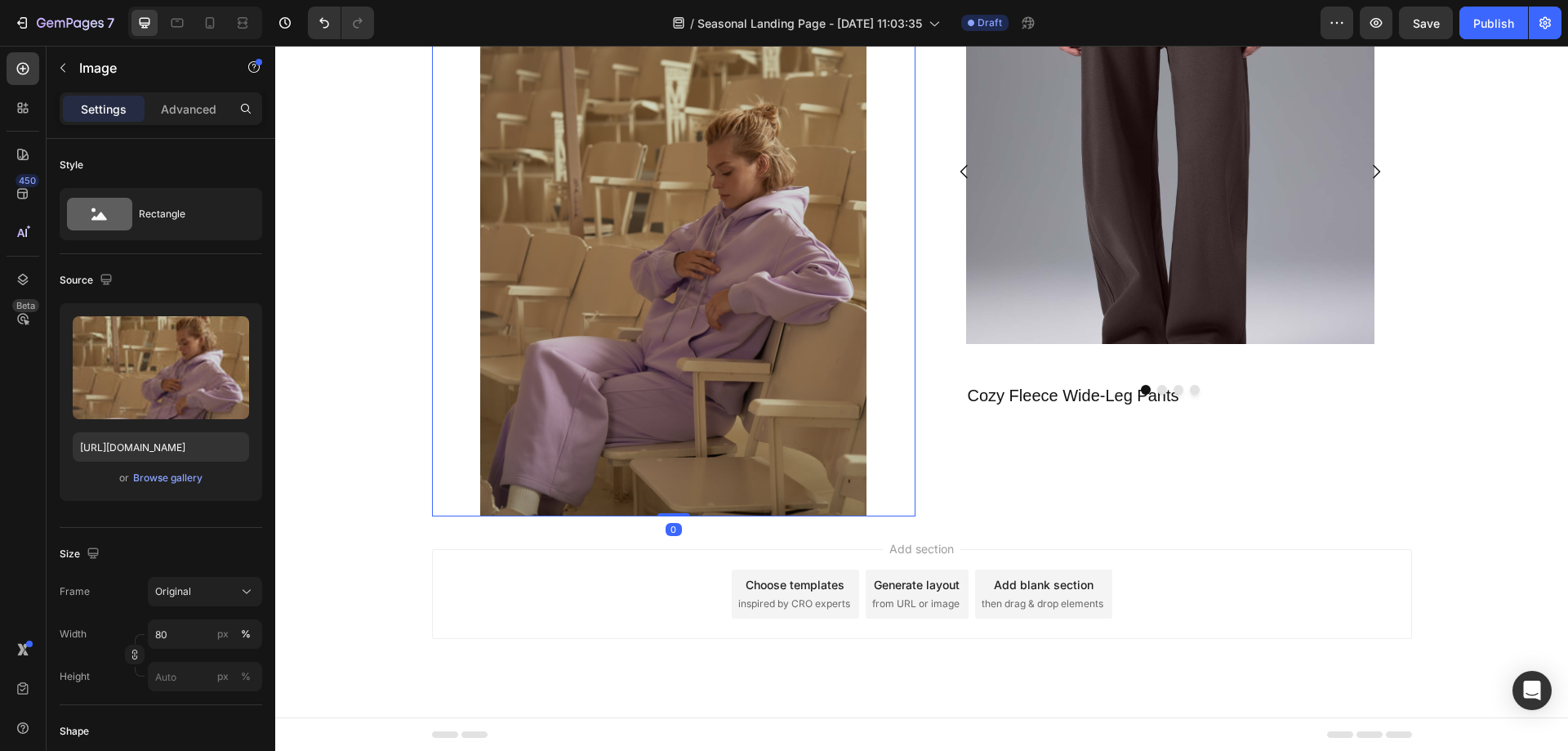
drag, startPoint x: 664, startPoint y: 516, endPoint x: 659, endPoint y: 398, distance: 118.1
click at [659, 398] on div "Image 0" at bounding box center [674, 225] width 484 height 580
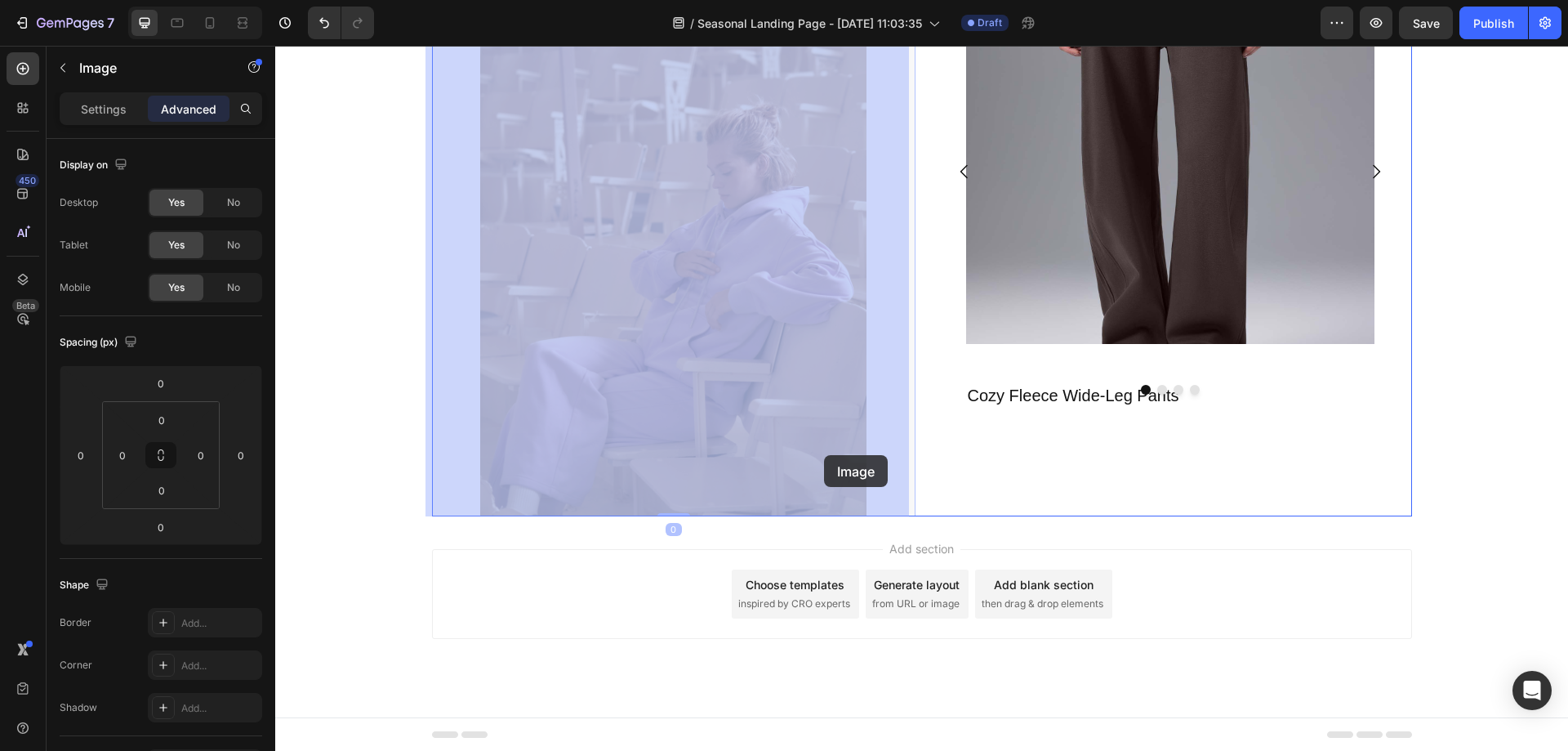
drag, startPoint x: 904, startPoint y: 514, endPoint x: 824, endPoint y: 455, distance: 99.4
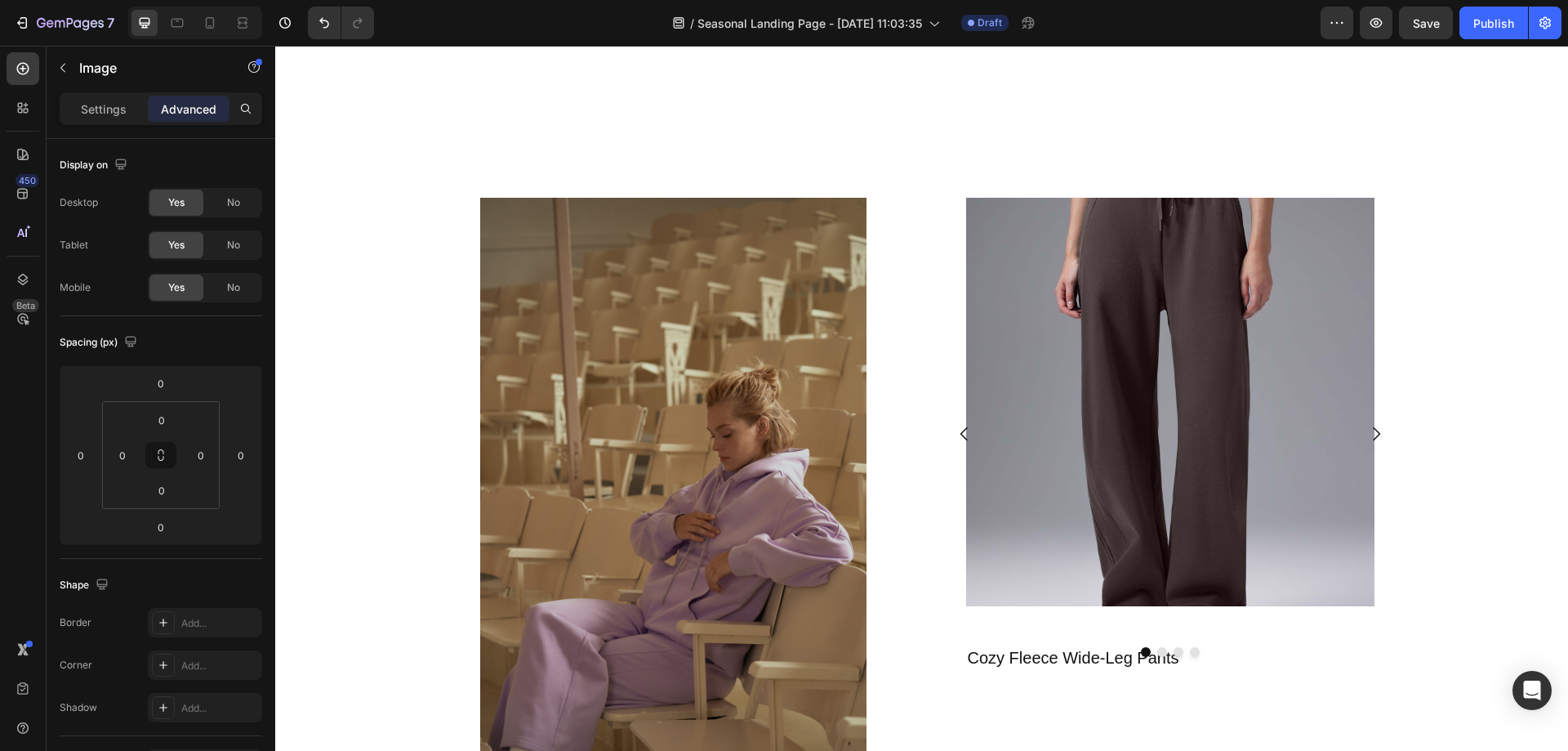
scroll to position [1067, 0]
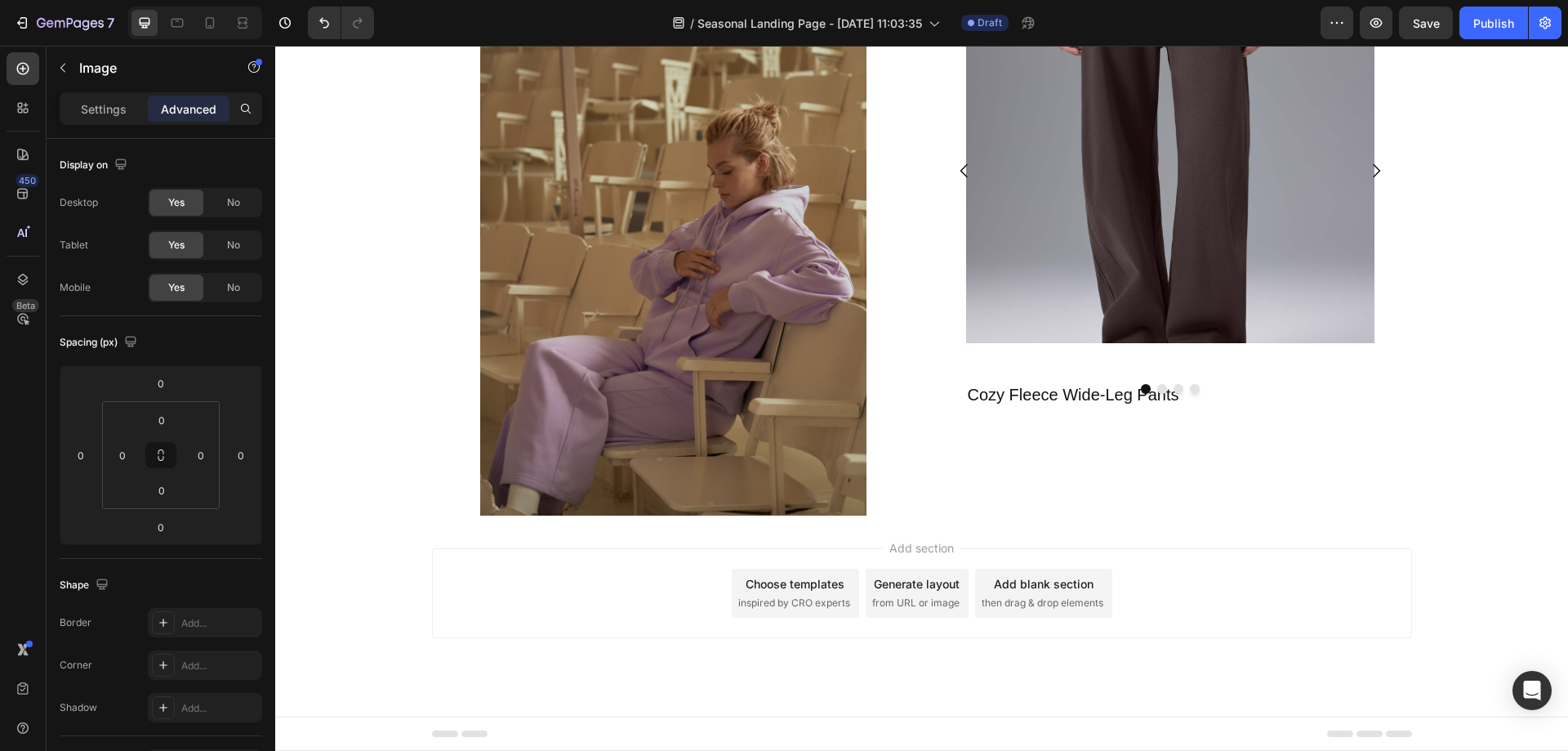
click at [486, 233] on img at bounding box center [673, 224] width 387 height 580
click at [788, 176] on img at bounding box center [673, 224] width 387 height 580
click at [780, 214] on img at bounding box center [673, 224] width 387 height 580
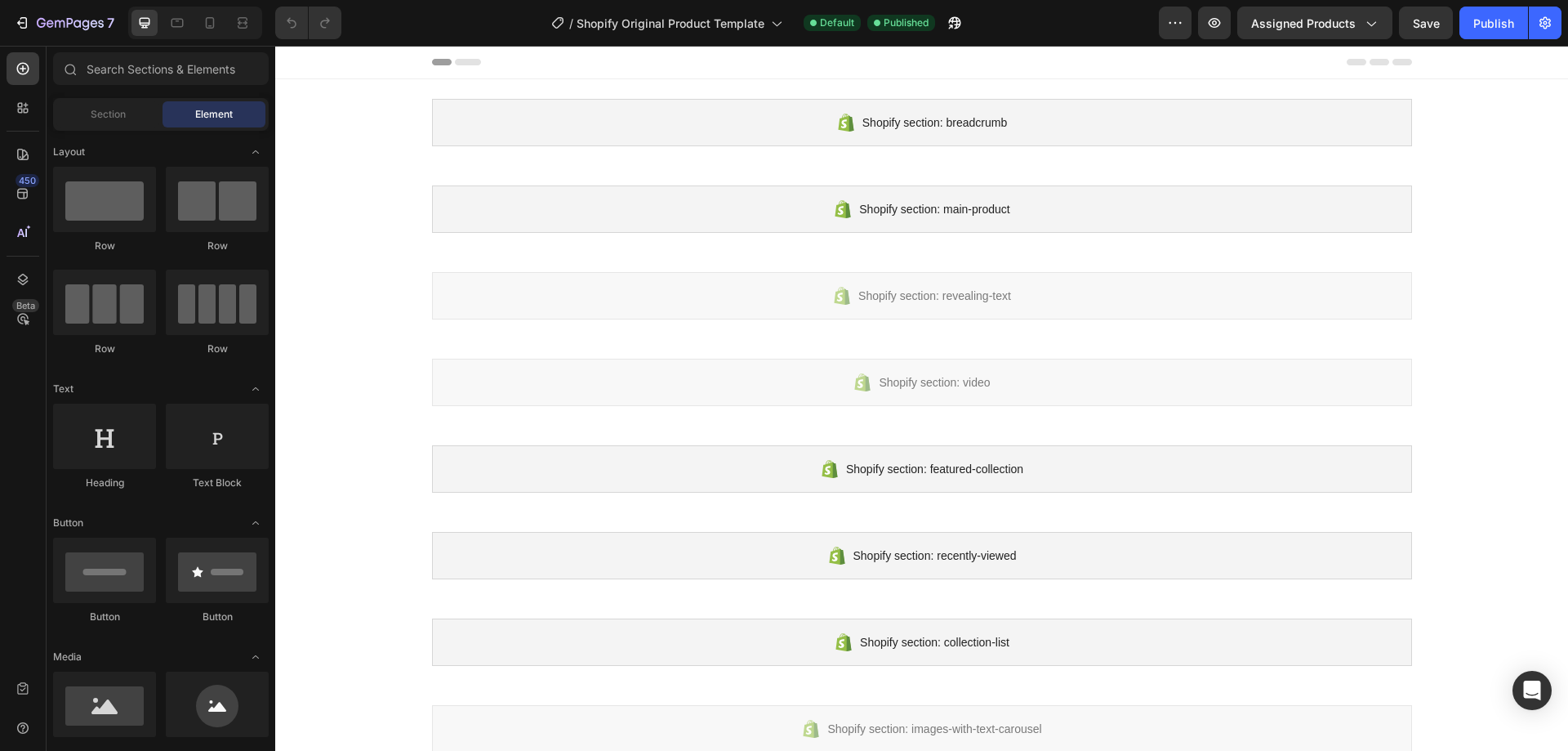
click at [1473, 228] on div "Shopify section: breadcrumb Shopify section: breadcrumb Shopify section: main-p…" at bounding box center [922, 469] width 1293 height 780
